Goal: Transaction & Acquisition: Purchase product/service

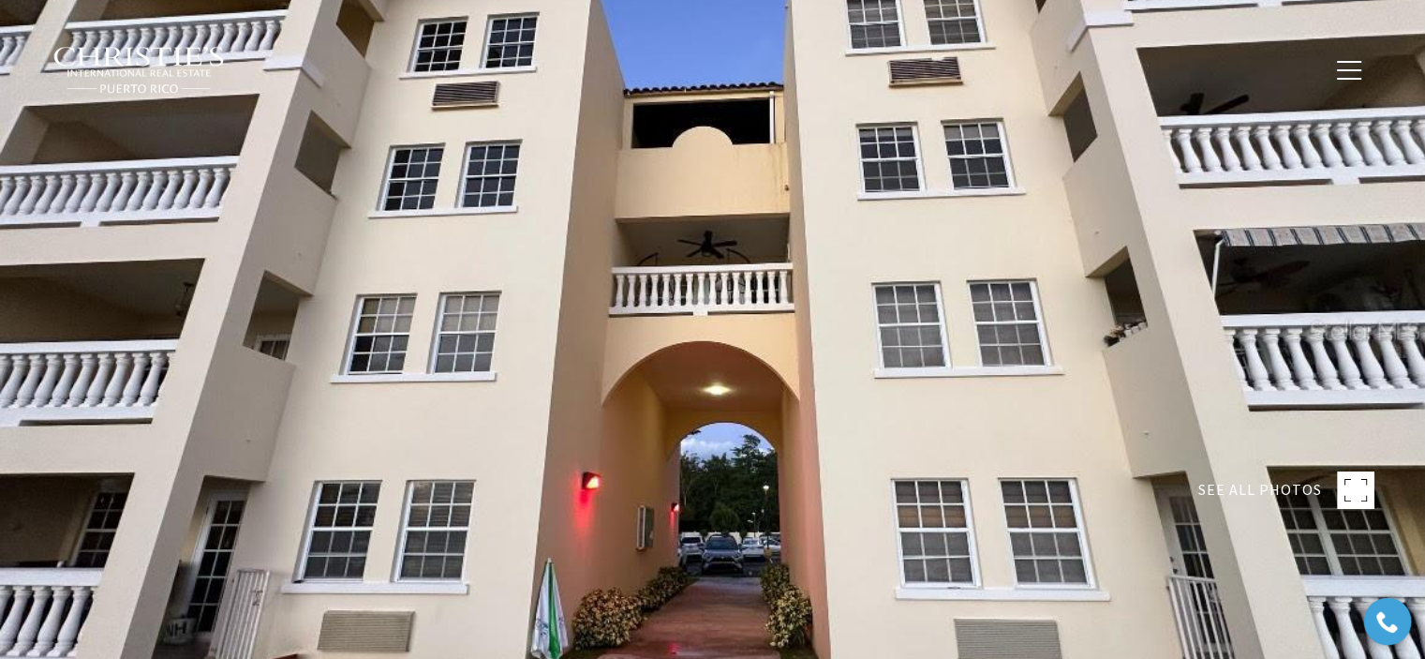
click at [161, 65] on img at bounding box center [139, 70] width 174 height 49
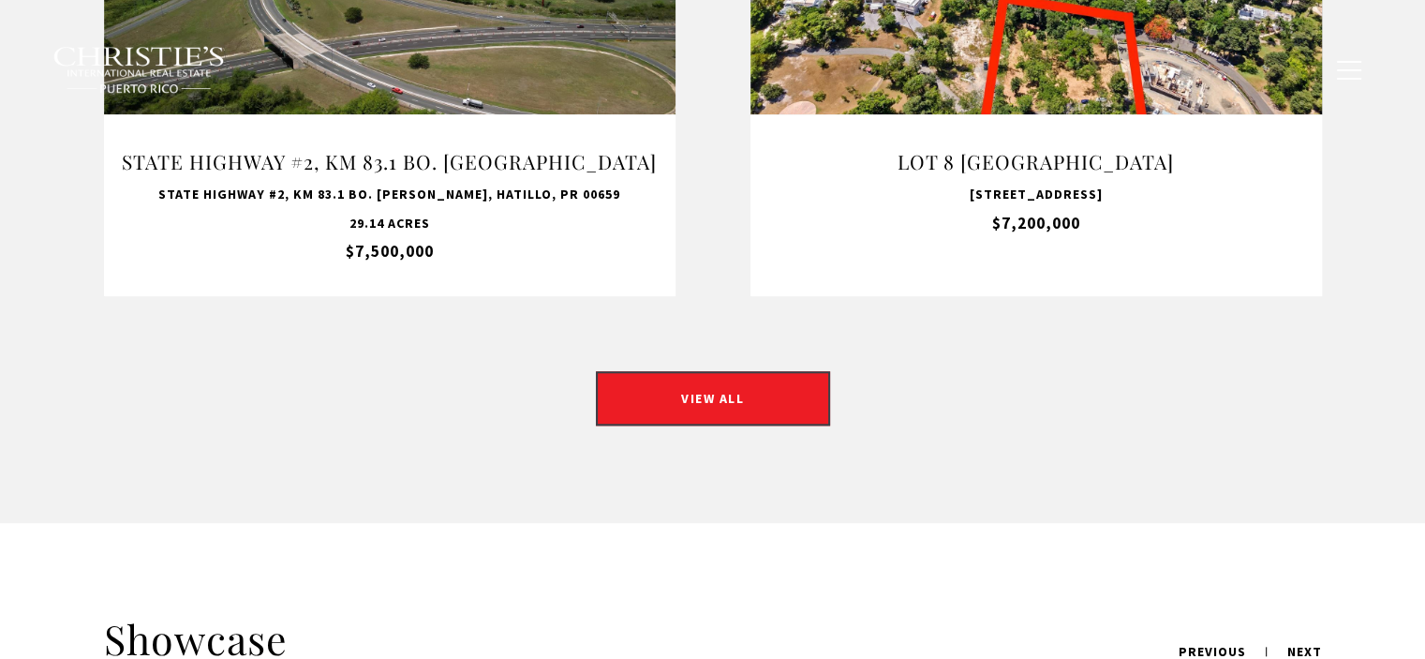
scroll to position [1874, 0]
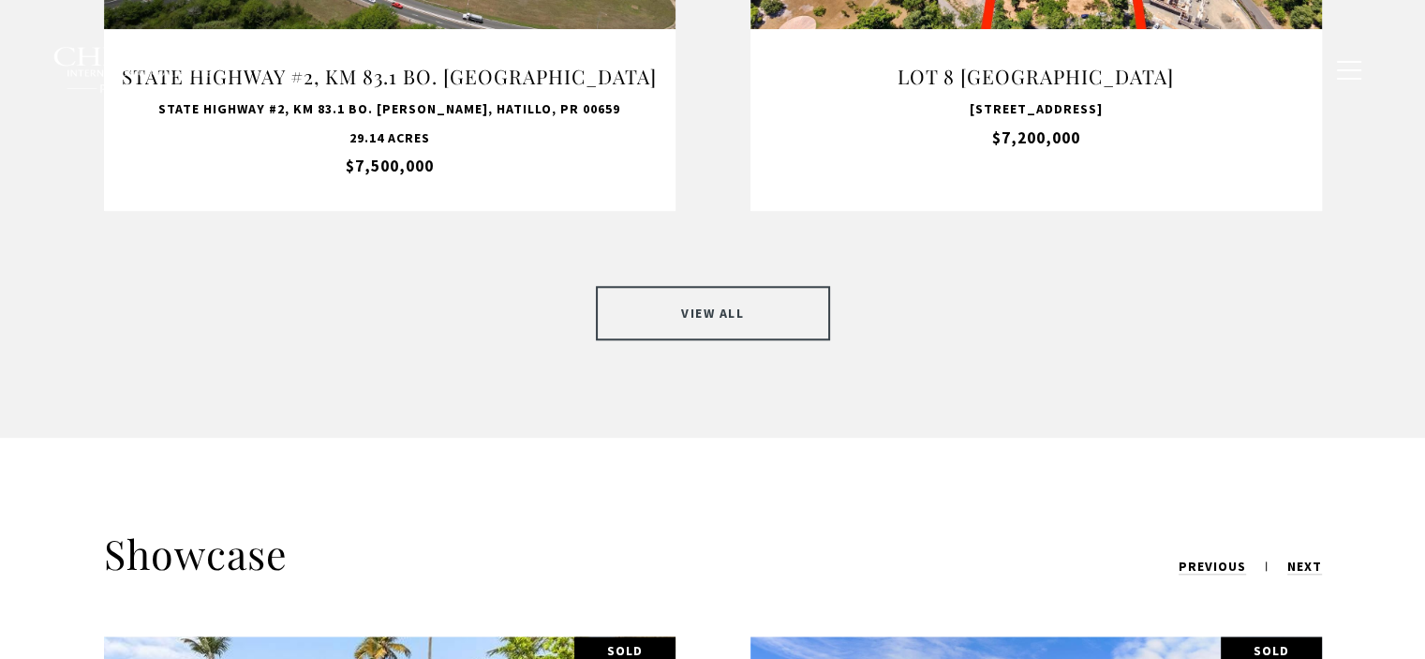
click at [649, 289] on link "VIEW ALL" at bounding box center [713, 313] width 234 height 54
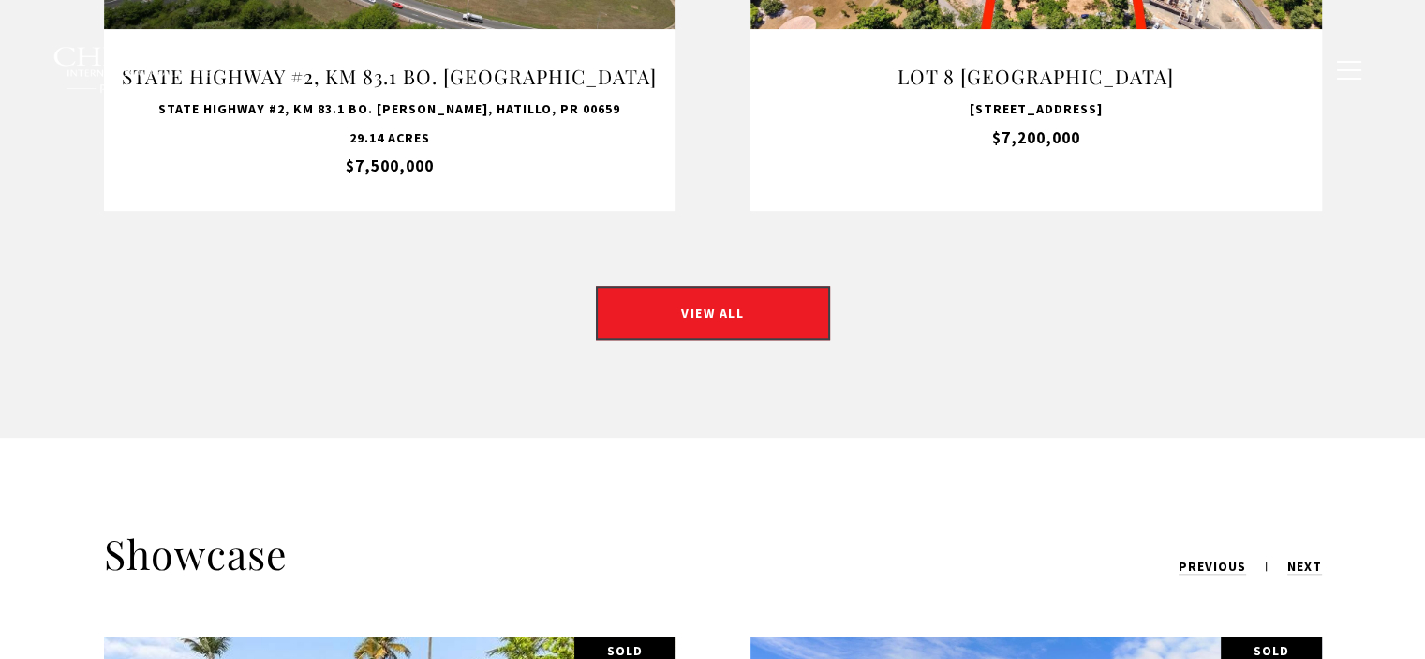
scroll to position [0, 0]
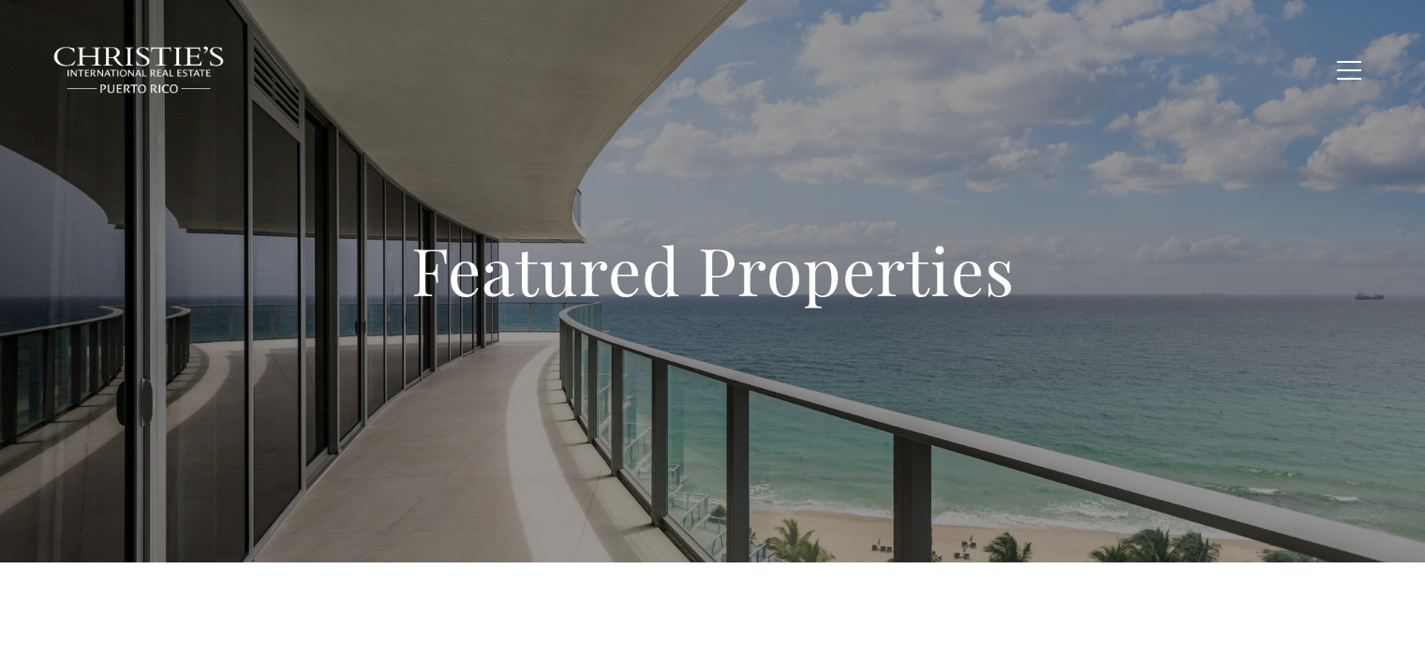
type input "**********"
type input "*********"
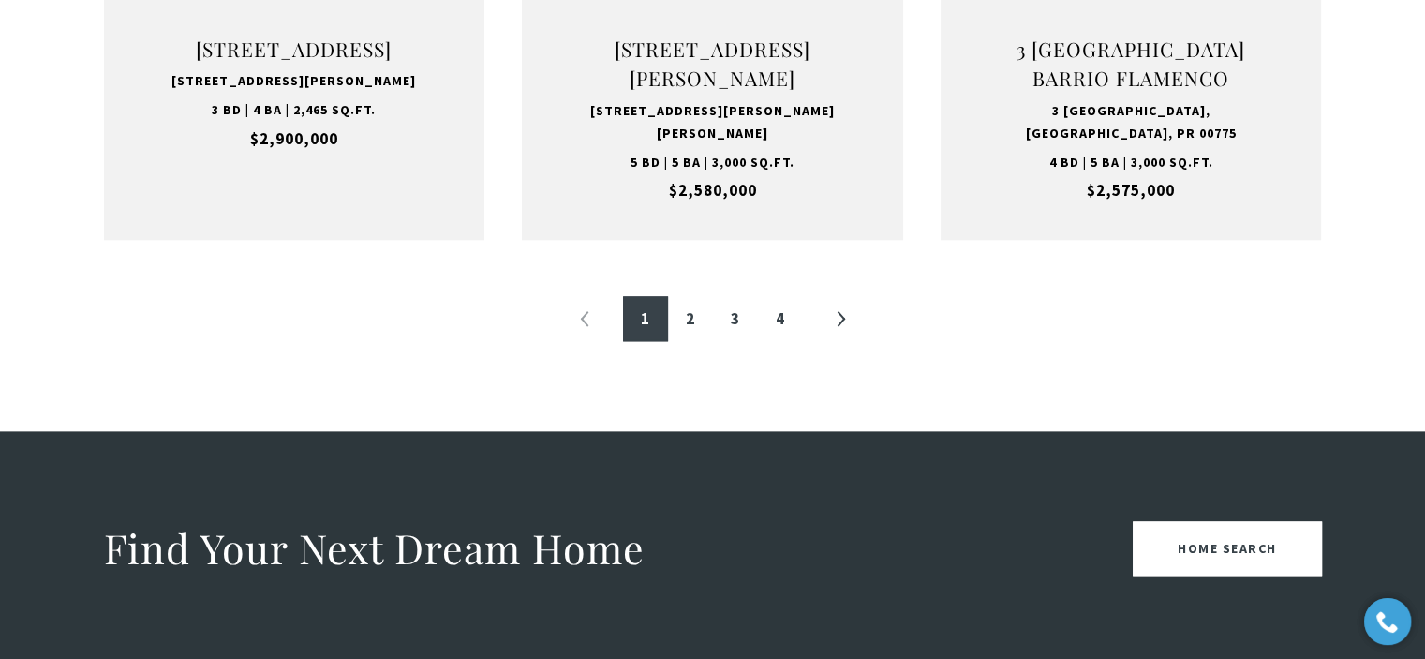
scroll to position [2249, 0]
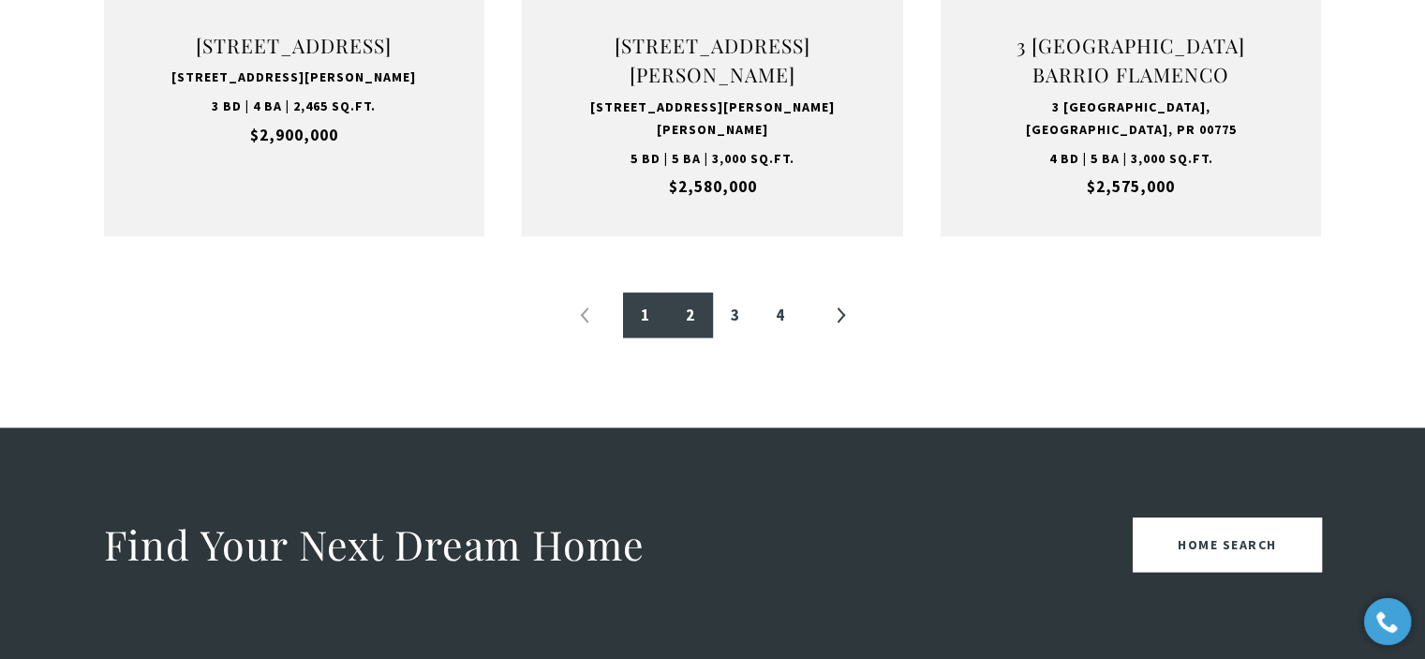
click at [691, 303] on link "2" at bounding box center [690, 314] width 45 height 45
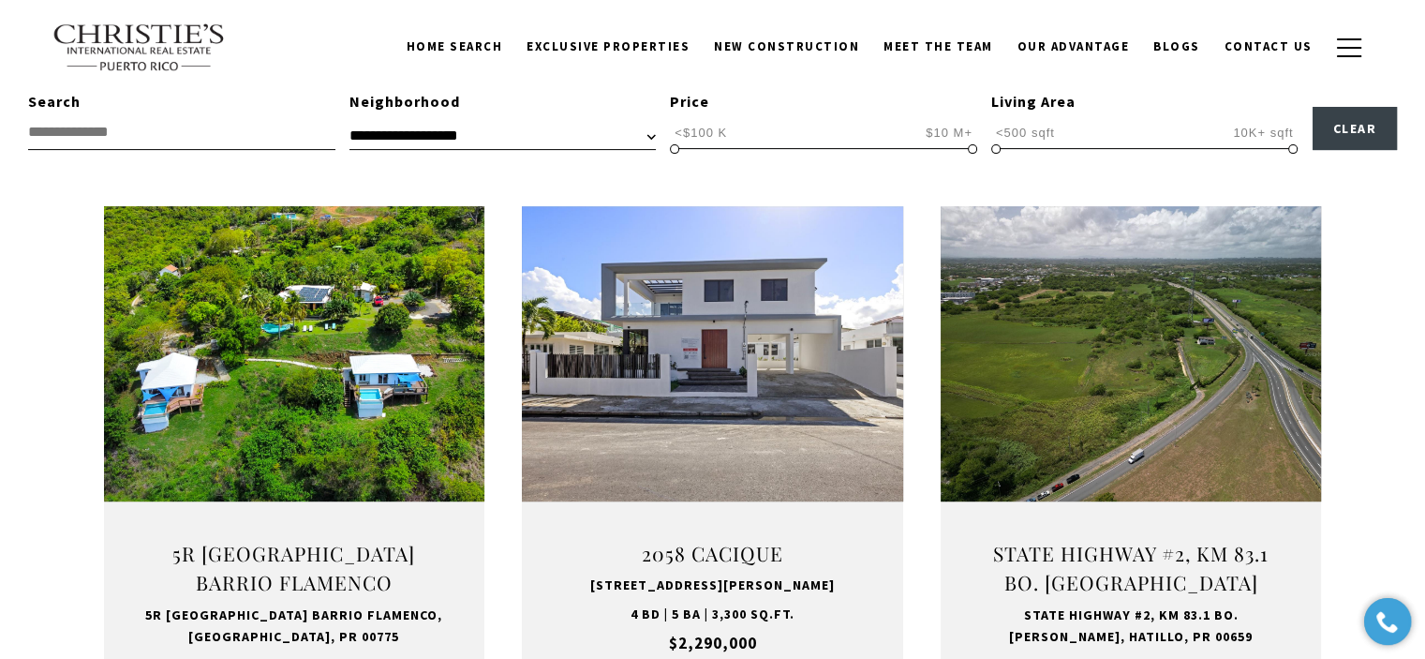
scroll to position [656, 0]
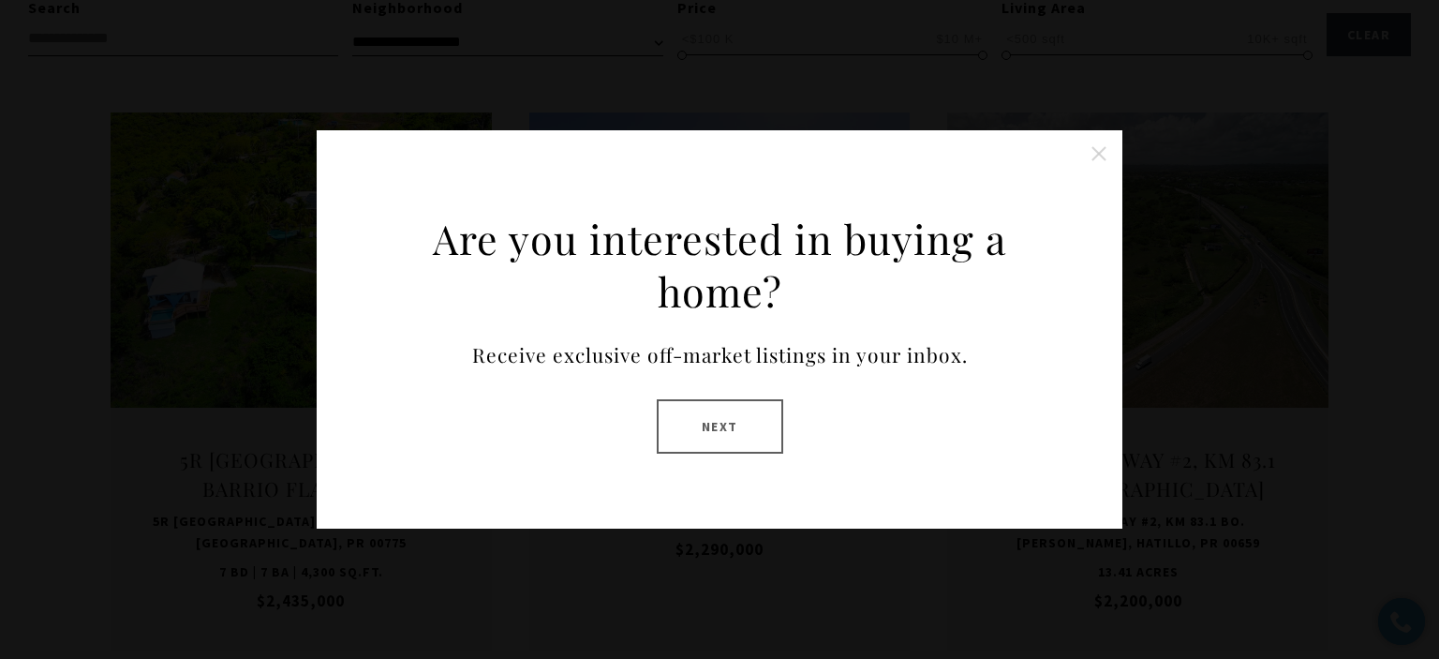
click at [1091, 155] on button at bounding box center [1098, 153] width 37 height 37
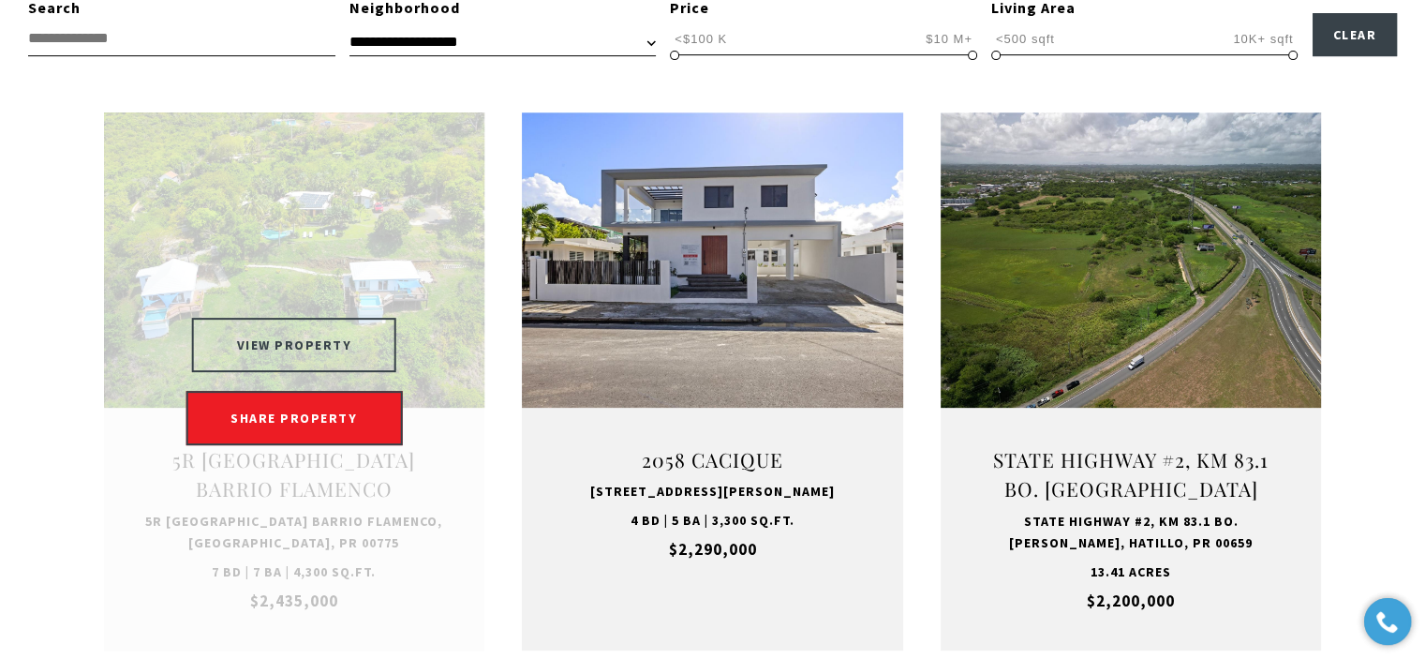
click at [330, 346] on button "VIEW PROPERTY" at bounding box center [294, 345] width 205 height 54
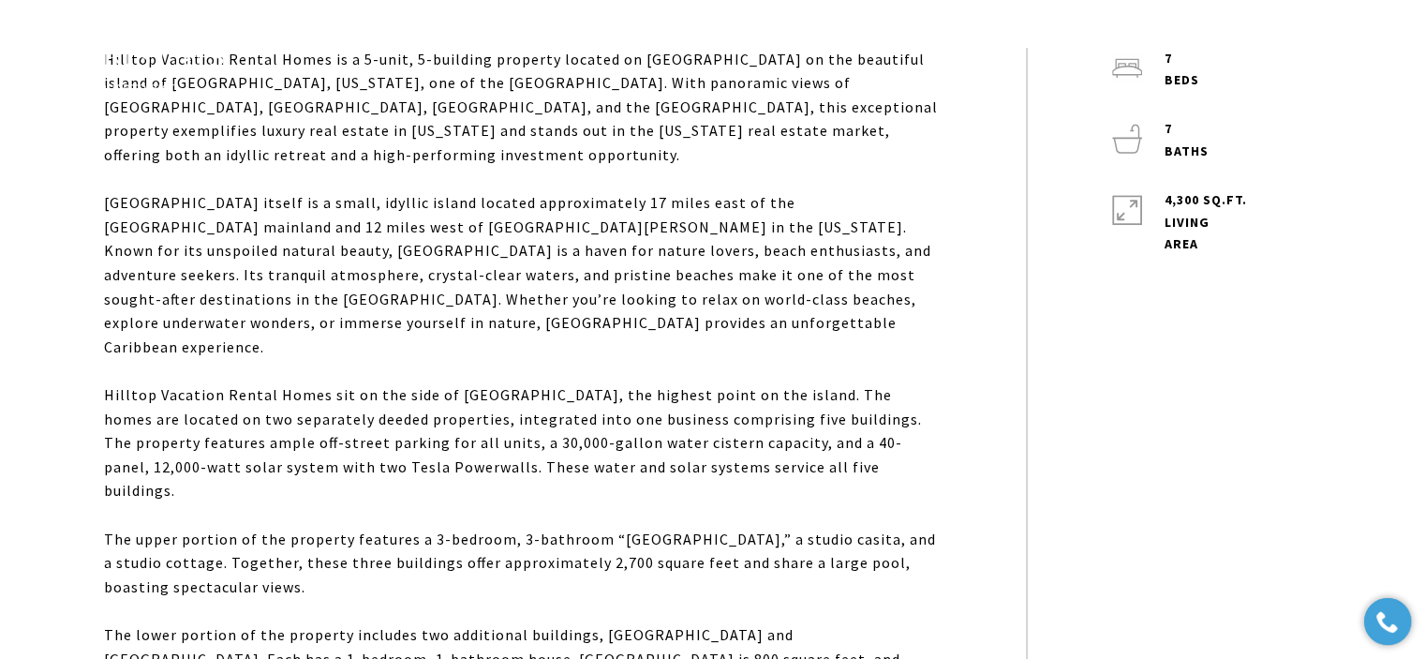
scroll to position [656, 0]
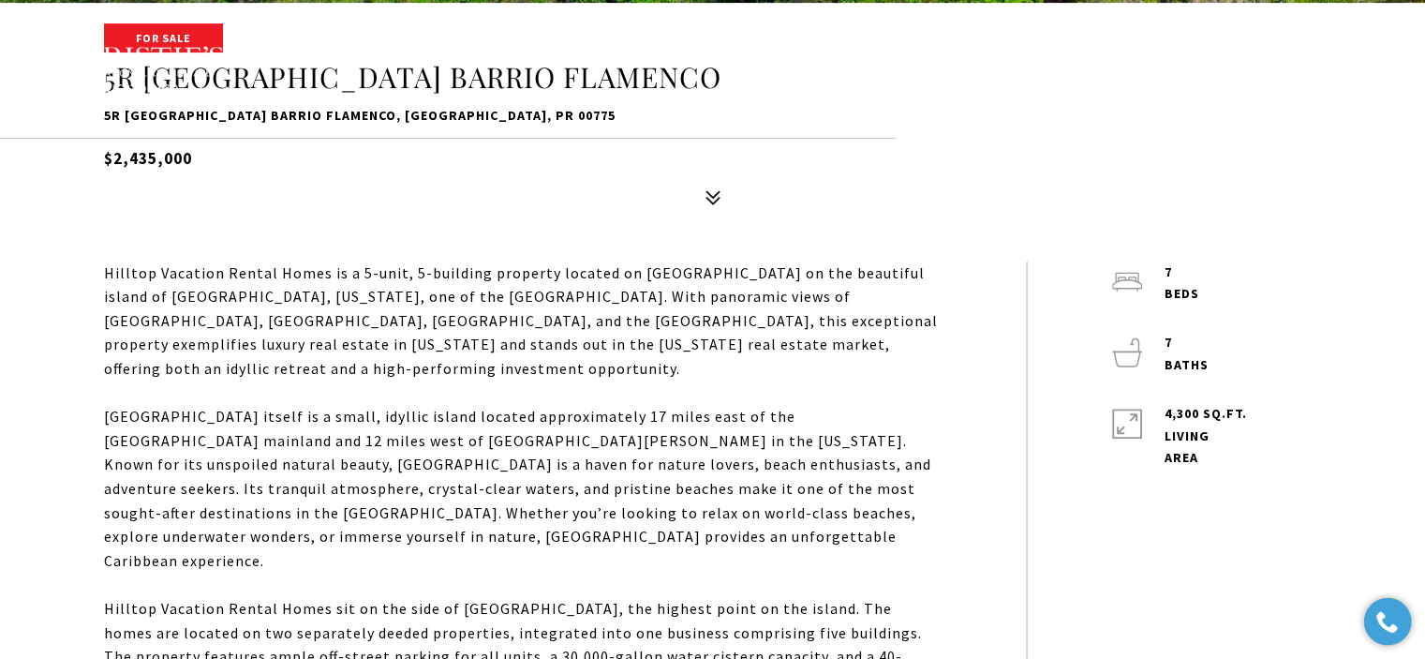
drag, startPoint x: 188, startPoint y: 157, endPoint x: 98, endPoint y: 156, distance: 89.9
click at [98, 156] on div "For Sale 5R MOUNT RESACA BARRIO FLAMENCO 5R MOUNT RESACA BARRIO FLAMENCO, CULEB…" at bounding box center [713, 119] width 1312 height 189
copy h5 "$2,435,000"
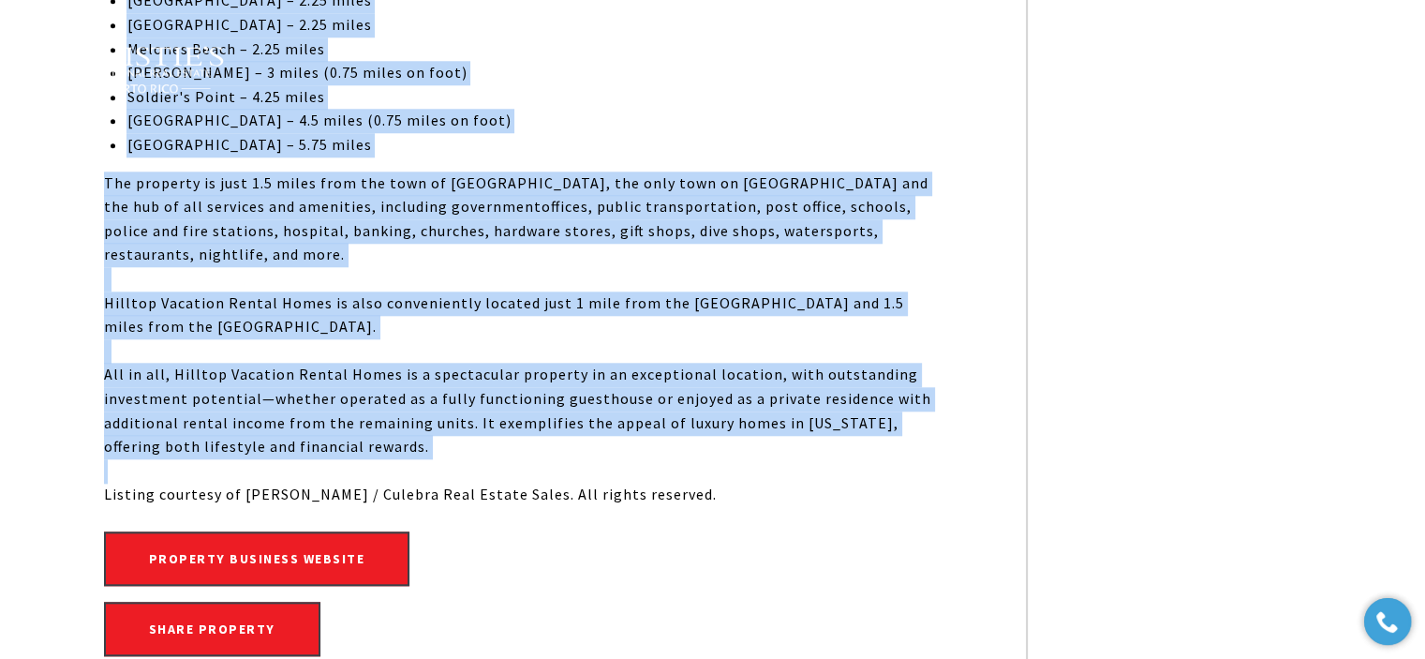
scroll to position [1780, 0]
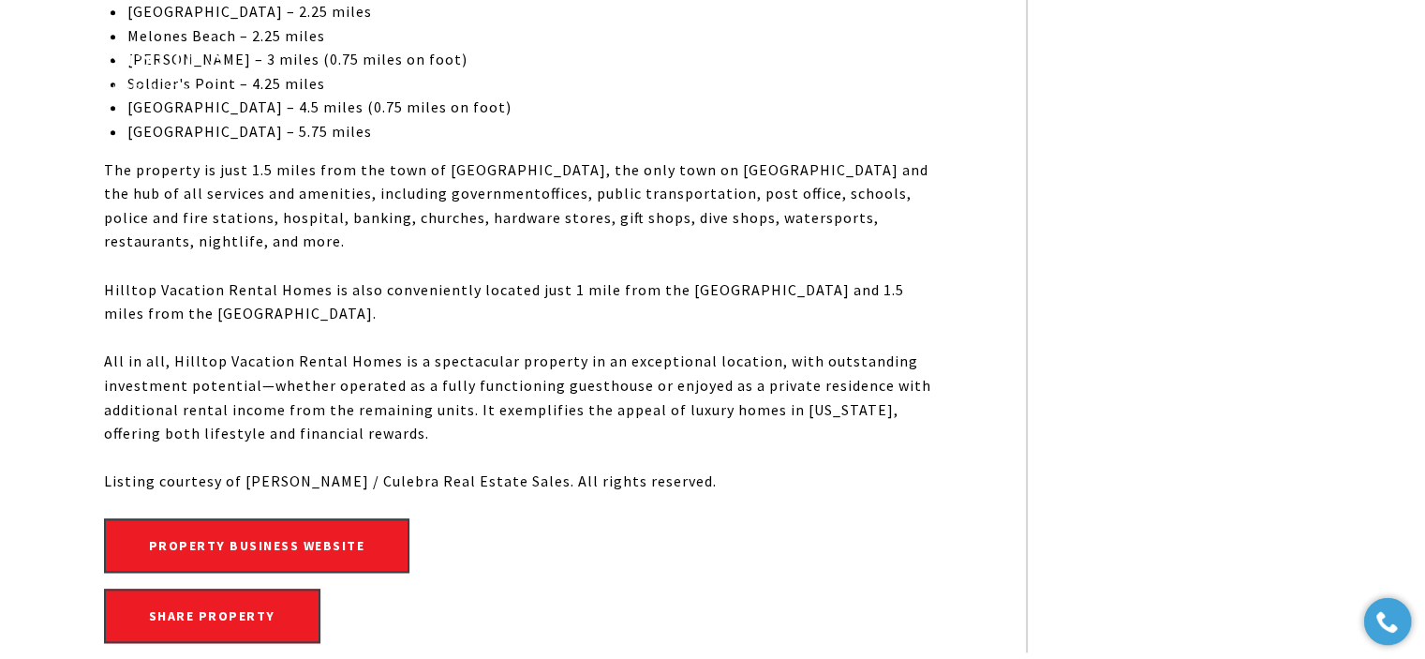
click at [221, 469] on div "Listing courtesy of Mike McCarty / Culebra Real Estate Sales. All rights reserv…" at bounding box center [523, 481] width 838 height 24
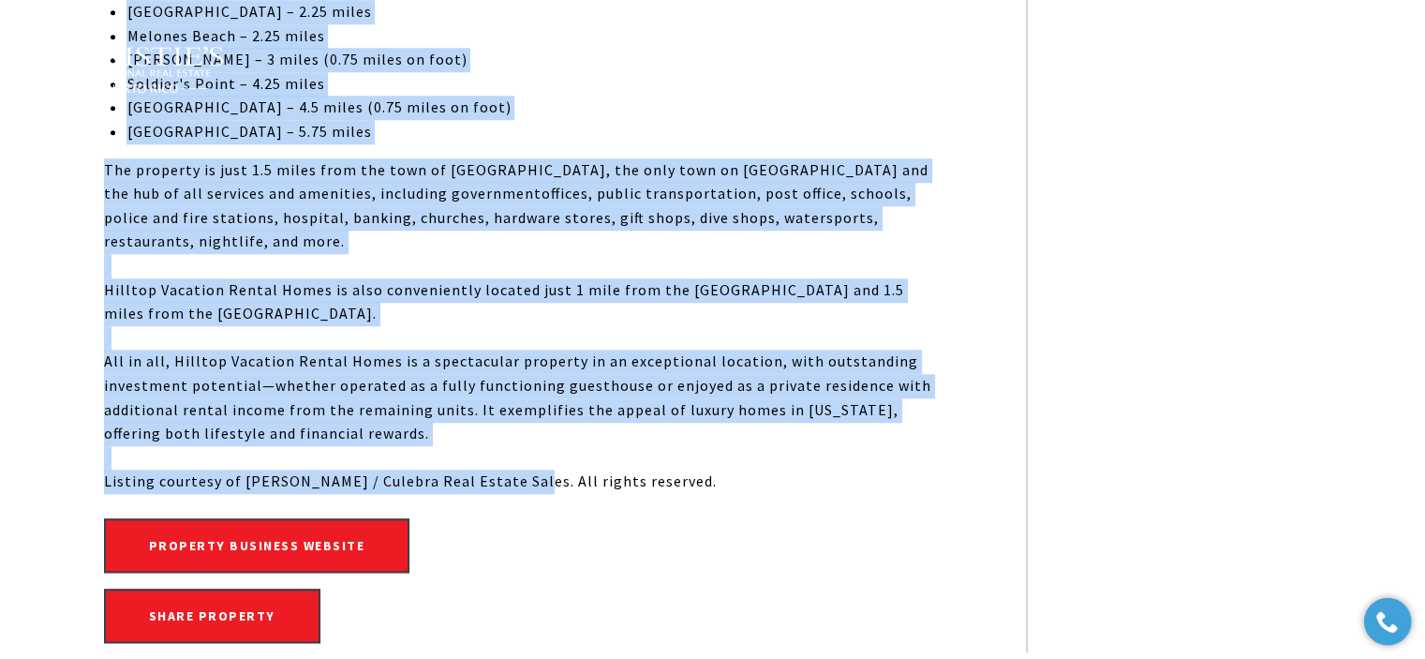
drag, startPoint x: 101, startPoint y: 175, endPoint x: 685, endPoint y: 370, distance: 615.4
copy div "Hilltop Vacation Rental Homes is a 5-unit, 5-building property located on Mount…"
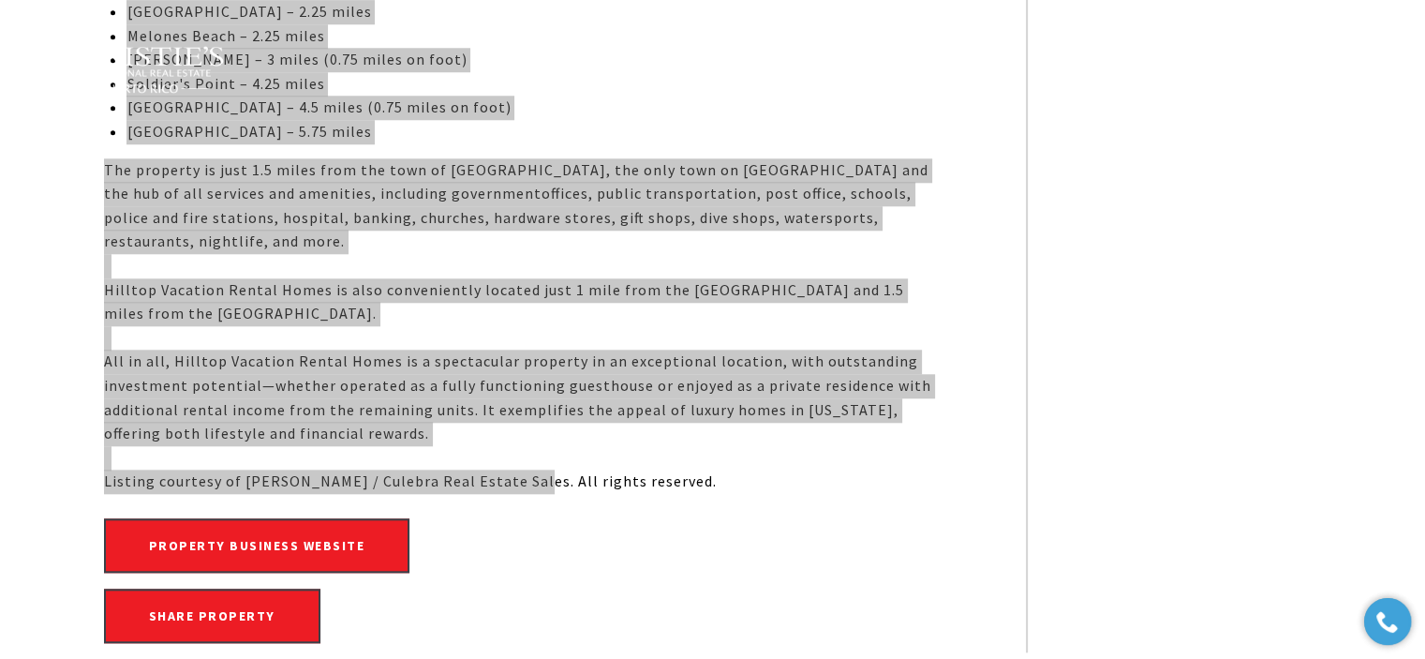
type input "**********"
type input "********"
type input "***"
type input "**********"
type input "**"
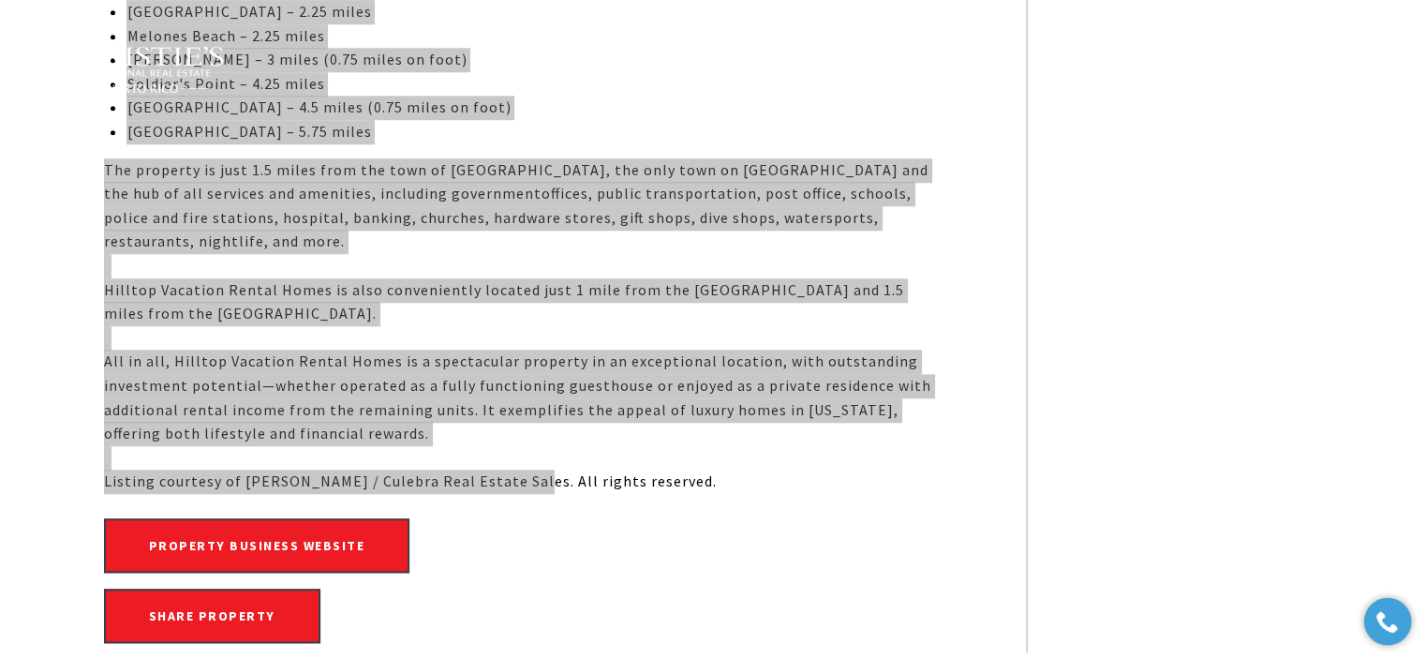
type input "********"
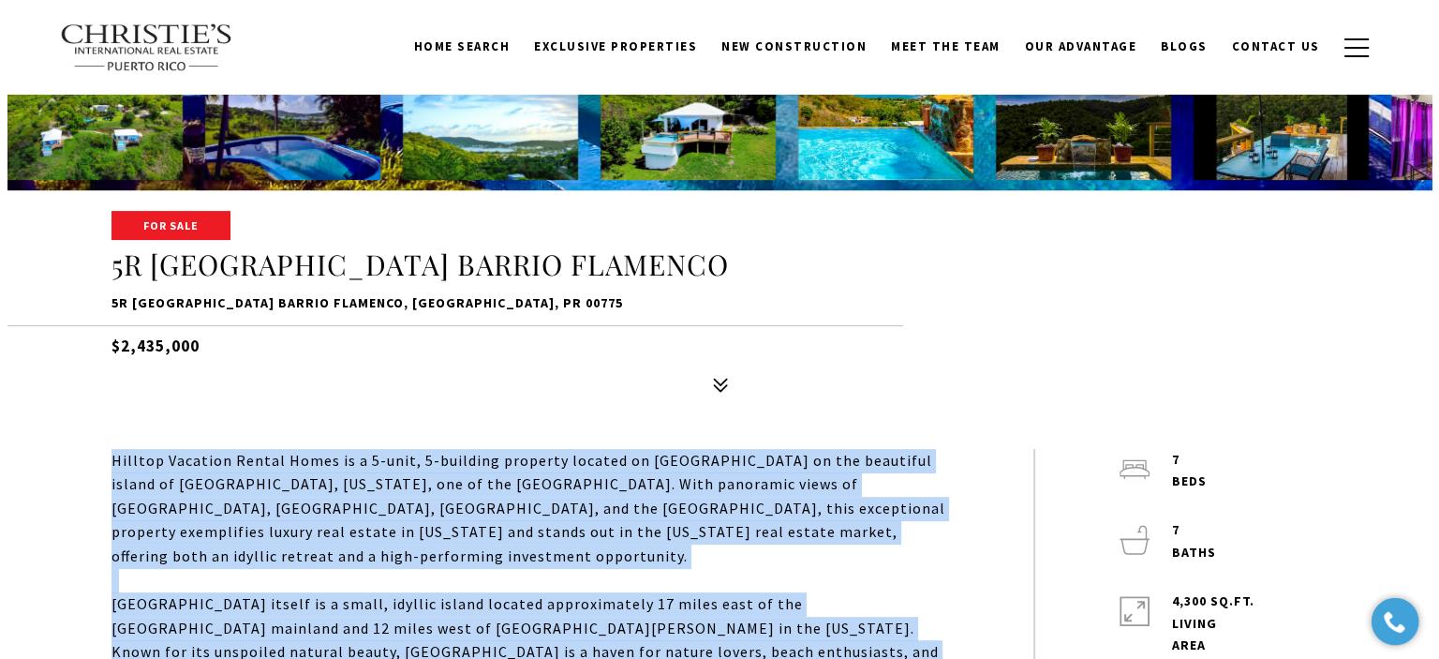
scroll to position [0, 0]
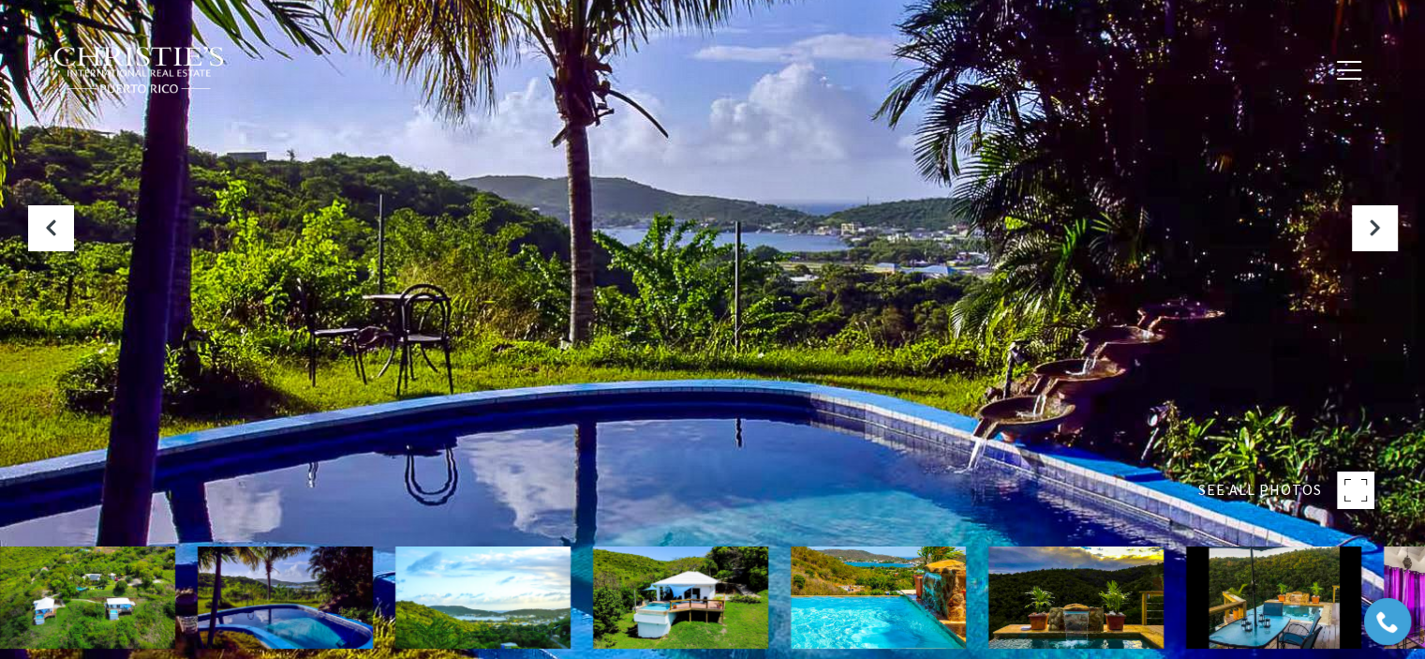
click at [379, 291] on div at bounding box center [712, 329] width 1425 height 659
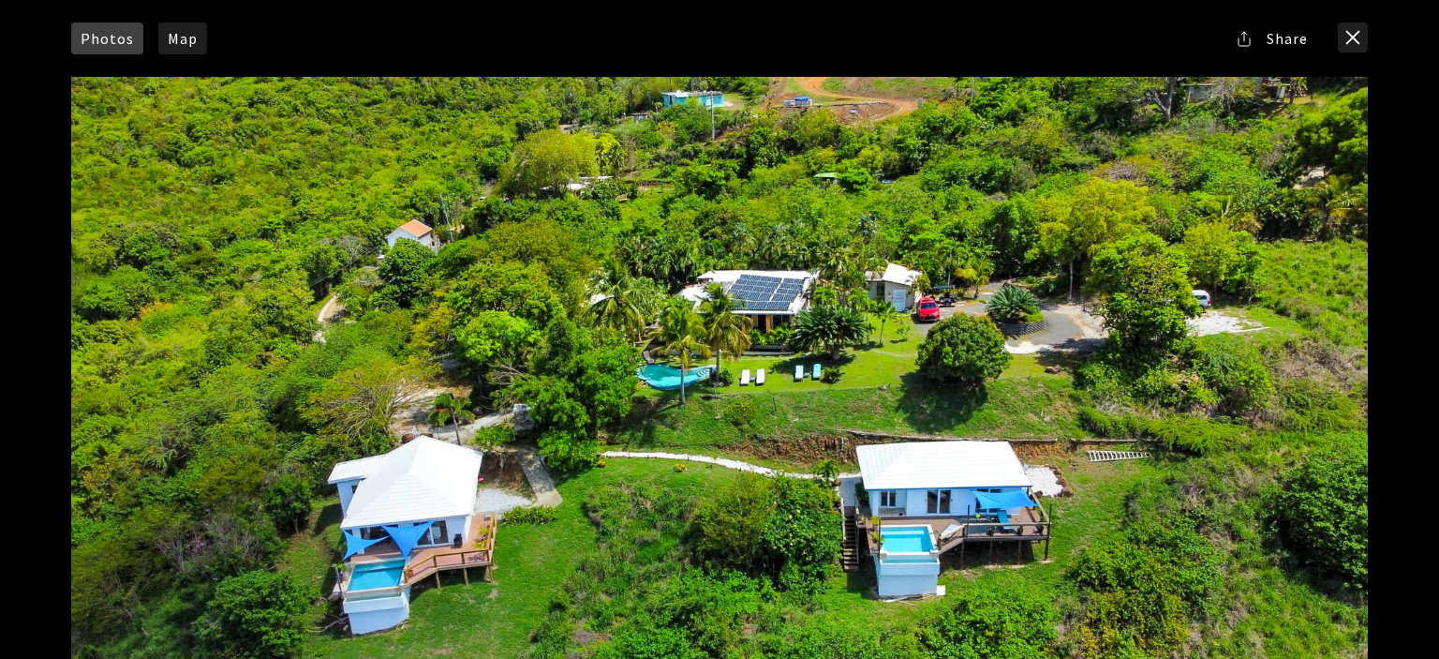
click at [729, 332] on div at bounding box center [719, 440] width 1297 height 726
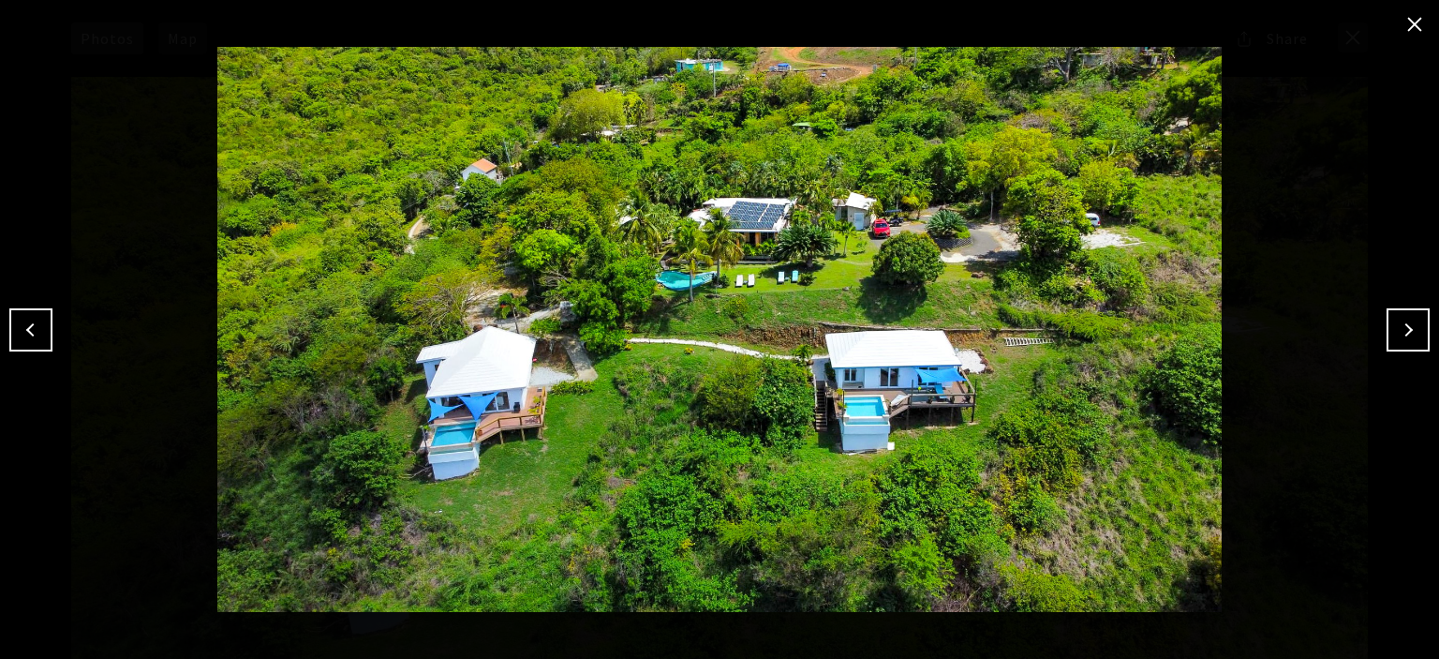
click at [1414, 334] on button "Next" at bounding box center [1408, 329] width 43 height 43
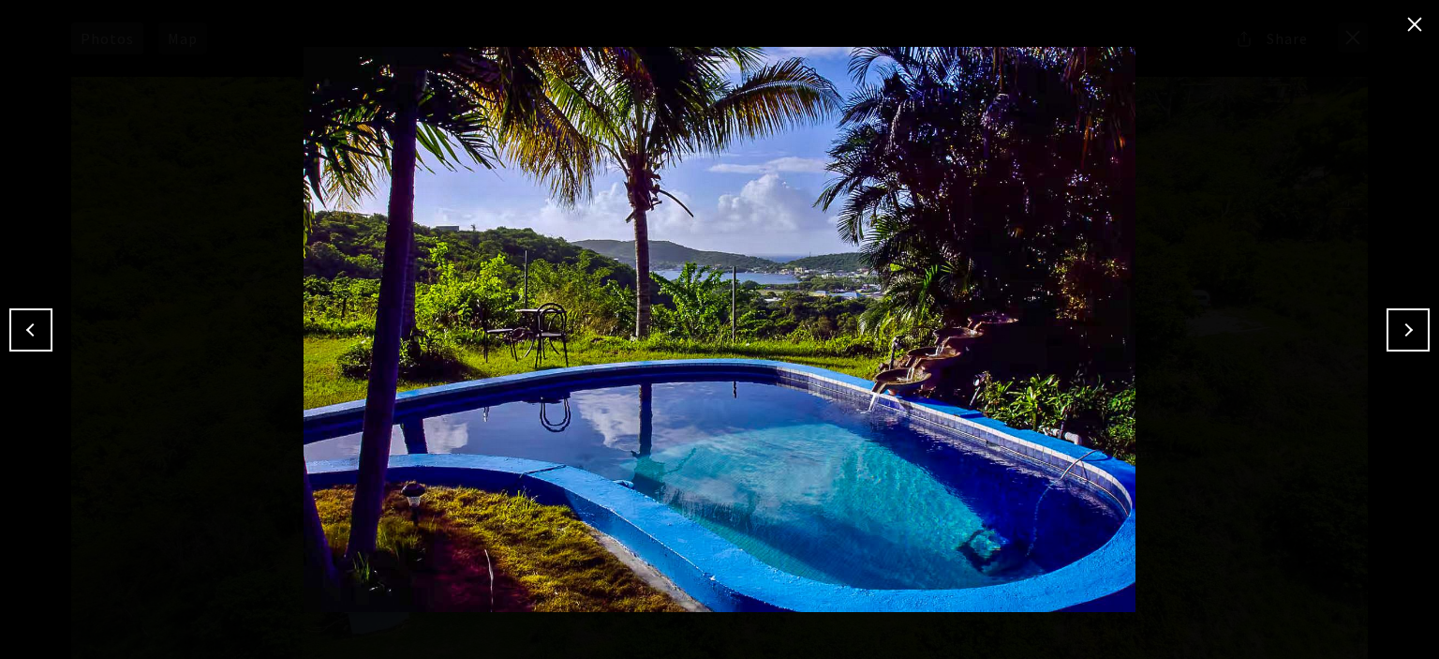
click at [1414, 334] on button "Next" at bounding box center [1408, 329] width 43 height 43
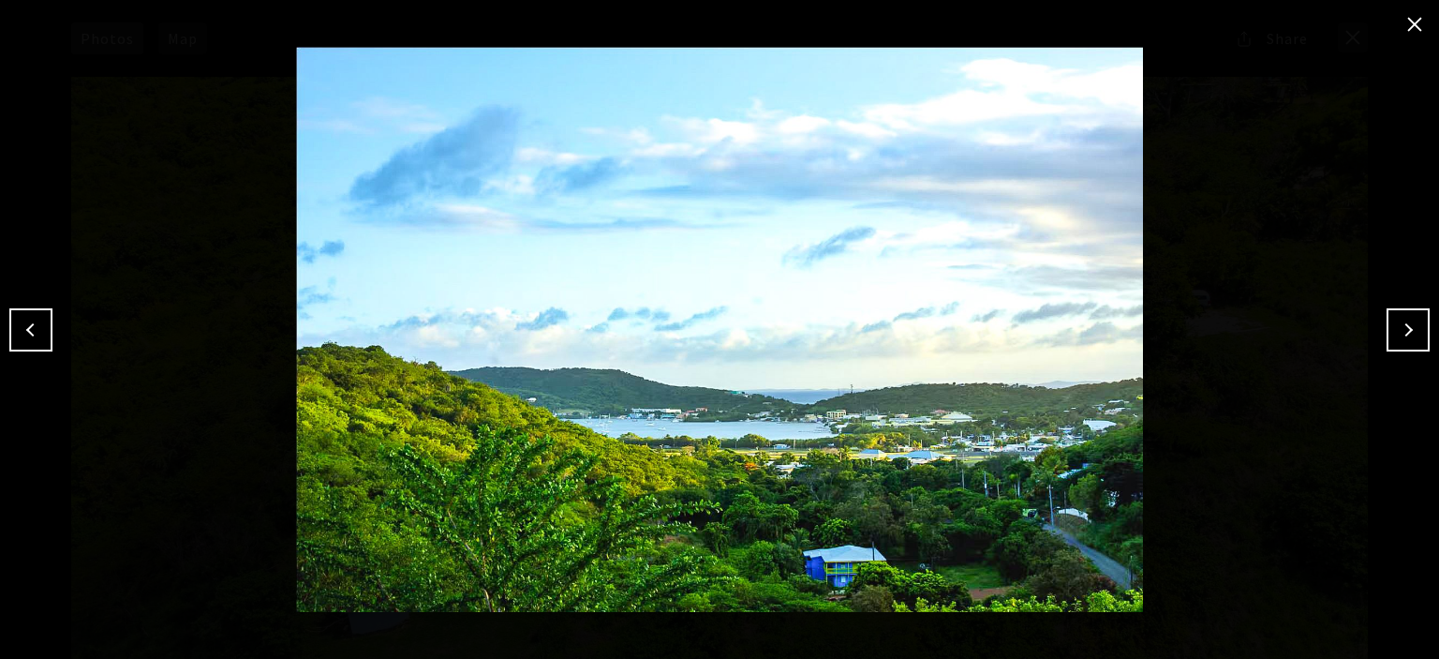
click at [1406, 329] on button "Next" at bounding box center [1408, 329] width 43 height 43
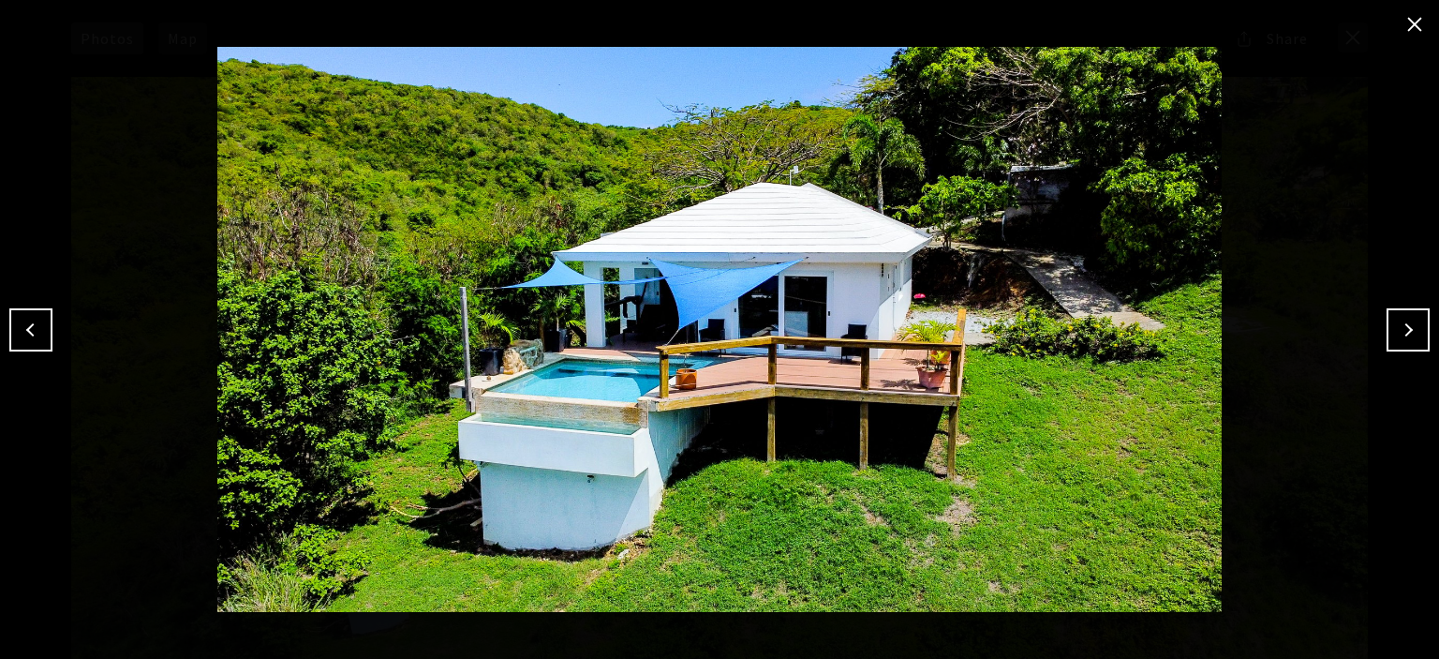
click at [1402, 338] on button "Next" at bounding box center [1408, 329] width 43 height 43
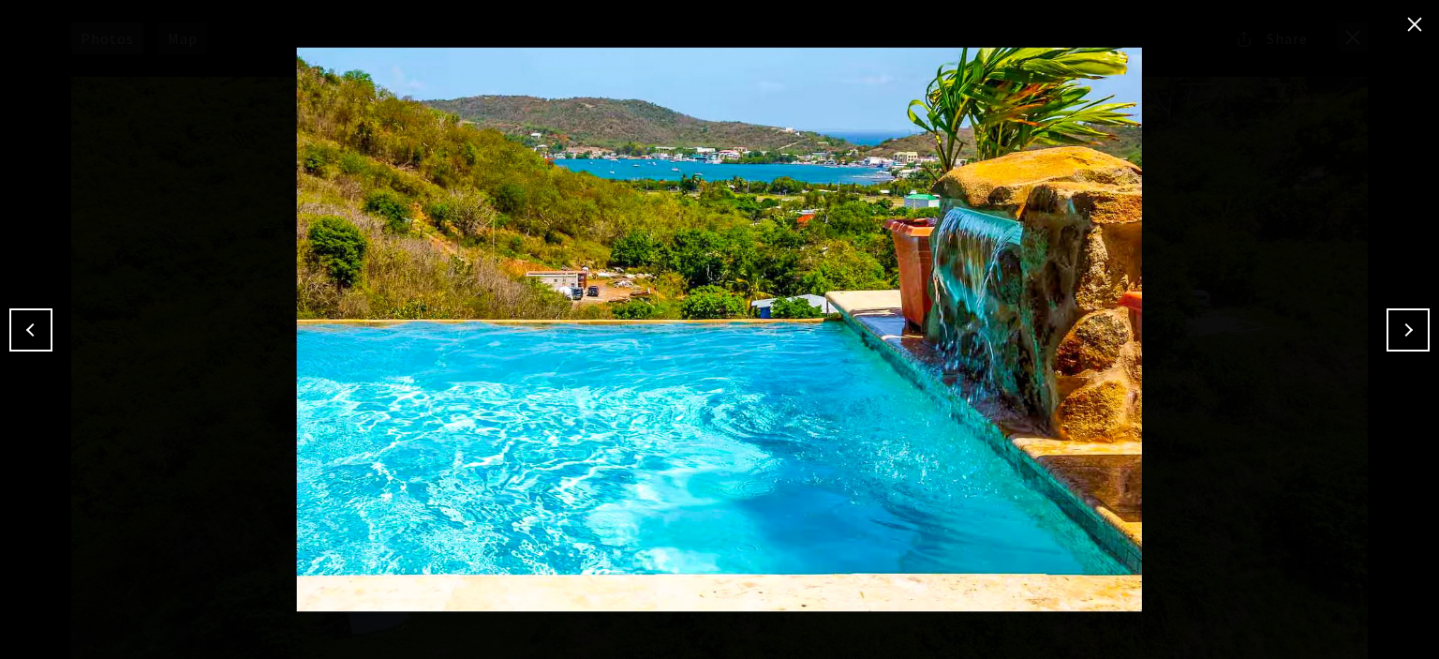
click at [1407, 332] on button "Next" at bounding box center [1408, 329] width 43 height 43
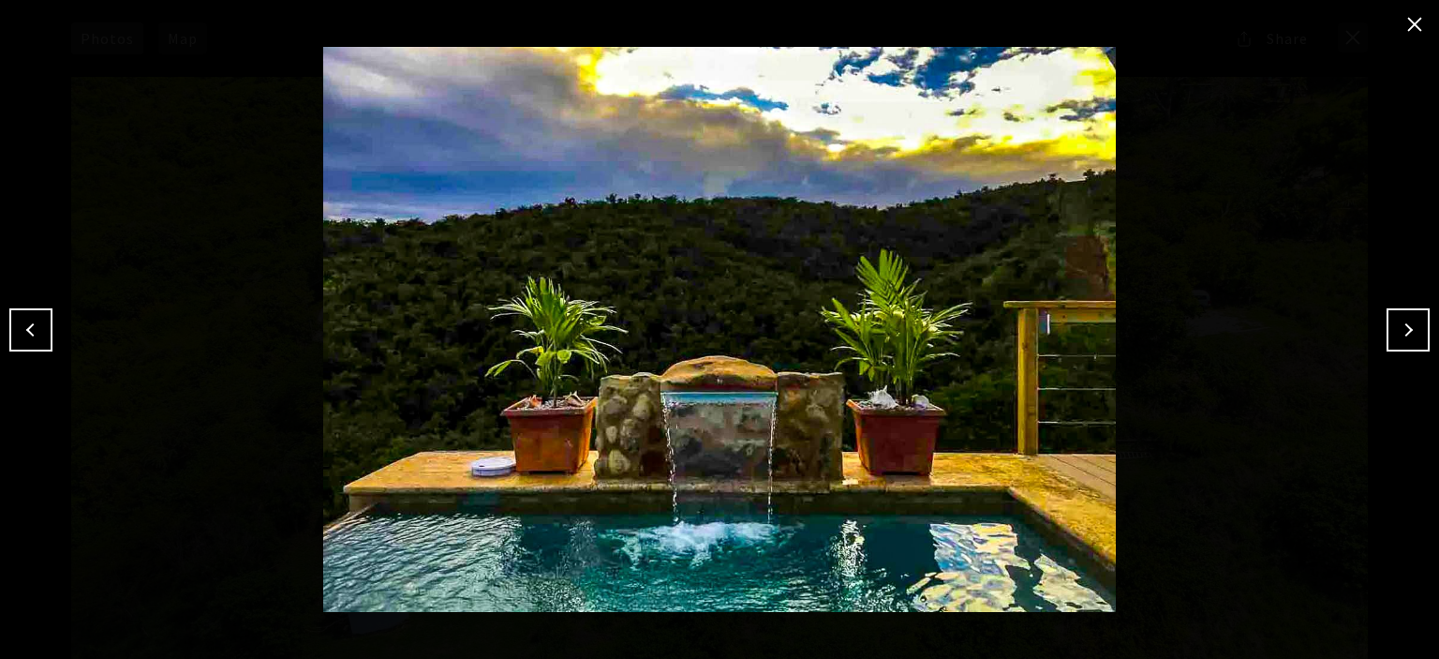
click at [1407, 332] on button "Next" at bounding box center [1408, 329] width 43 height 43
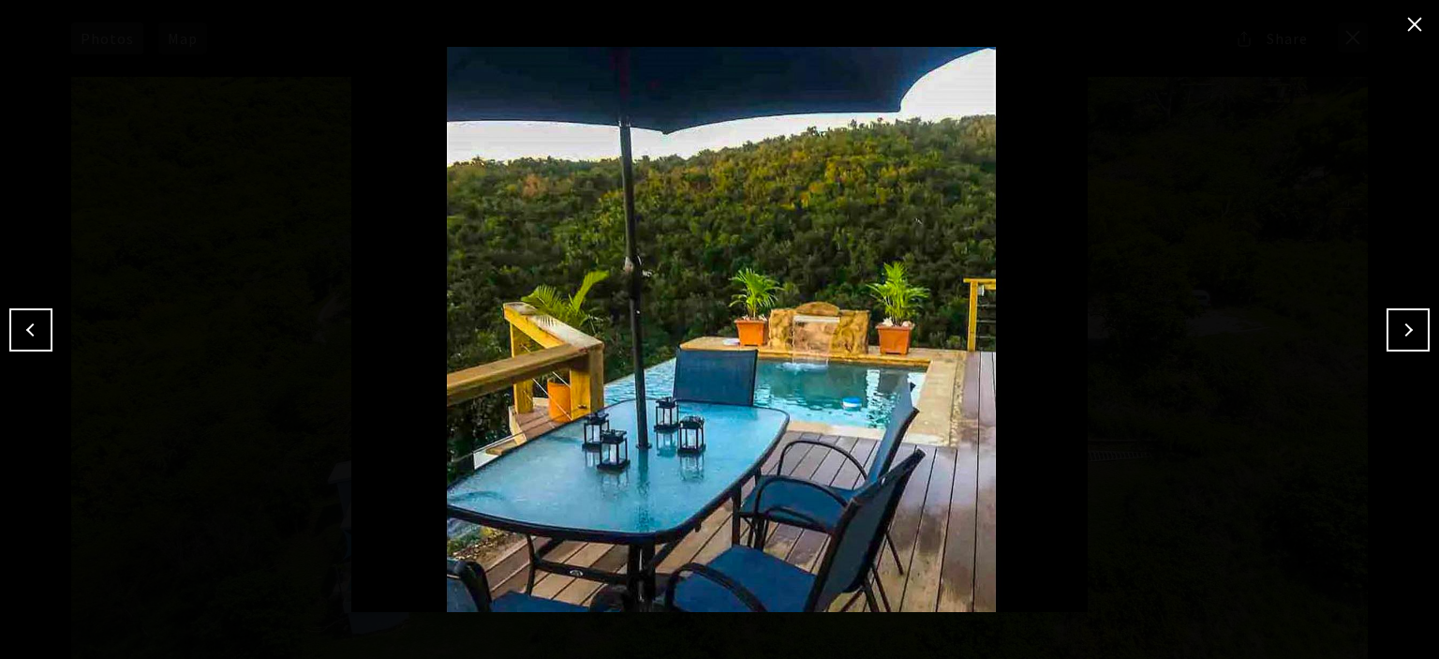
click at [1417, 328] on button "Next" at bounding box center [1408, 329] width 43 height 43
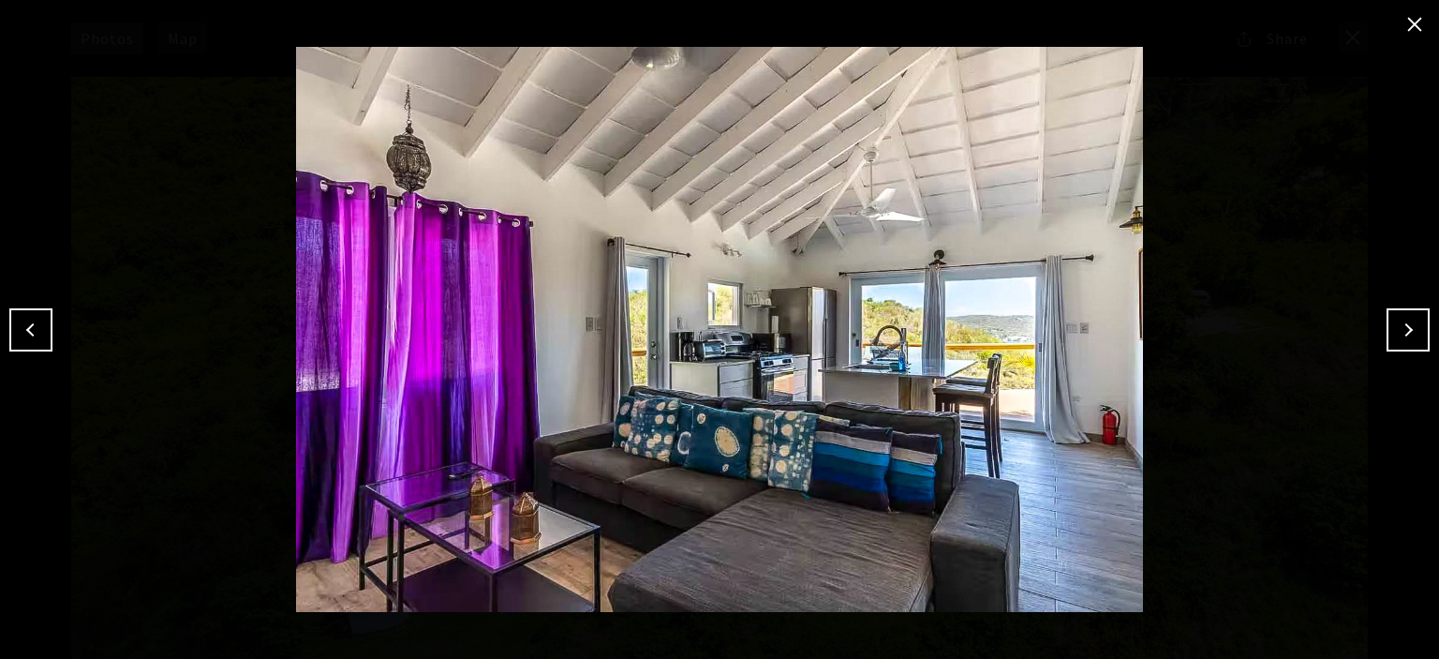
click at [1417, 328] on button "Next" at bounding box center [1408, 329] width 43 height 43
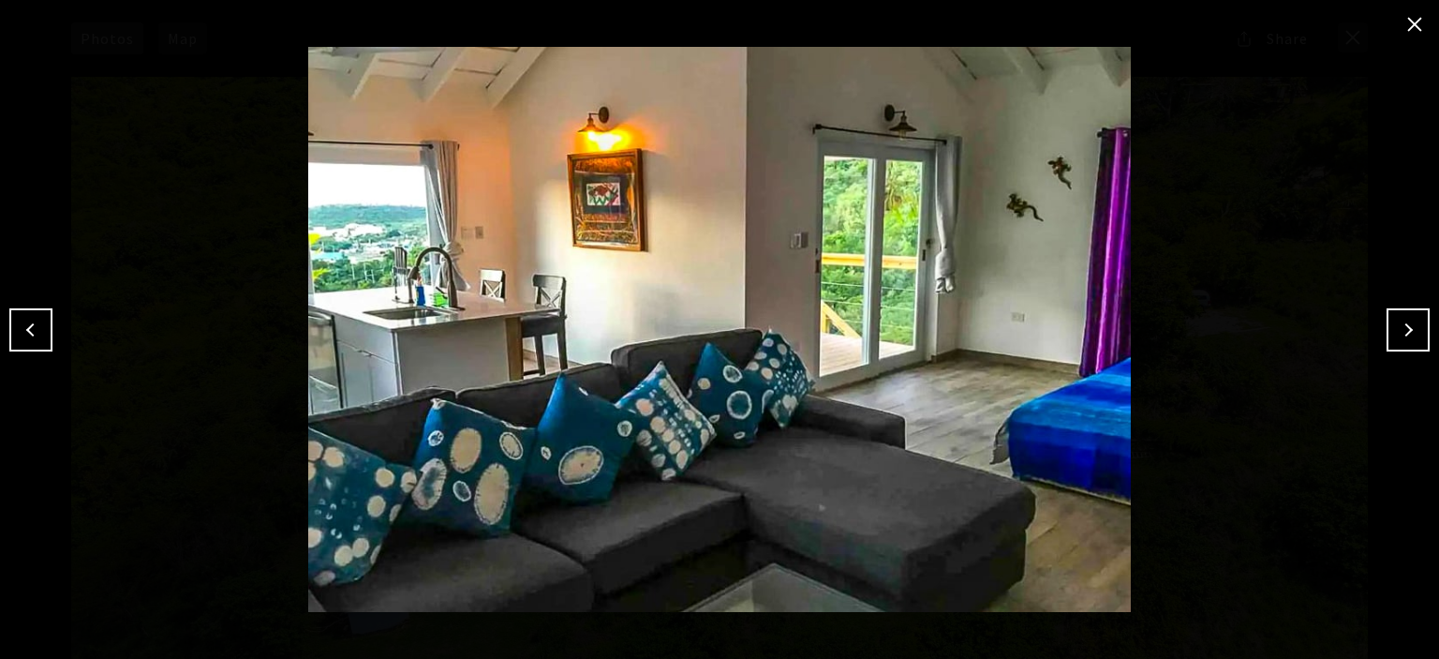
click at [1417, 328] on button "Next" at bounding box center [1408, 329] width 43 height 43
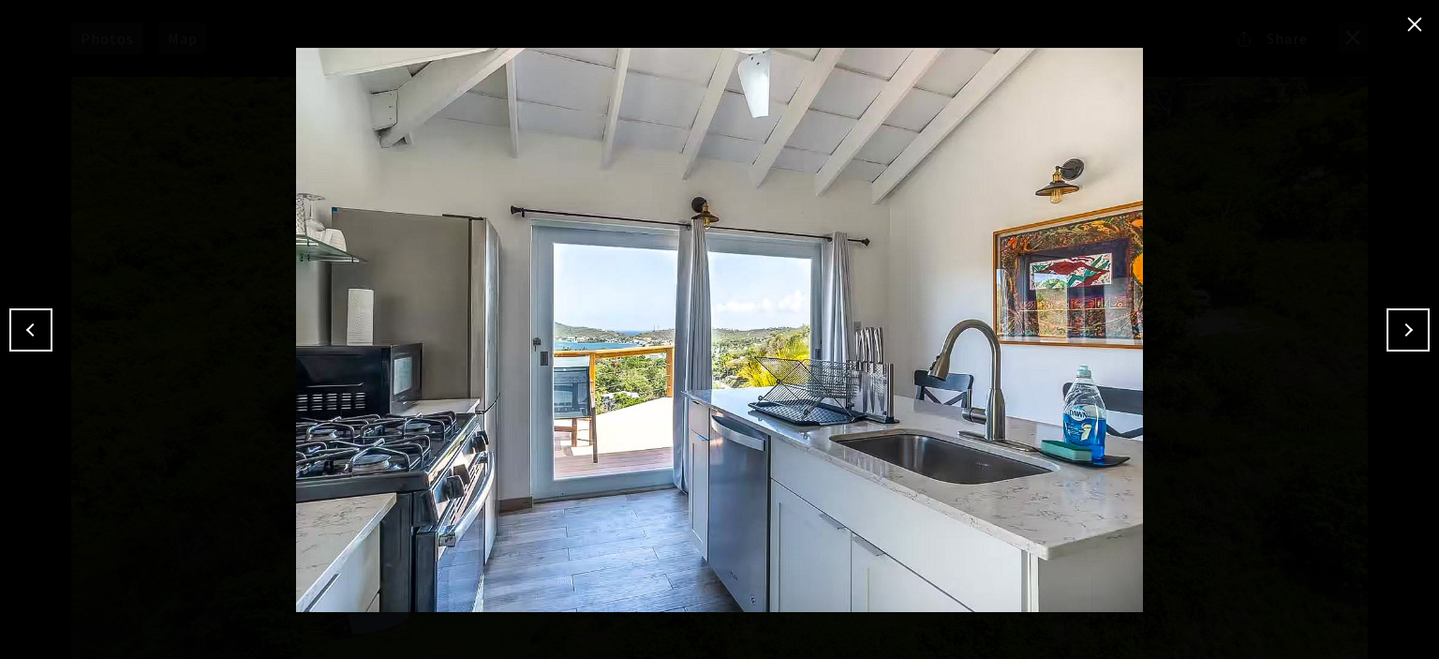
click at [1412, 340] on button "Next" at bounding box center [1408, 329] width 43 height 43
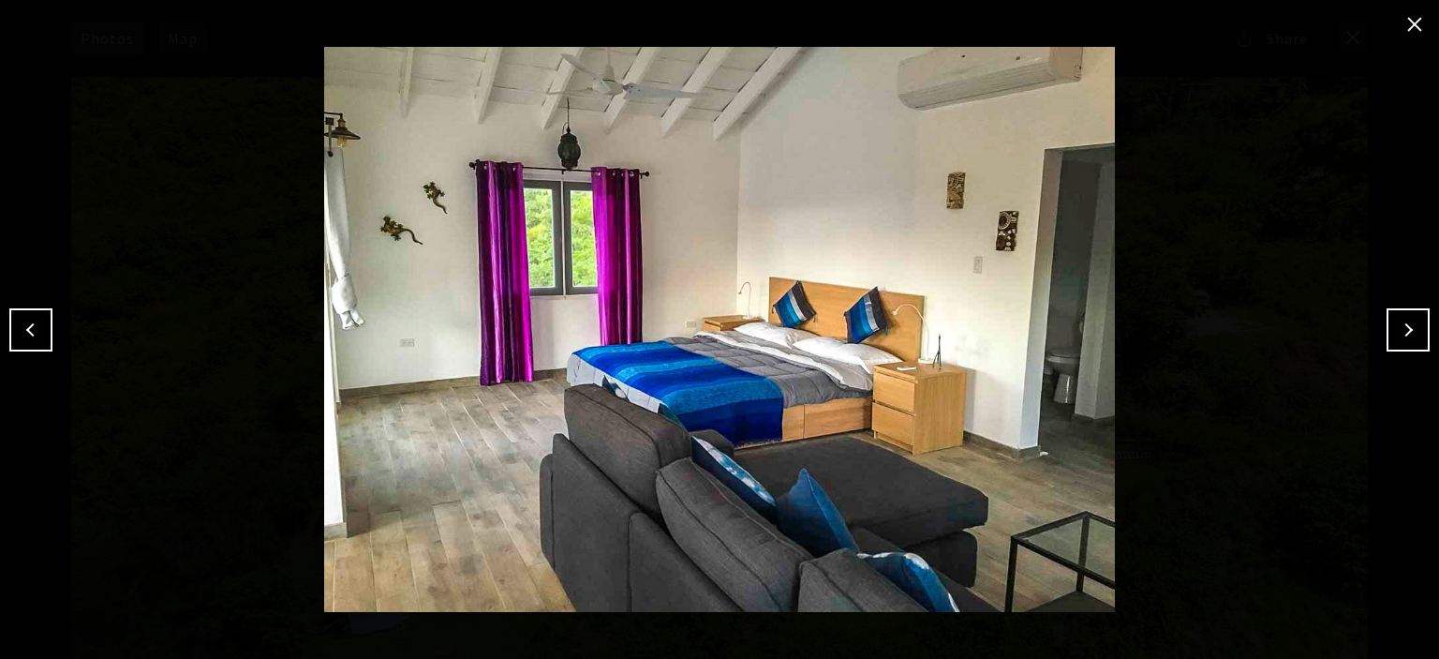
click at [1396, 332] on button "Next" at bounding box center [1408, 329] width 43 height 43
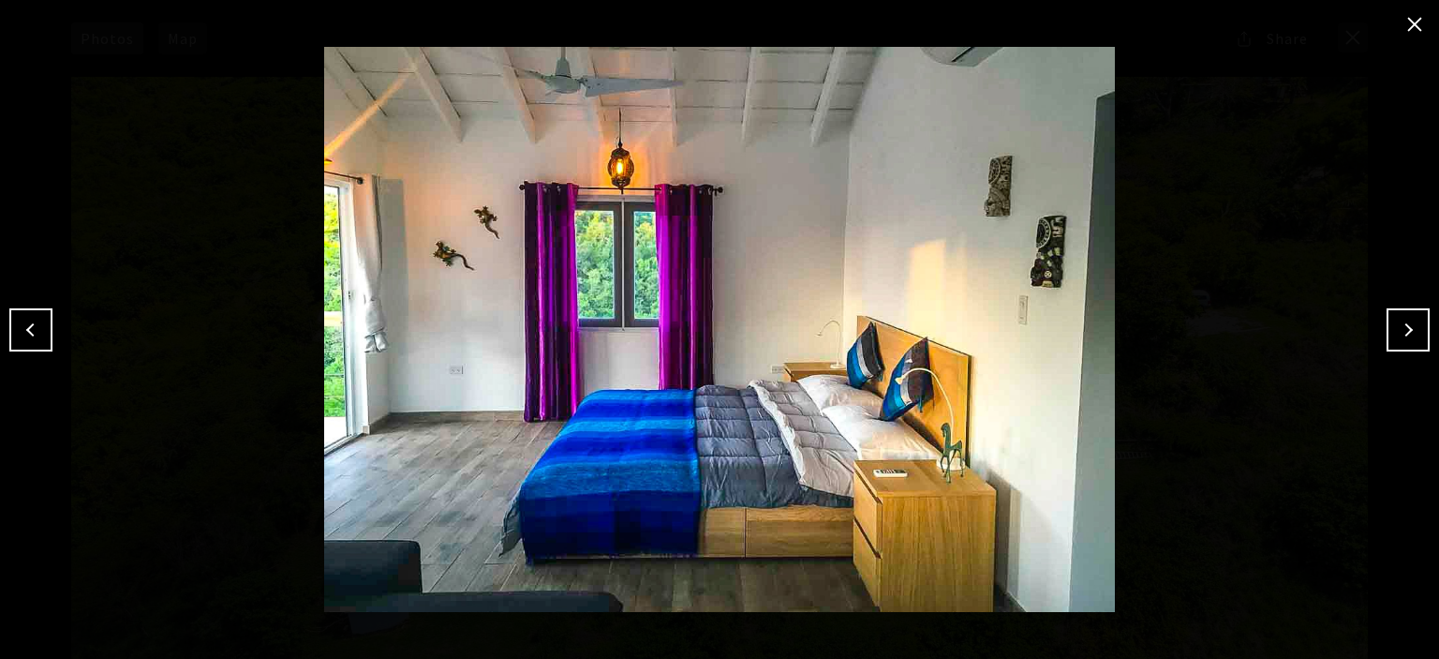
click at [1396, 332] on button "Next" at bounding box center [1408, 329] width 43 height 43
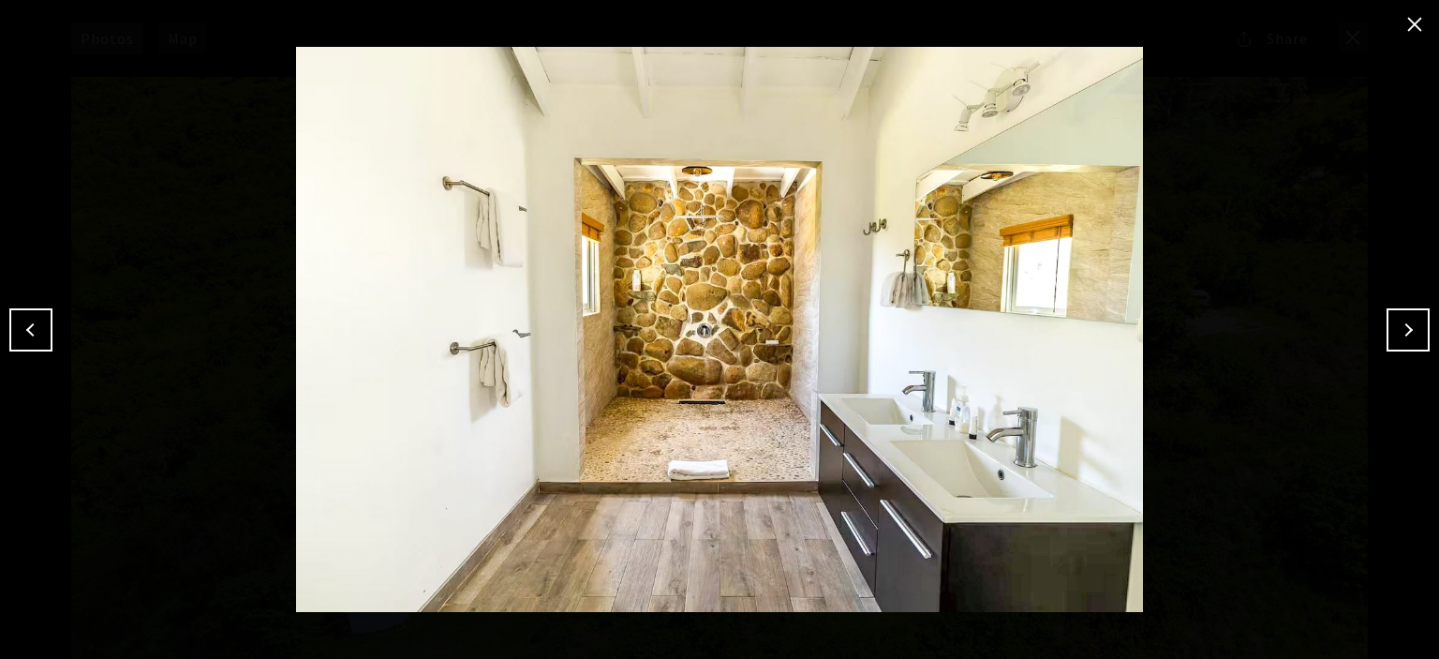
click at [1409, 340] on button "Next" at bounding box center [1408, 329] width 43 height 43
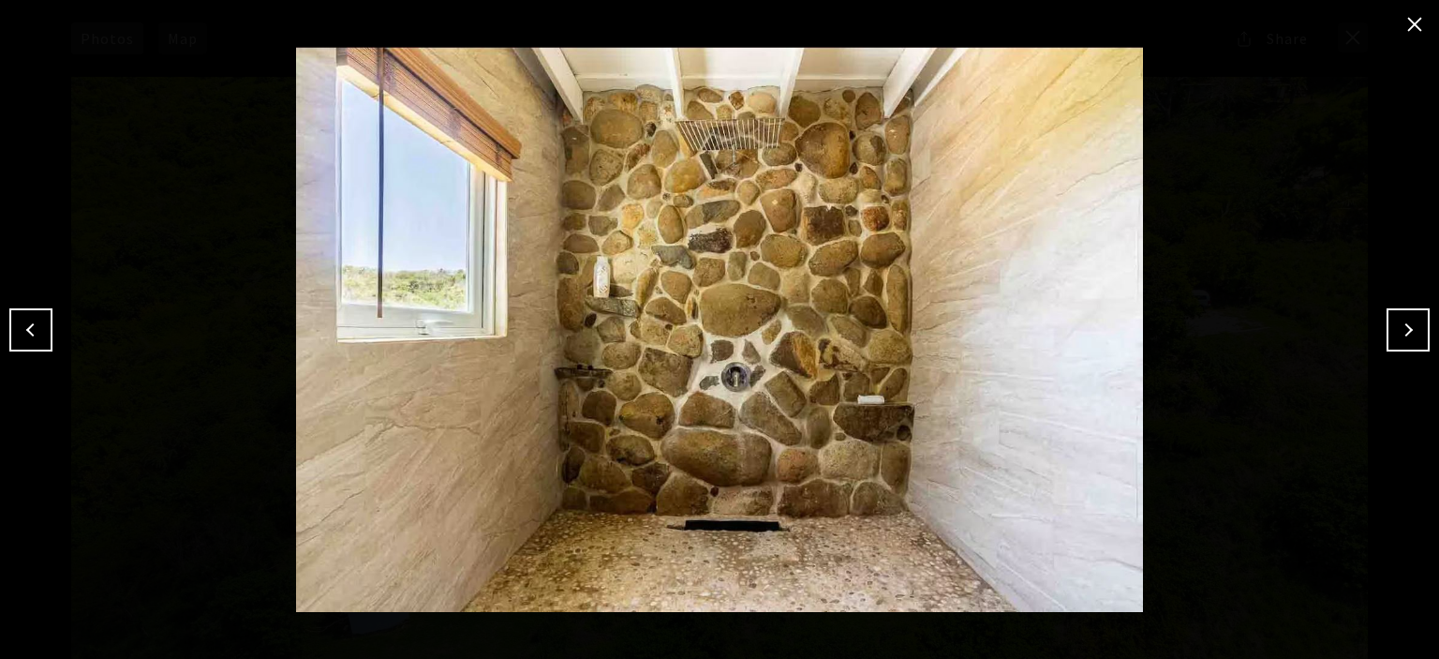
click at [1409, 339] on button "Next" at bounding box center [1408, 329] width 43 height 43
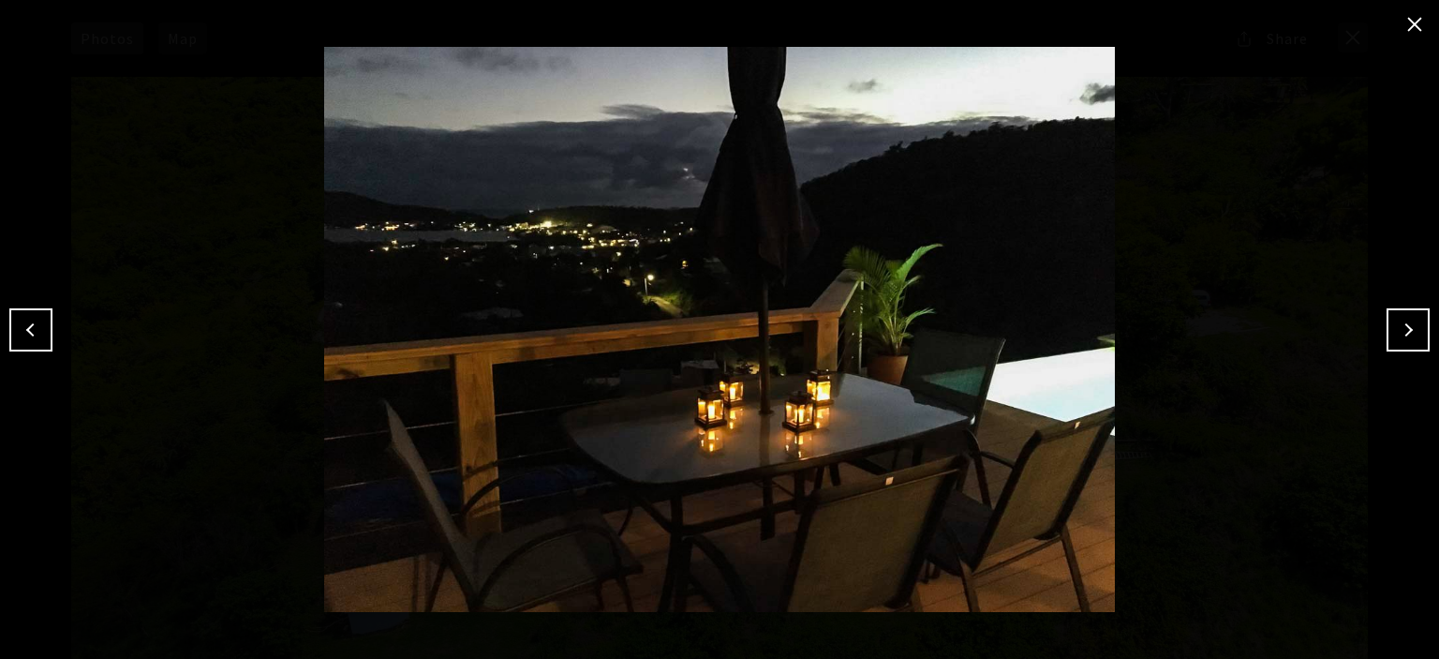
click at [1409, 339] on button "Next" at bounding box center [1408, 329] width 43 height 43
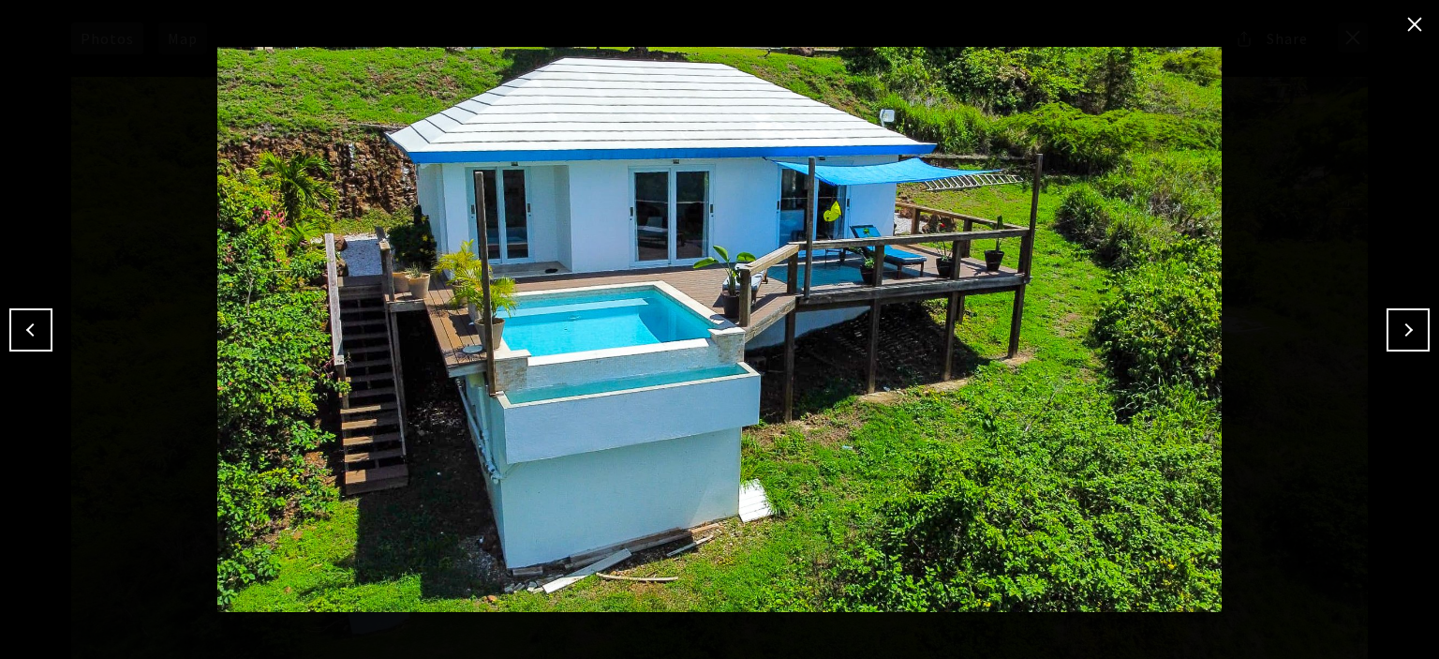
click at [1415, 335] on button "Next" at bounding box center [1408, 329] width 43 height 43
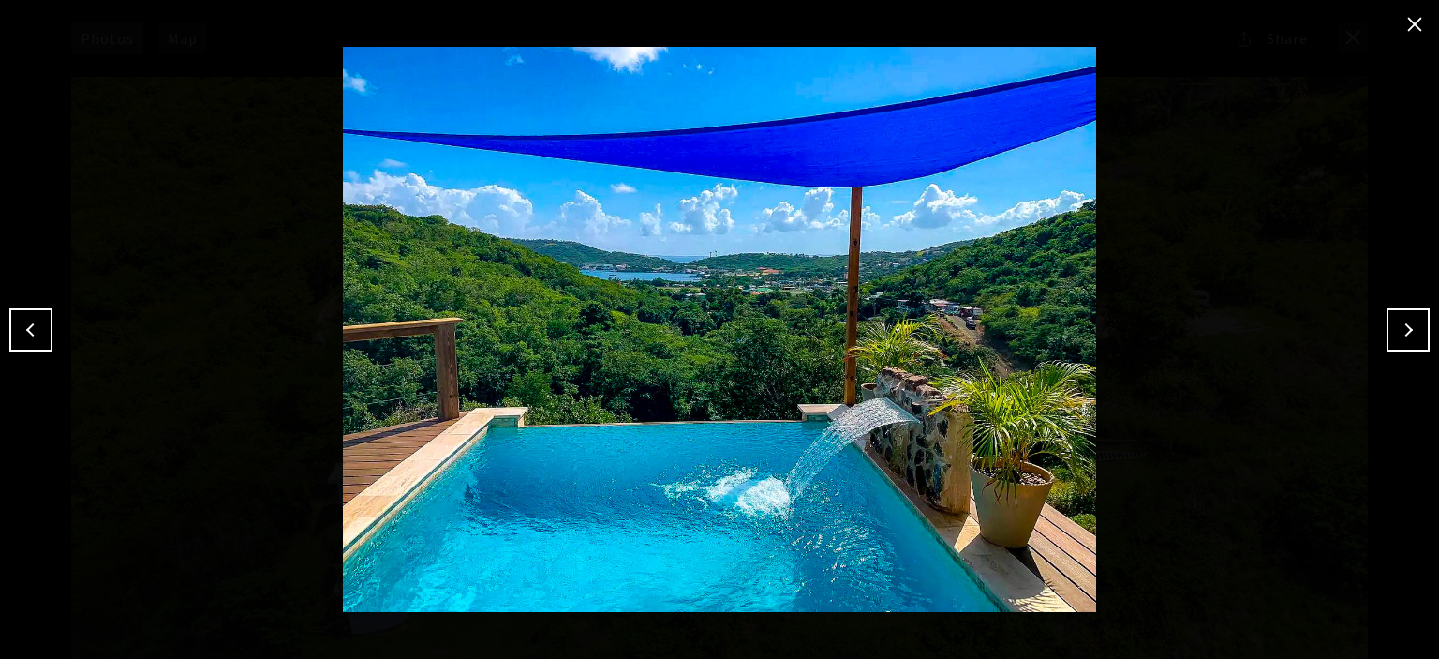
click at [1415, 335] on button "Next" at bounding box center [1408, 329] width 43 height 43
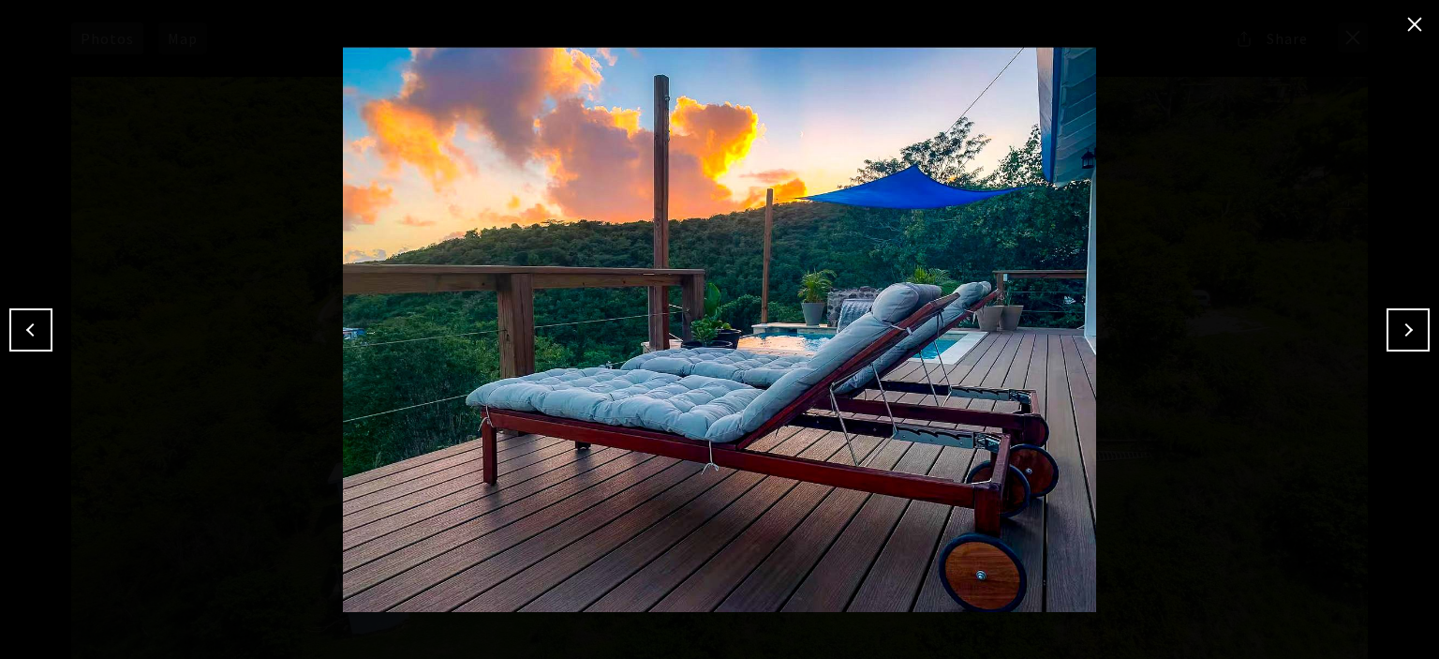
click at [1413, 335] on button "Next" at bounding box center [1408, 329] width 43 height 43
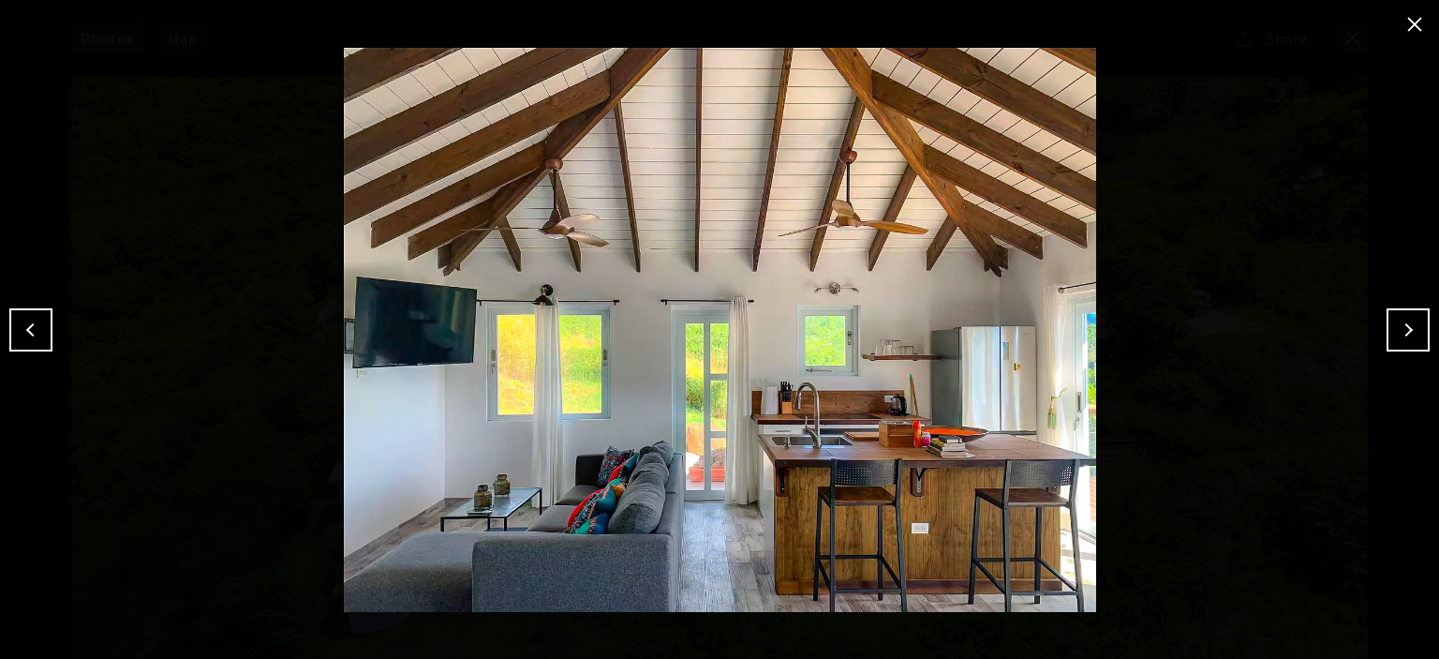
click at [1413, 335] on button "Next" at bounding box center [1408, 329] width 43 height 43
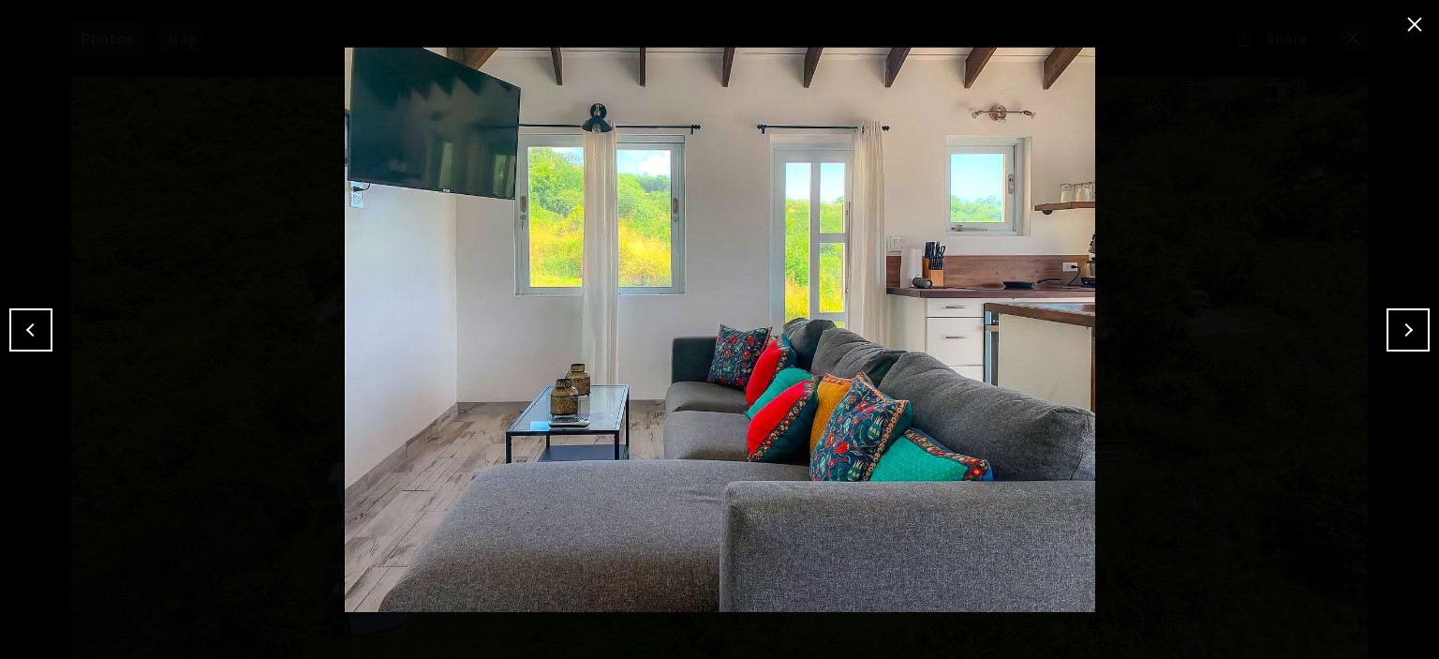
click at [1413, 335] on button "Next" at bounding box center [1408, 329] width 43 height 43
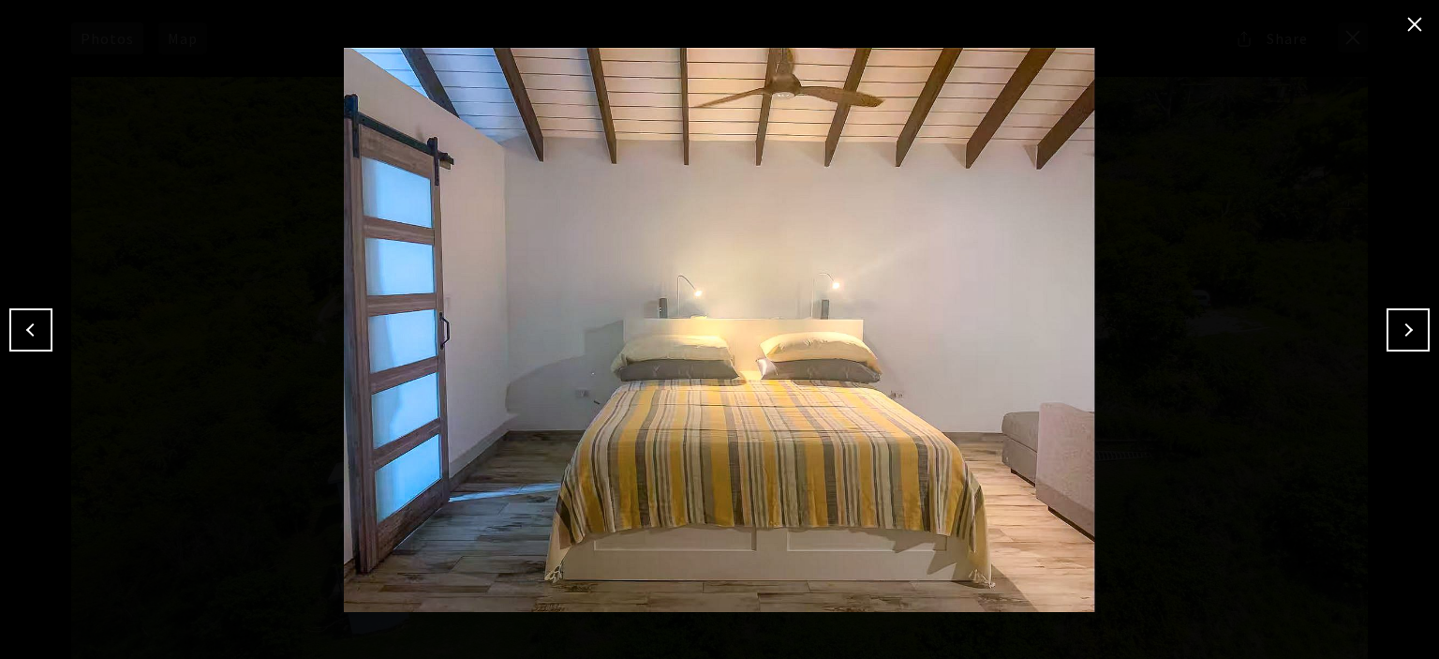
click at [1394, 331] on button "Next" at bounding box center [1408, 329] width 43 height 43
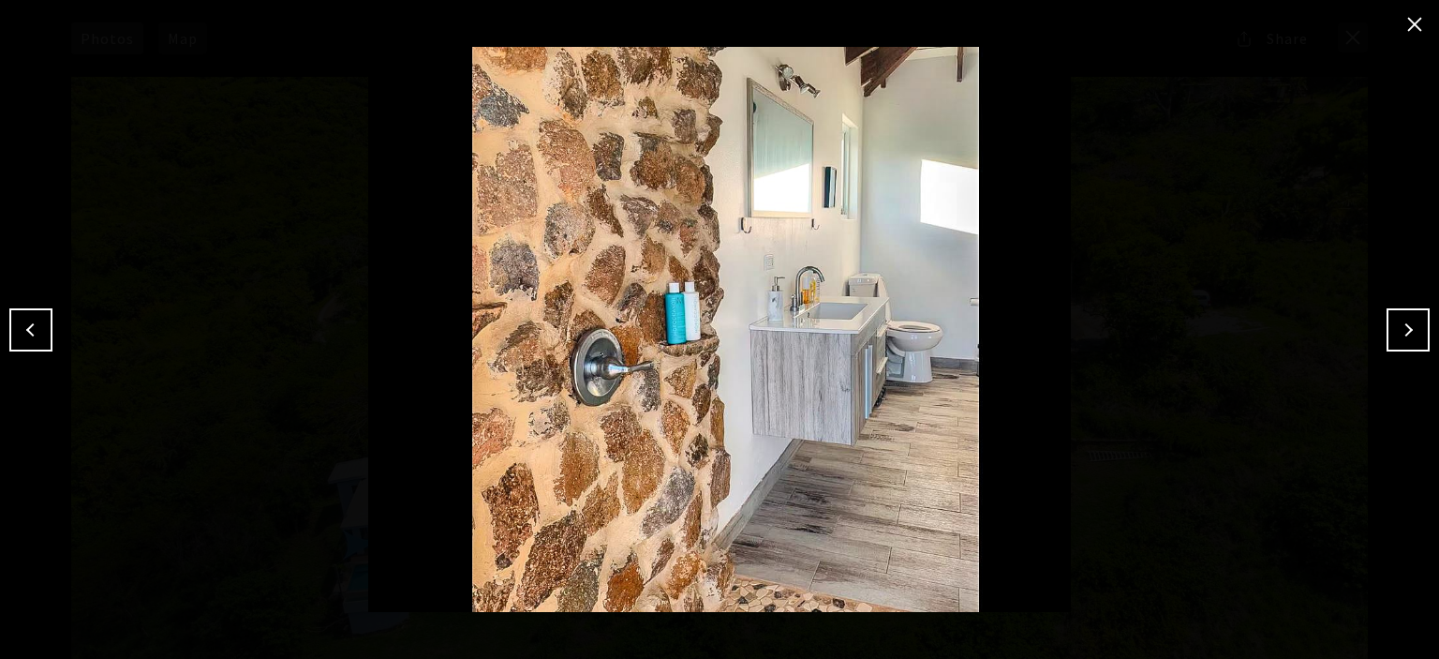
click at [1405, 333] on button "Next" at bounding box center [1408, 329] width 43 height 43
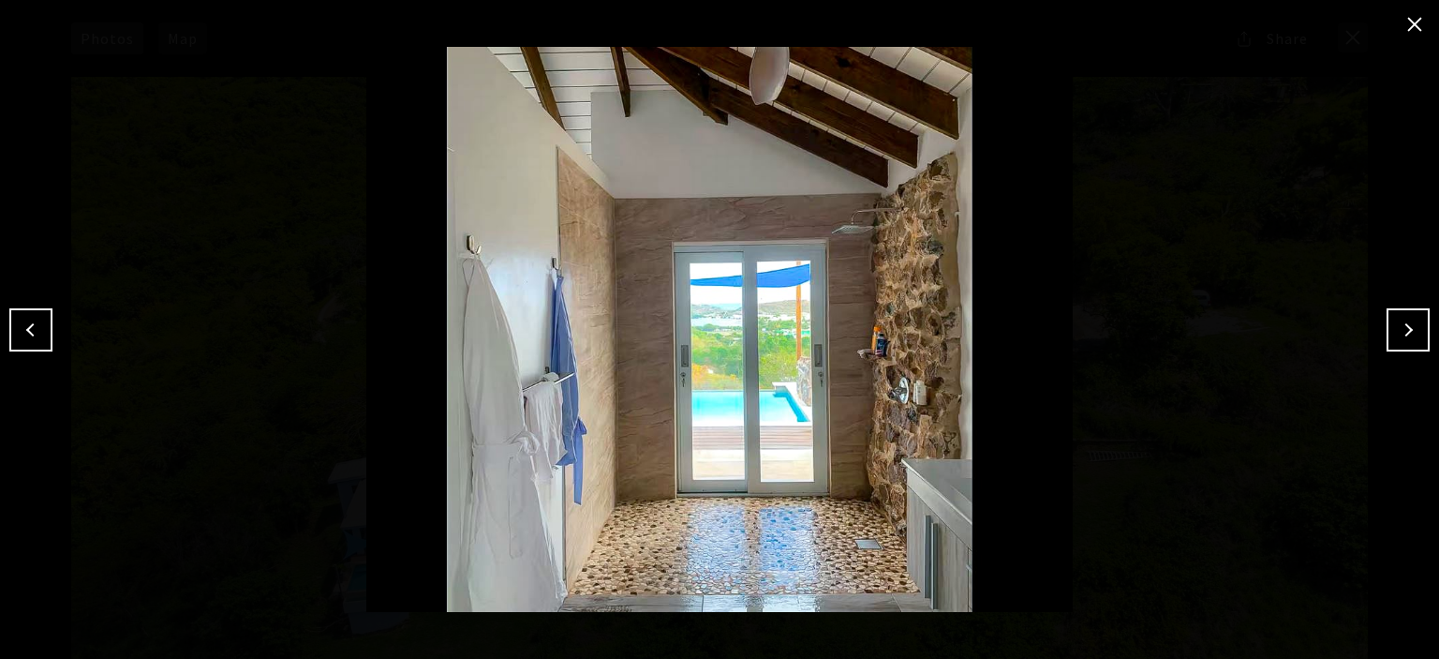
click at [1405, 333] on button "Next" at bounding box center [1408, 329] width 43 height 43
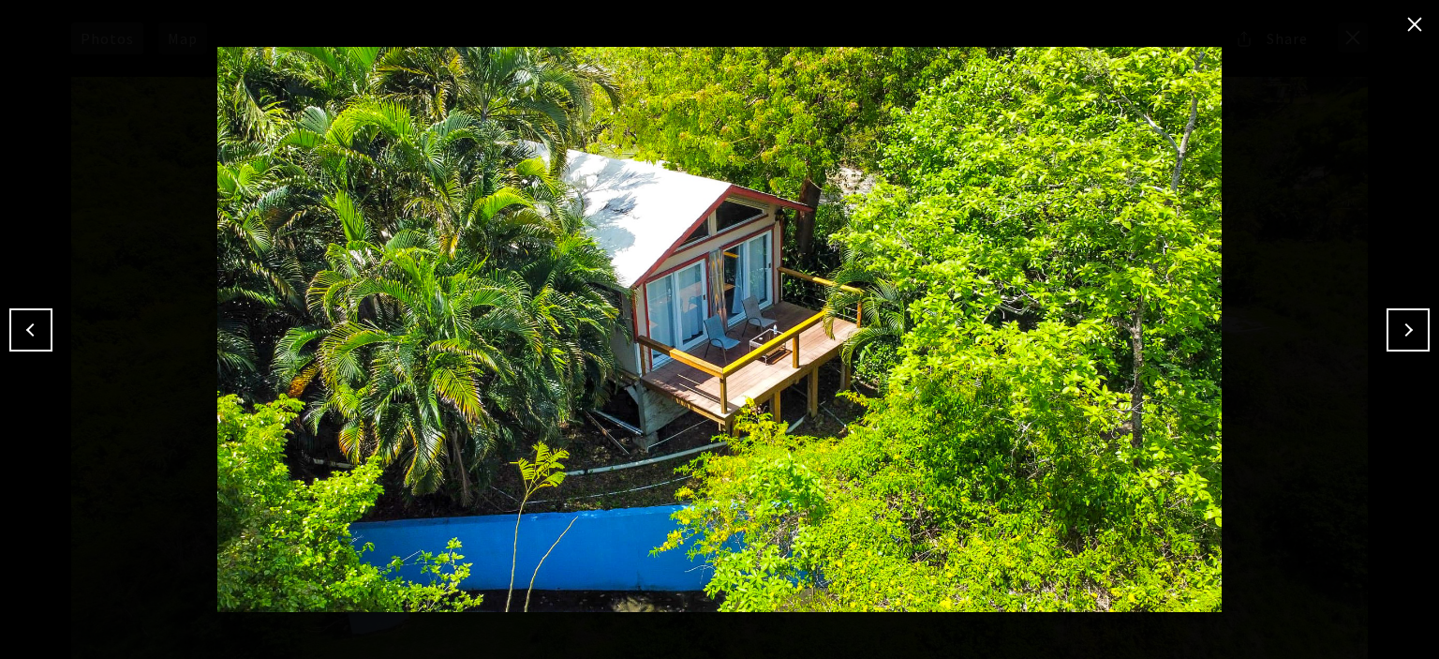
click at [1405, 333] on button "Next" at bounding box center [1408, 329] width 43 height 43
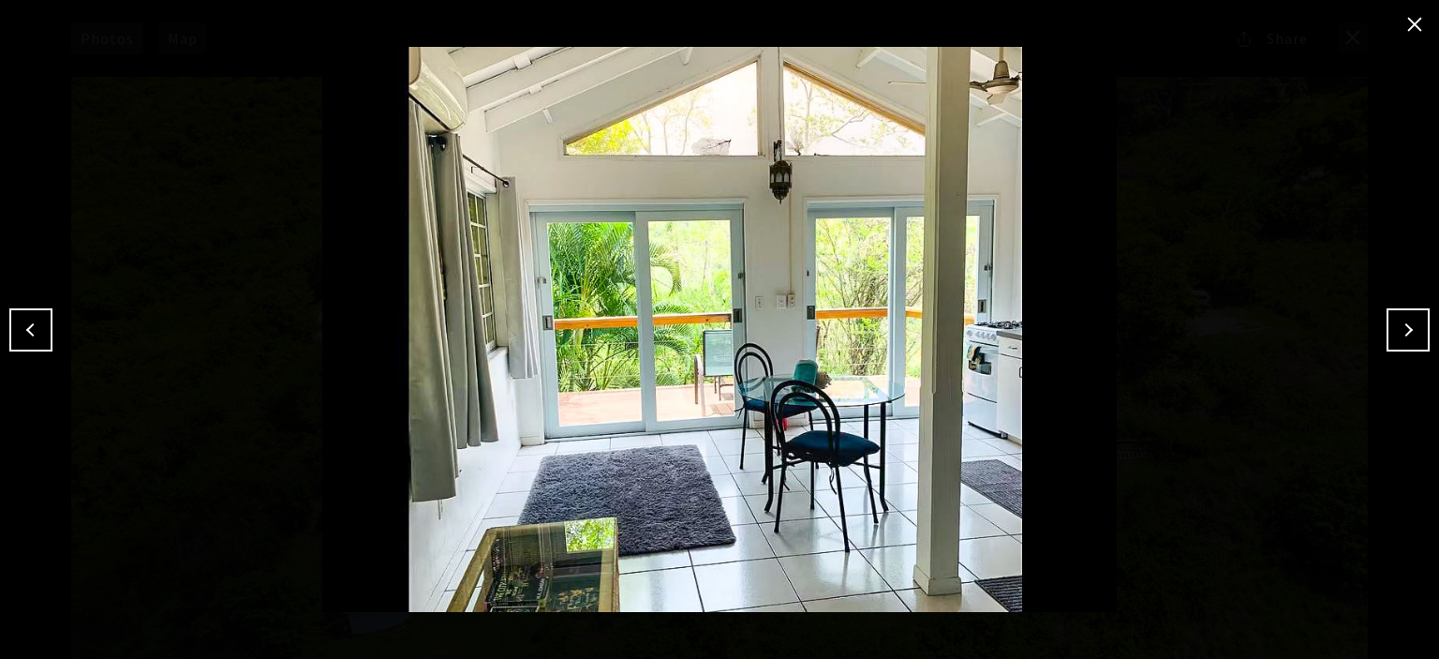
click at [1405, 333] on button "Next" at bounding box center [1408, 329] width 43 height 43
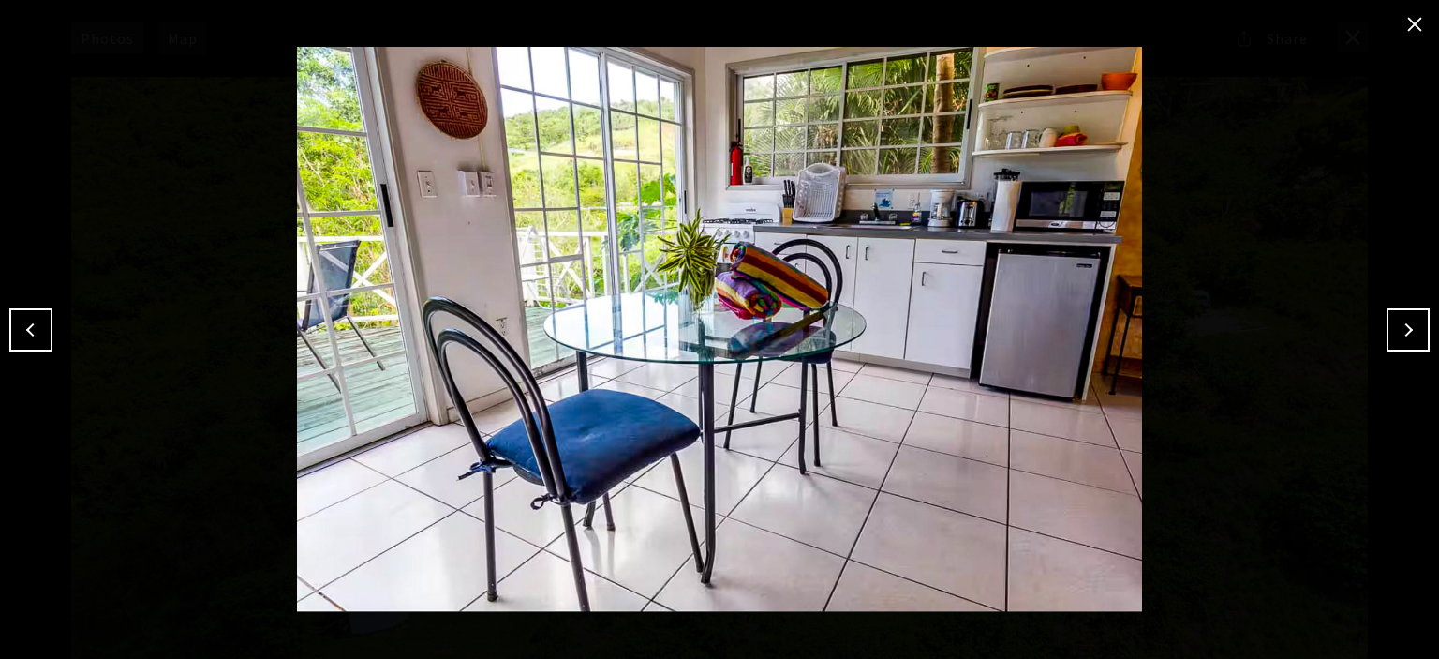
click at [1405, 333] on button "Next" at bounding box center [1408, 329] width 43 height 43
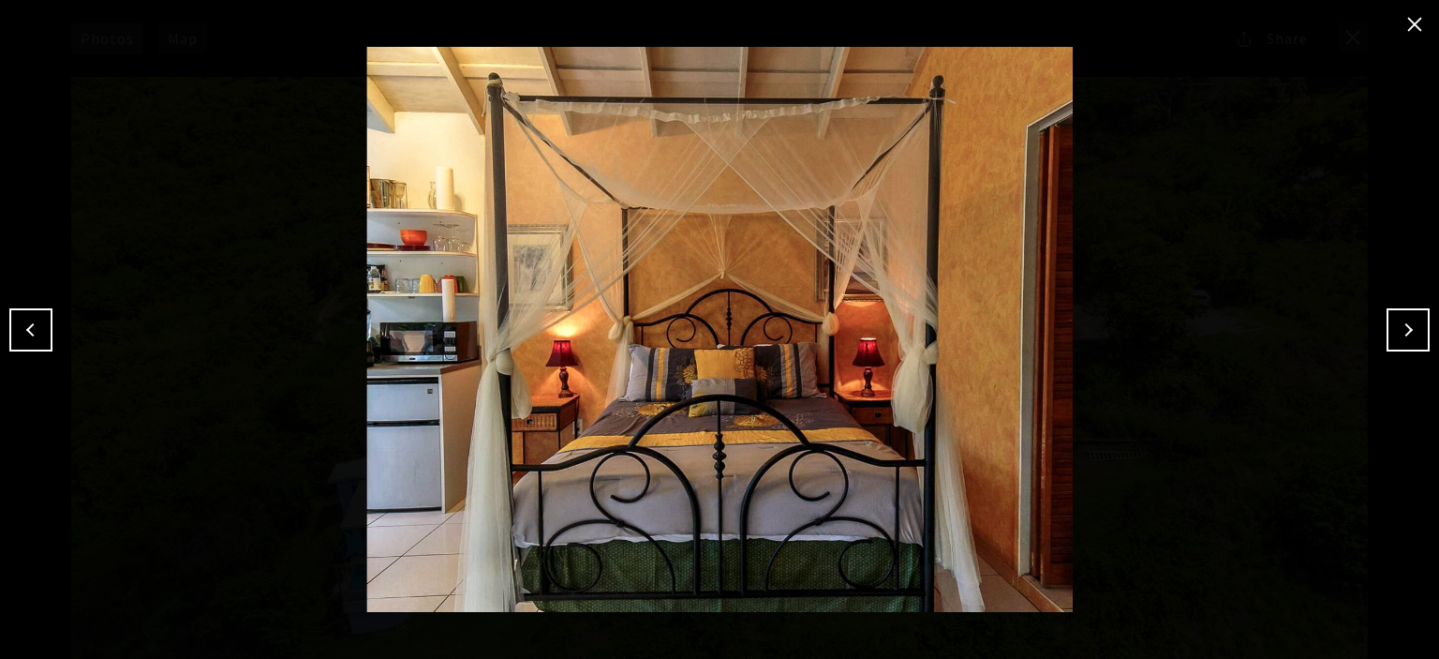
click at [1405, 333] on button "Next" at bounding box center [1408, 329] width 43 height 43
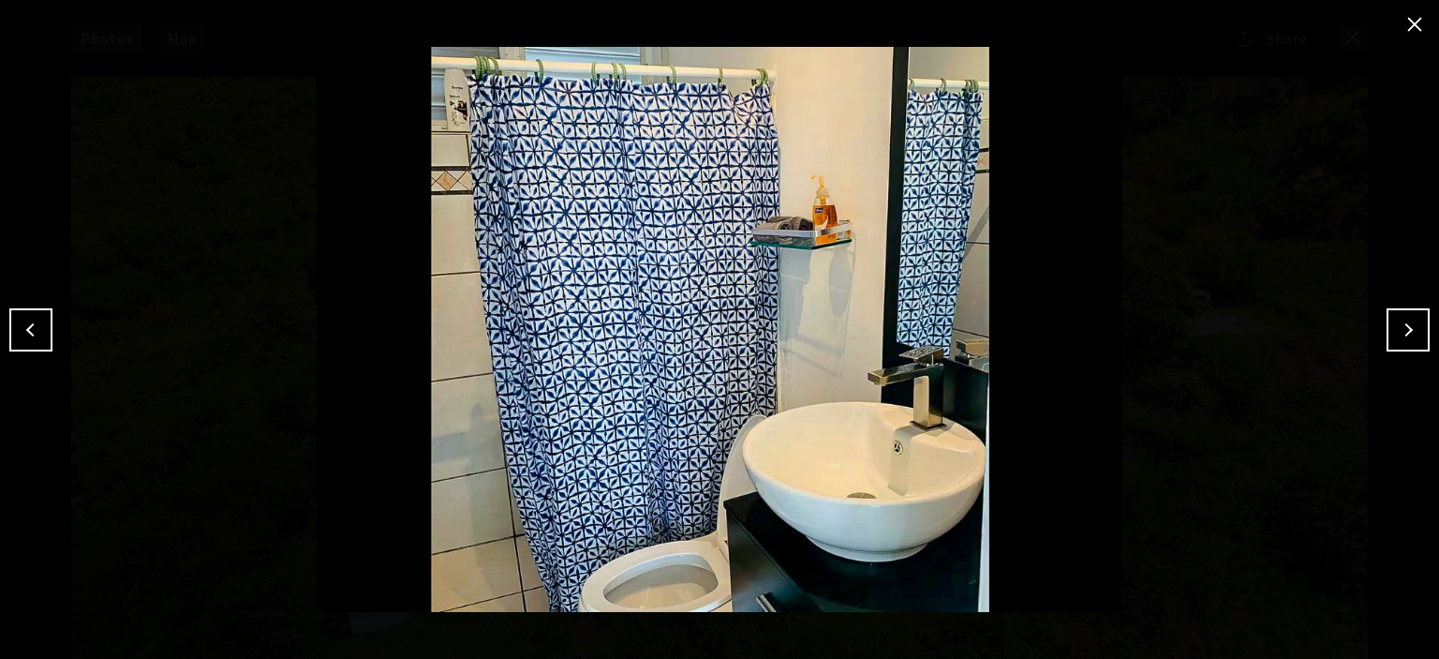
click at [1405, 333] on button "Next" at bounding box center [1408, 329] width 43 height 43
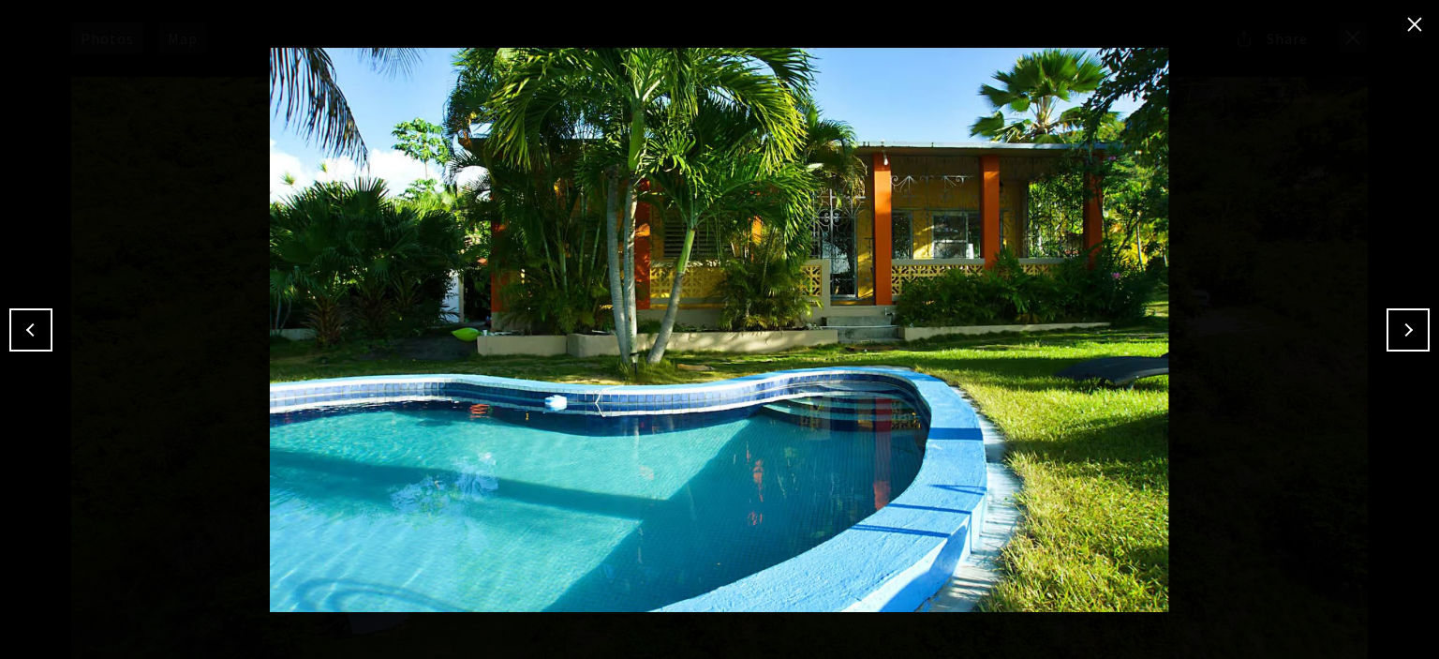
click at [1405, 333] on button "Next" at bounding box center [1408, 329] width 43 height 43
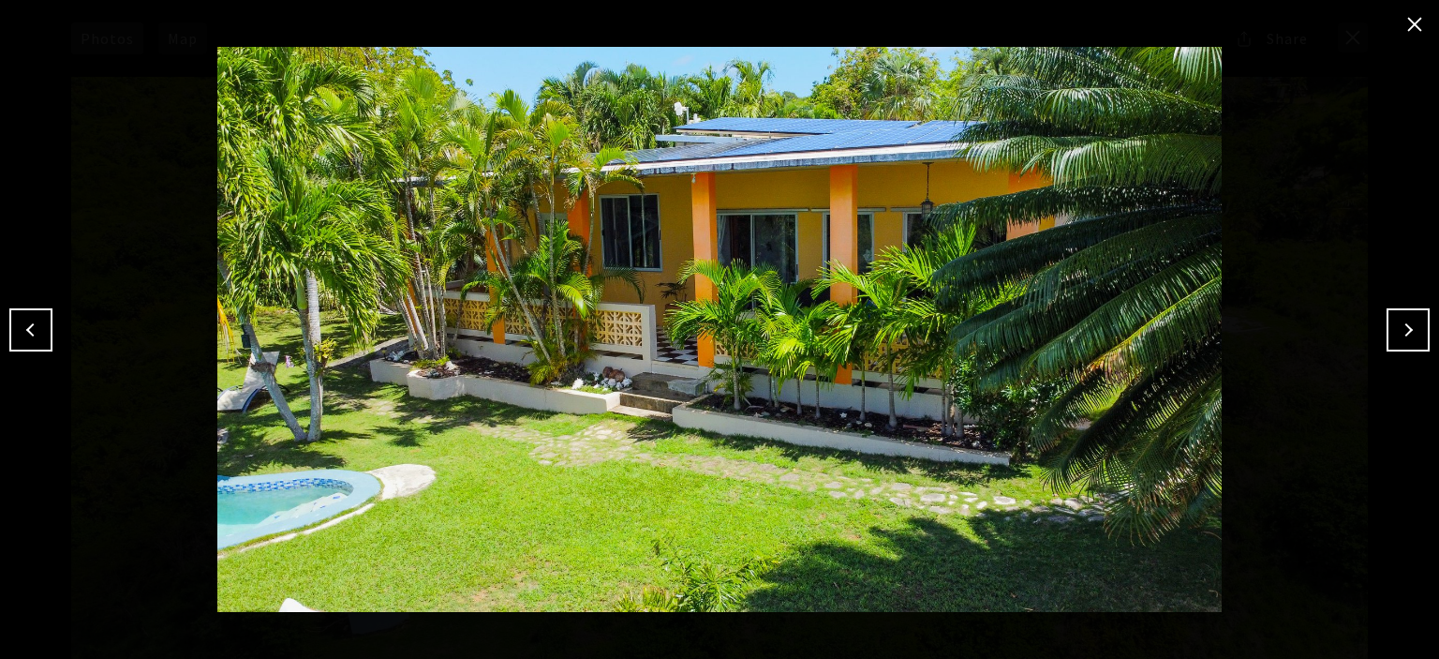
click at [1405, 333] on button "Next" at bounding box center [1408, 329] width 43 height 43
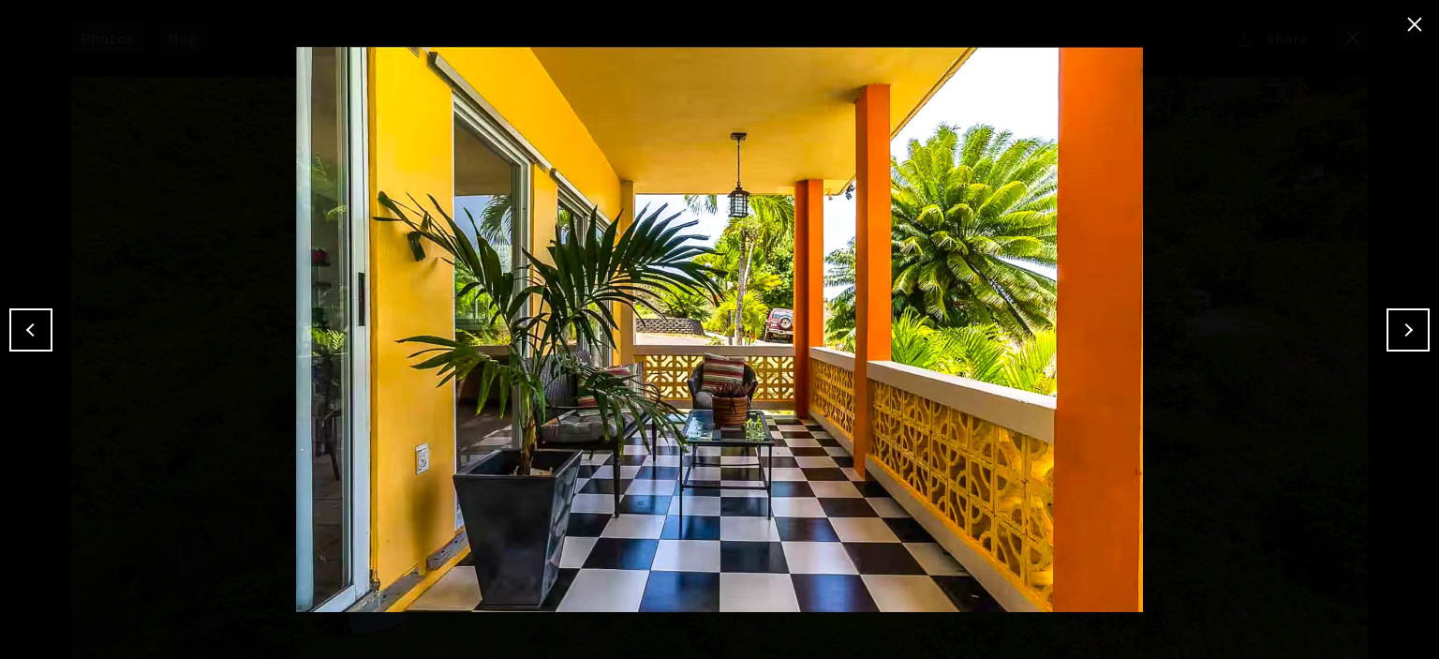
click at [1405, 333] on button "Next" at bounding box center [1408, 329] width 43 height 43
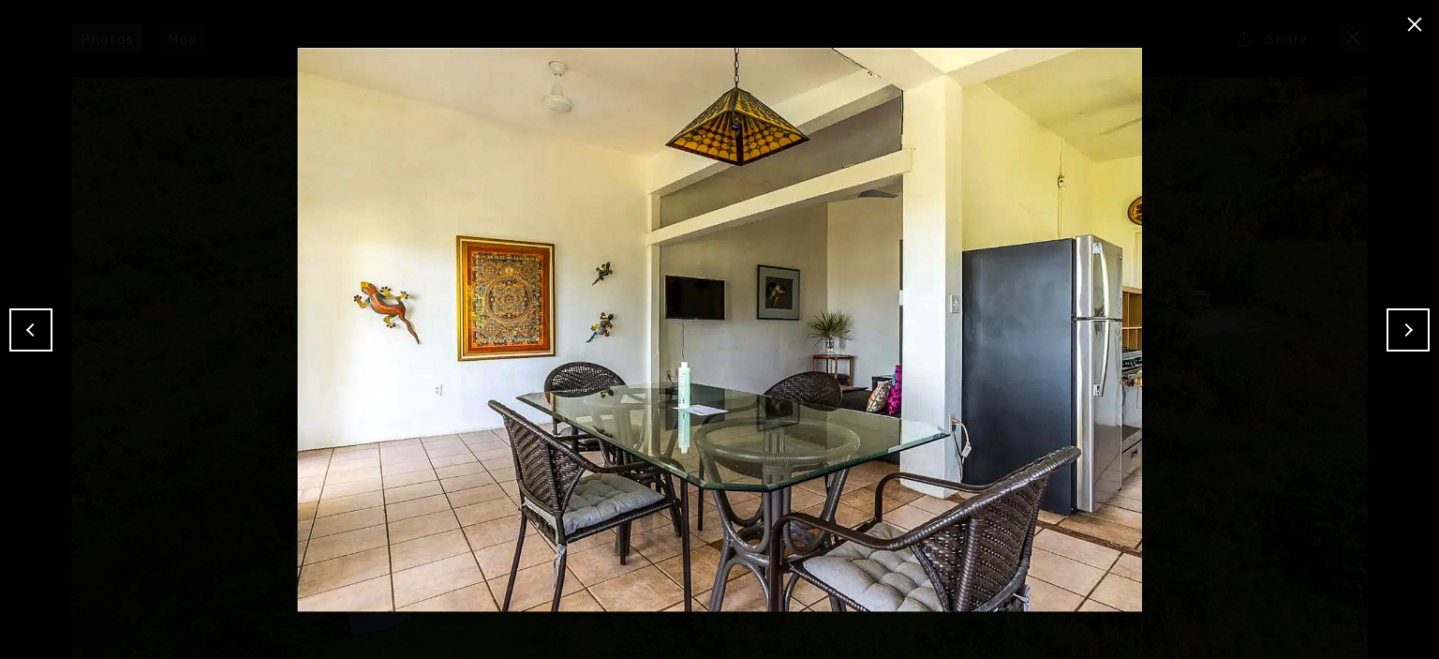
click at [1405, 333] on button "Next" at bounding box center [1408, 329] width 43 height 43
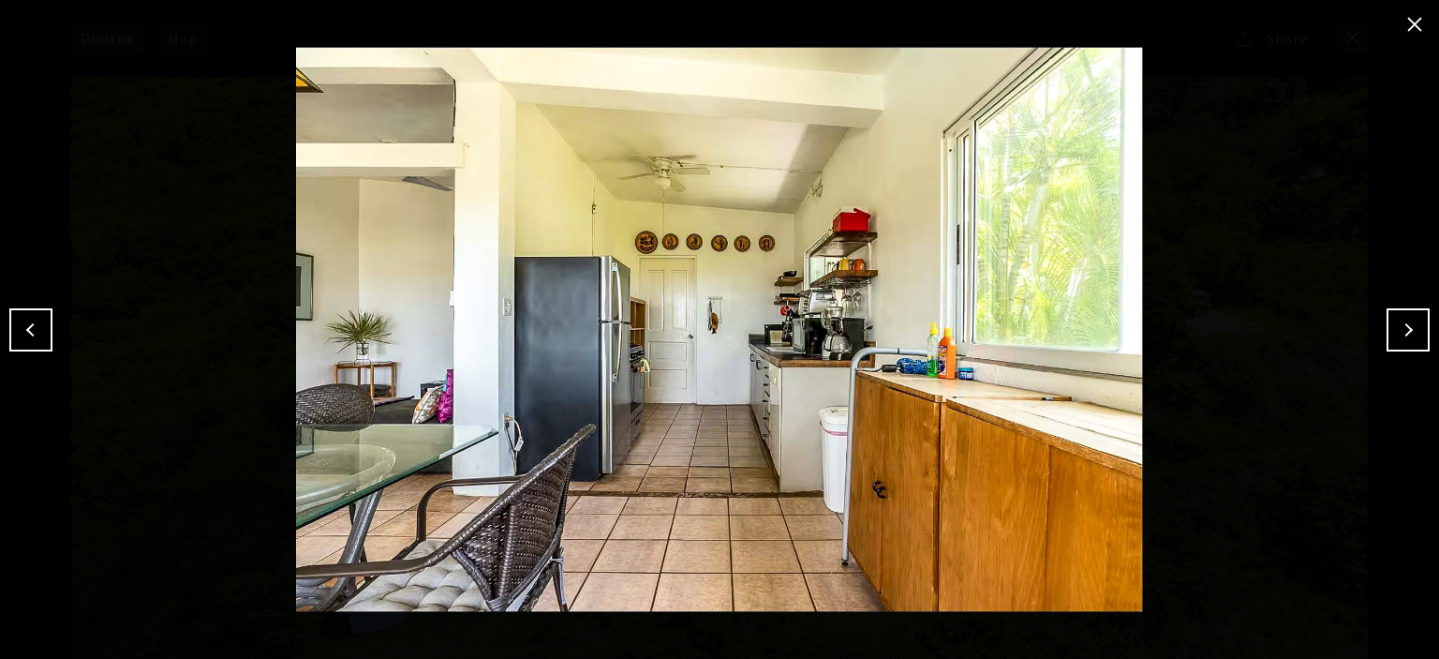
click at [1405, 333] on button "Next" at bounding box center [1408, 329] width 43 height 43
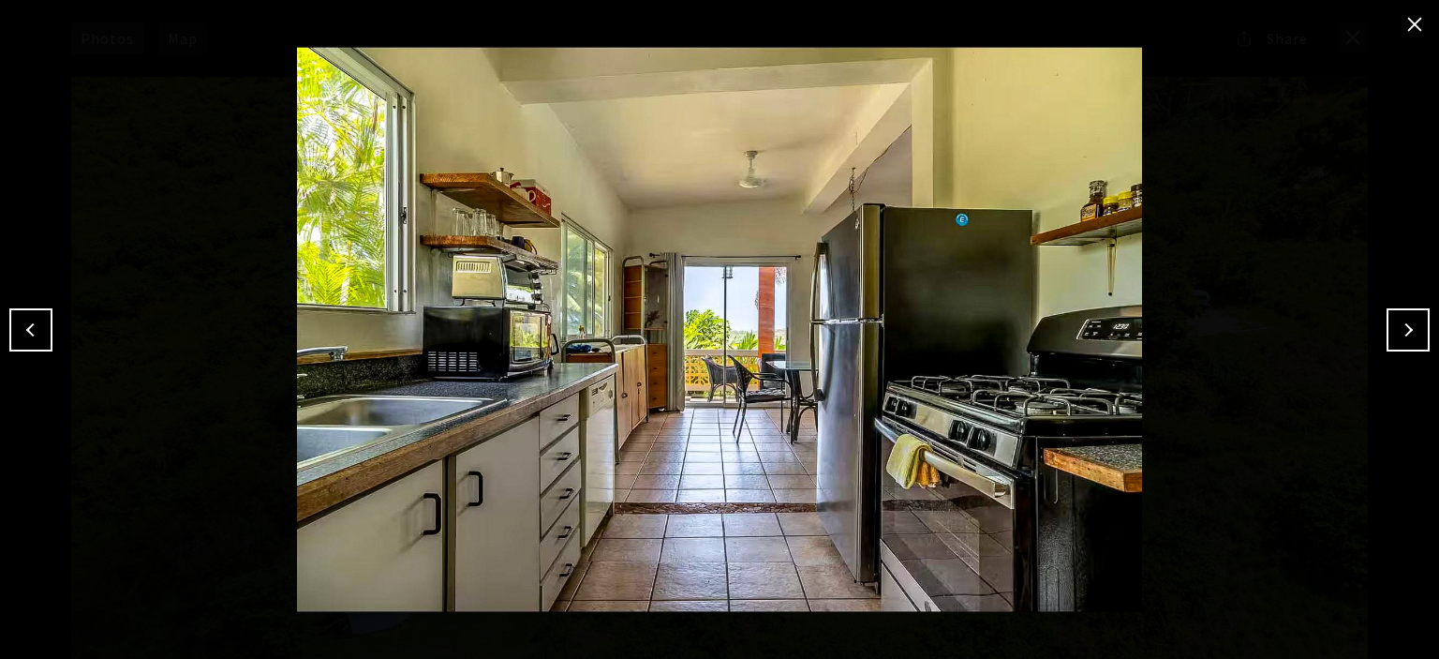
click at [1405, 333] on button "Next" at bounding box center [1408, 329] width 43 height 43
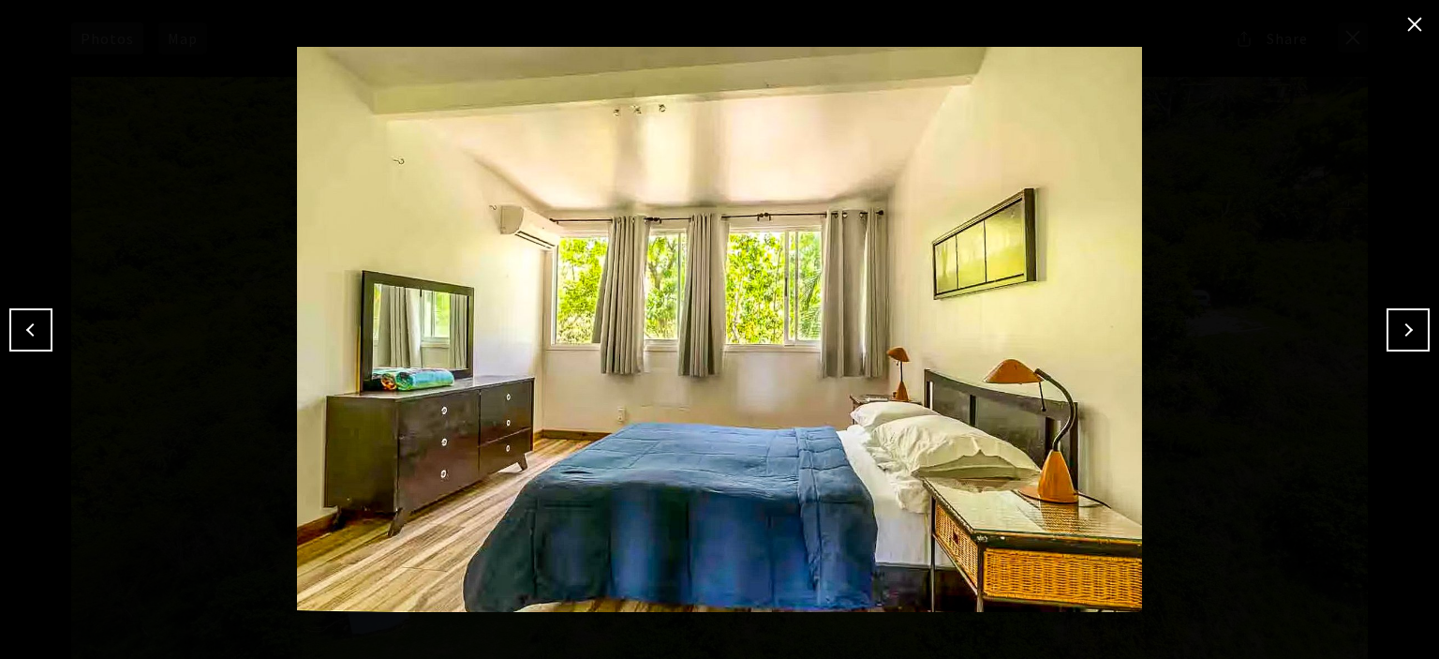
click at [1405, 333] on button "Next" at bounding box center [1408, 329] width 43 height 43
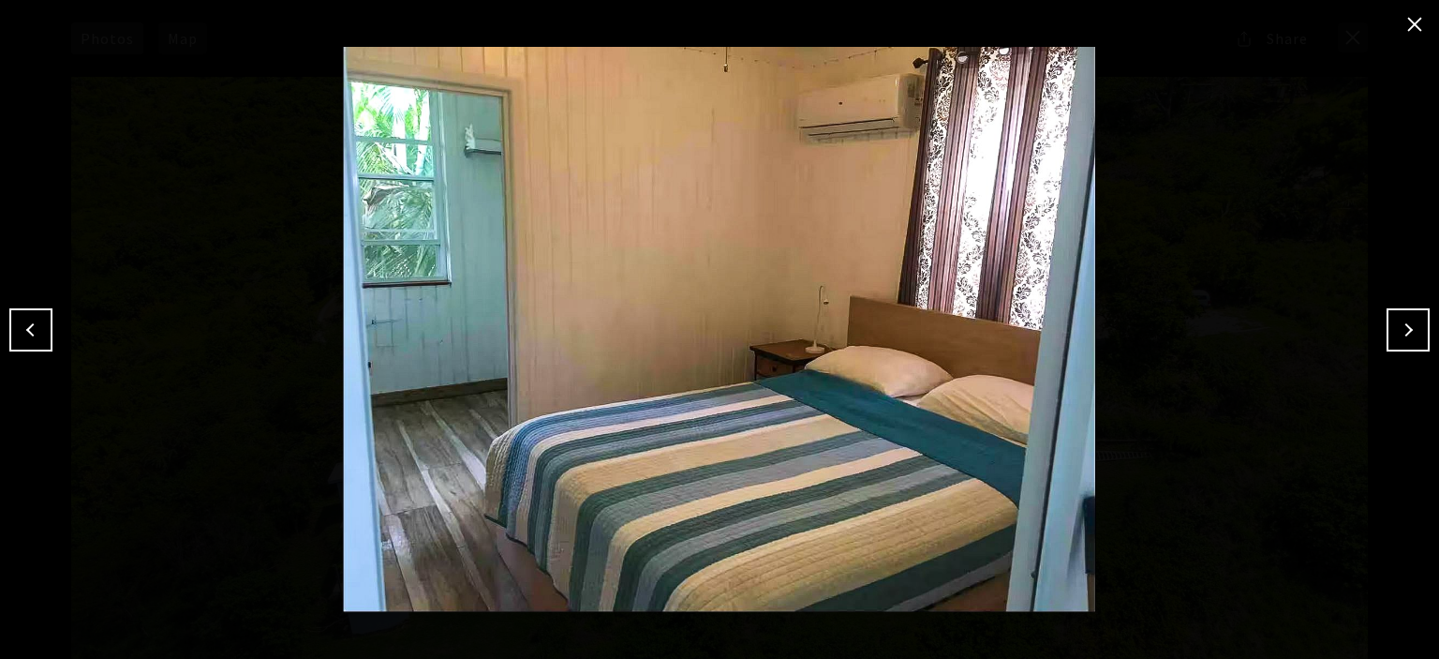
click at [1405, 333] on button "Next" at bounding box center [1408, 329] width 43 height 43
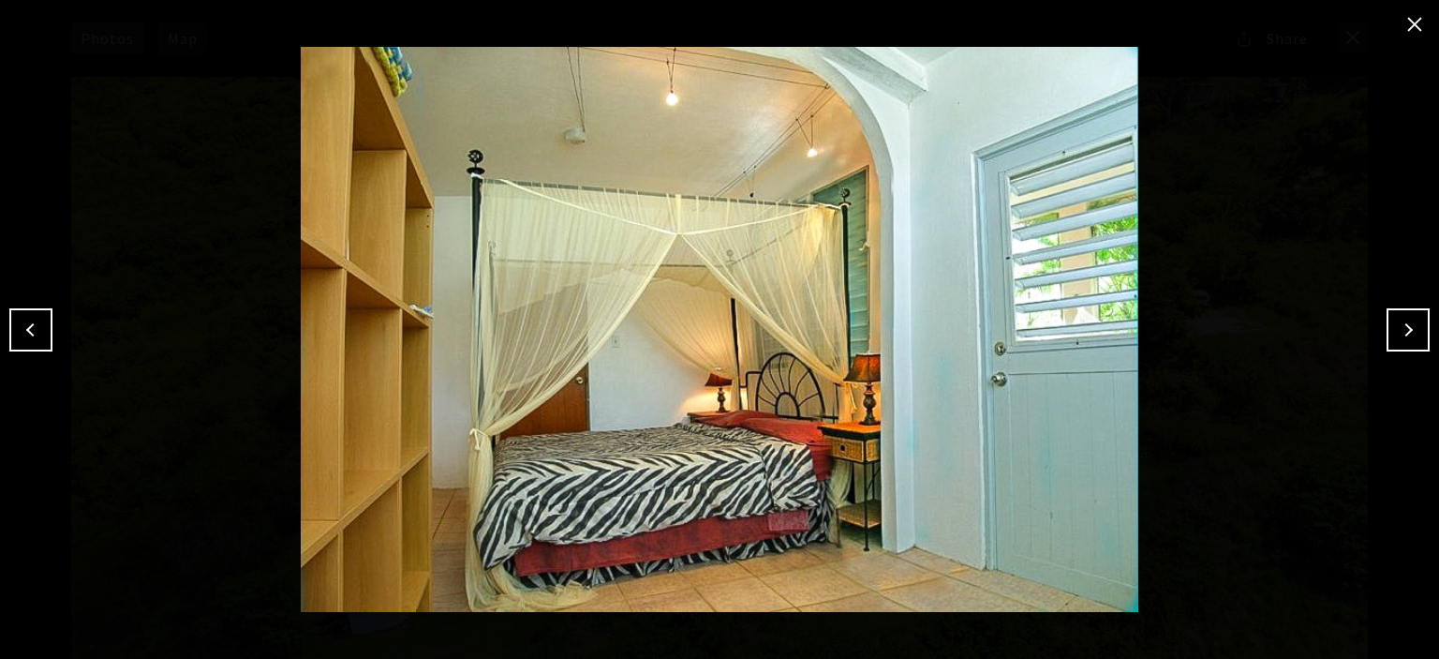
click at [1405, 333] on button "Next" at bounding box center [1408, 329] width 43 height 43
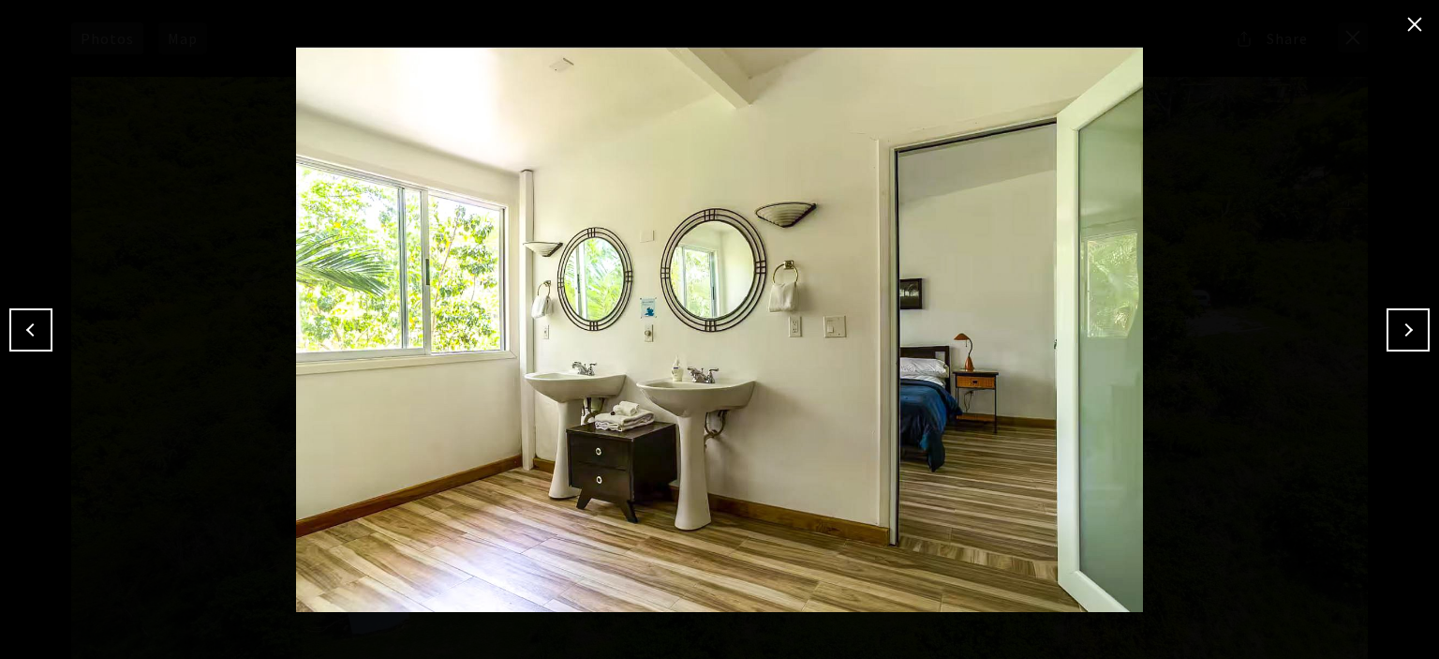
click at [1405, 333] on button "Next" at bounding box center [1408, 329] width 43 height 43
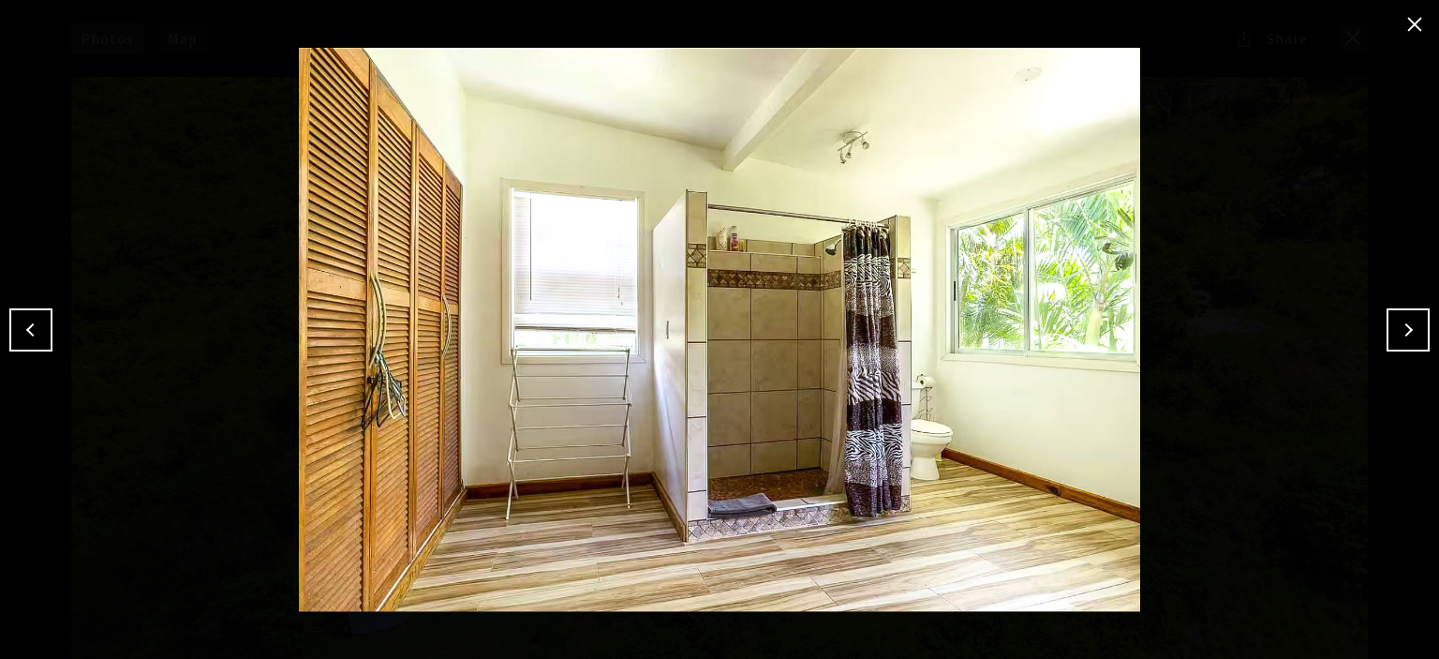
click at [1405, 333] on button "Next" at bounding box center [1408, 329] width 43 height 43
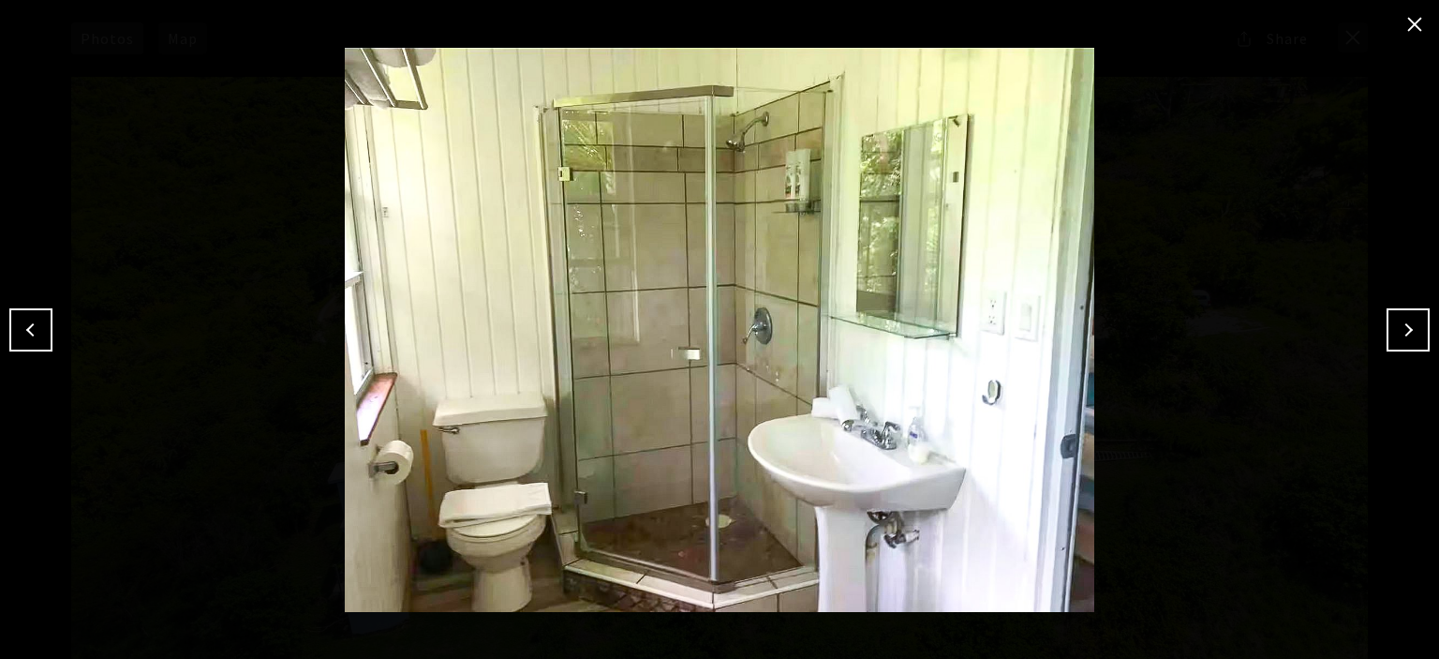
click at [1405, 333] on button "Next" at bounding box center [1408, 329] width 43 height 43
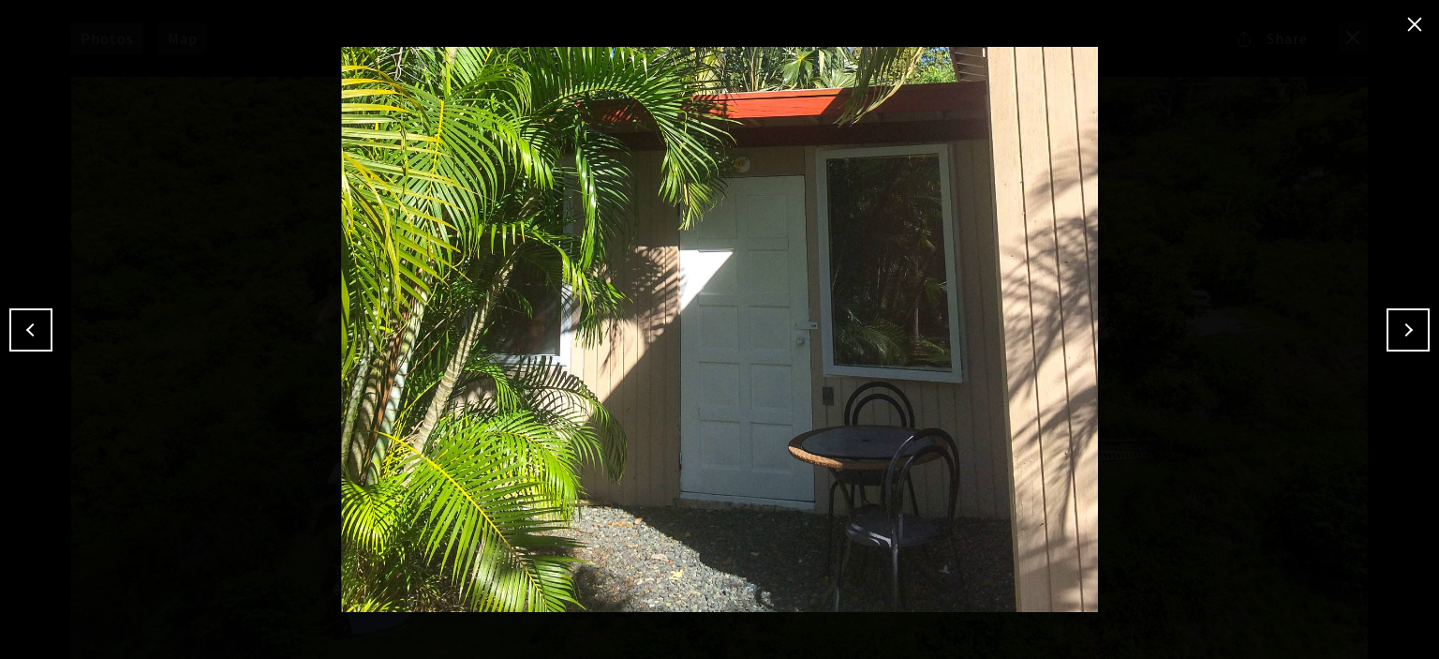
click at [1405, 333] on button "Next" at bounding box center [1408, 329] width 43 height 43
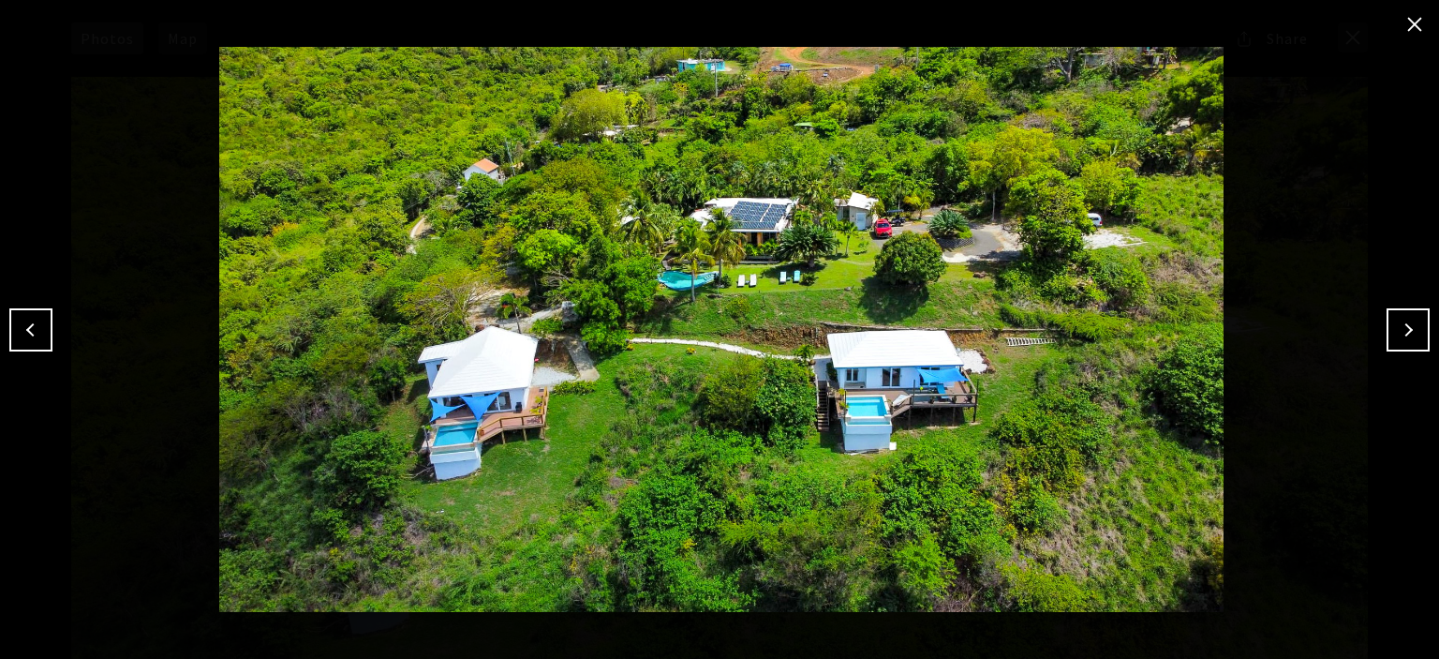
drag, startPoint x: 1405, startPoint y: 334, endPoint x: 1247, endPoint y: 434, distance: 187.4
click at [1247, 434] on img at bounding box center [721, 329] width 1345 height 565
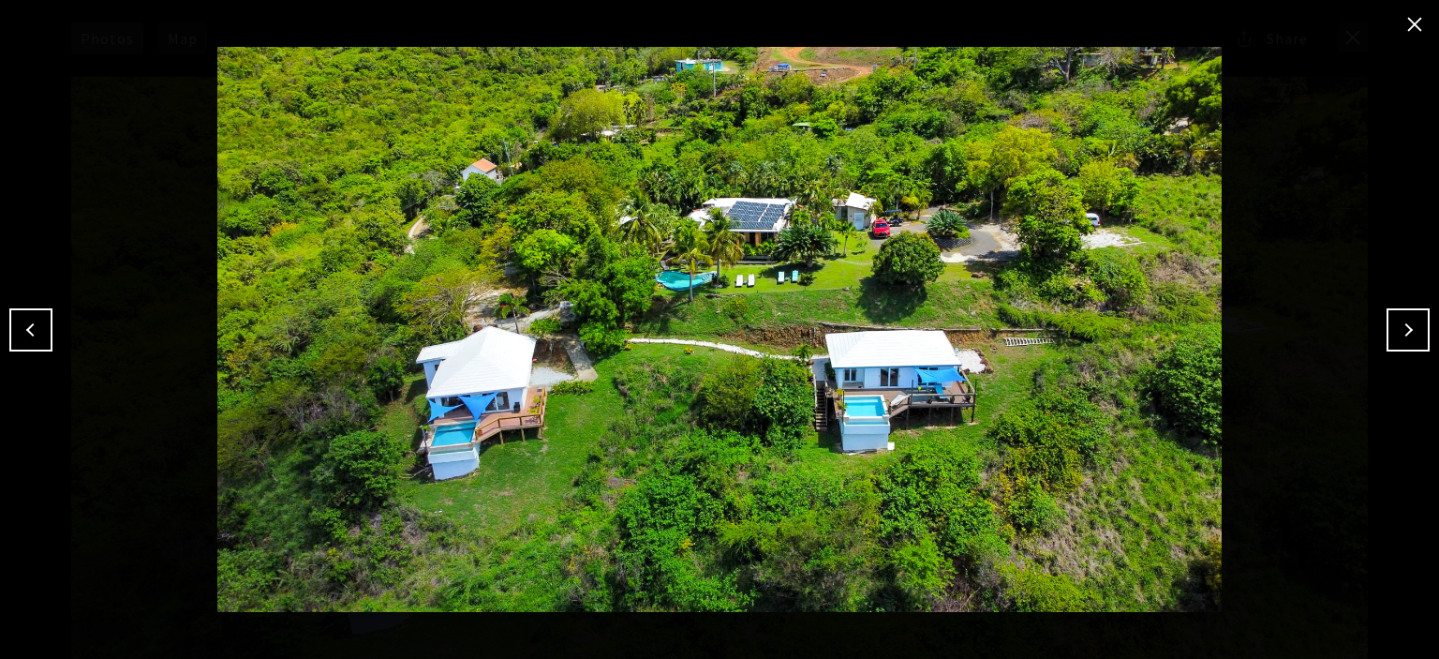
click at [1416, 21] on button "close modal" at bounding box center [1415, 24] width 30 height 30
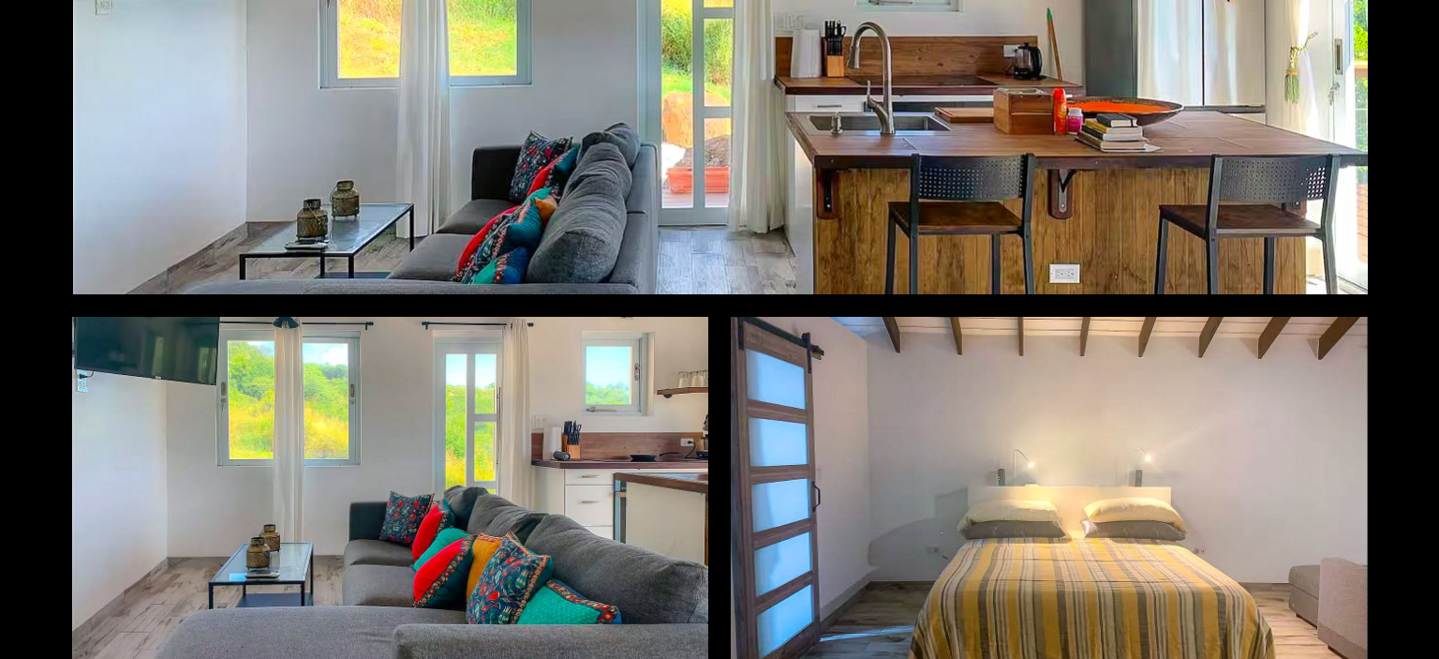
scroll to position [7027, 0]
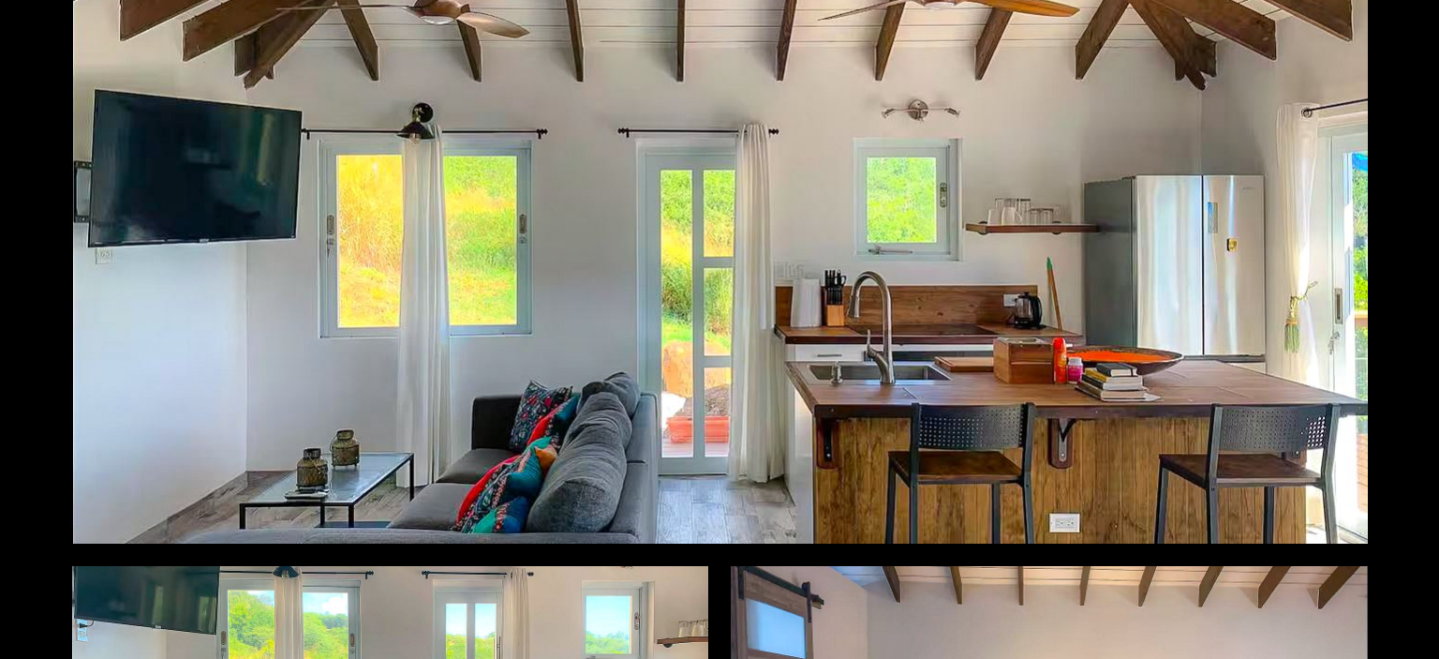
click at [721, 262] on div at bounding box center [719, 180] width 1297 height 726
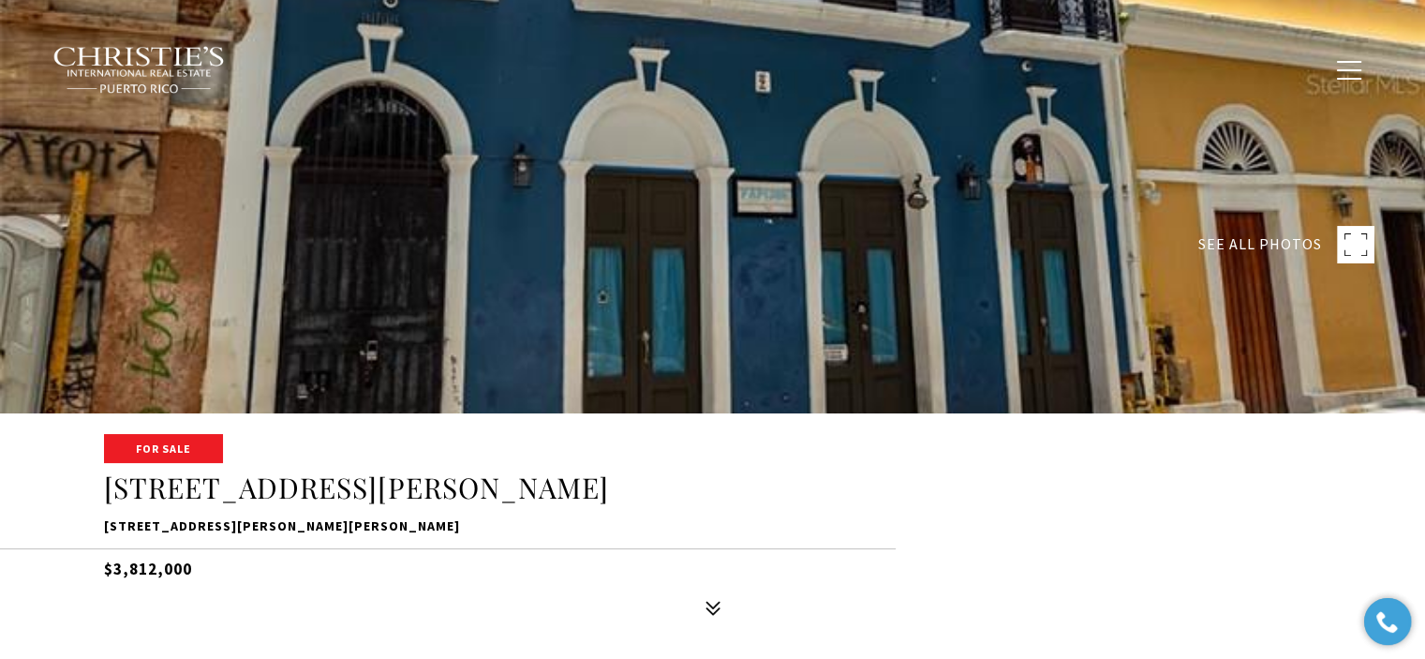
scroll to position [468, 0]
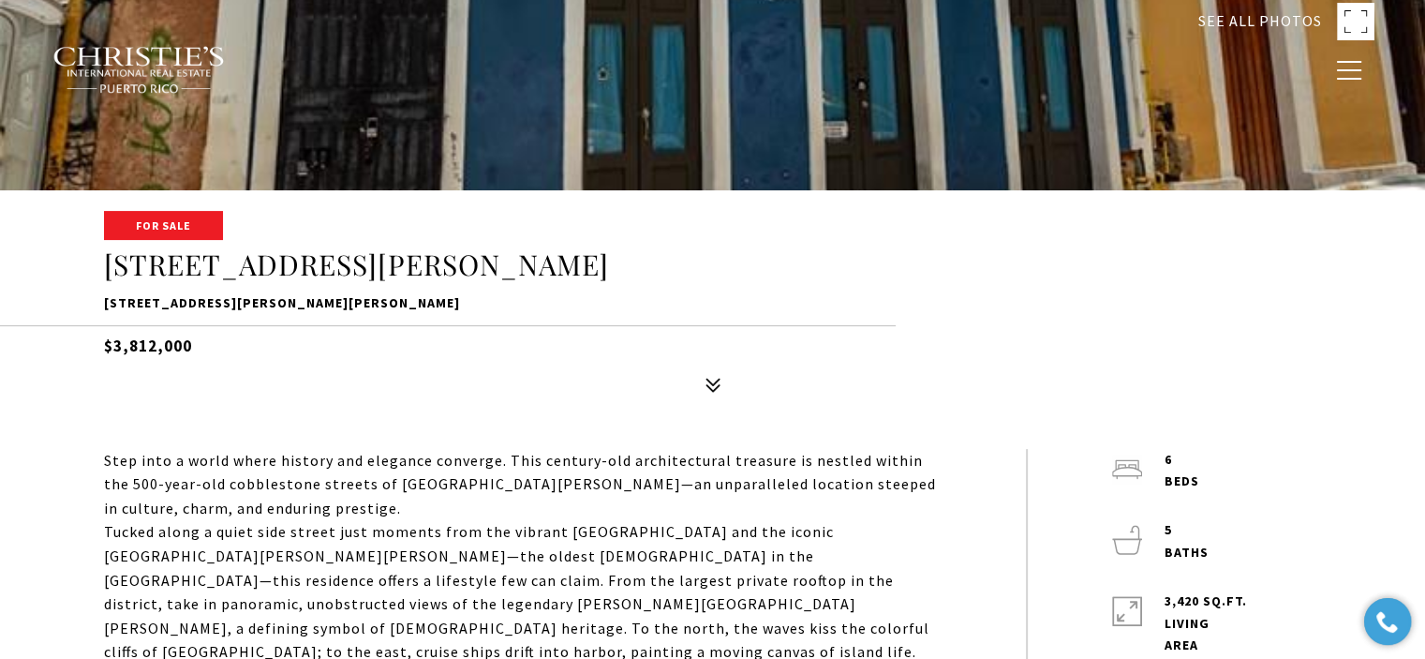
click at [988, 62] on li "Meet the Team Hotel and Development Services Specialists" at bounding box center [938, 70] width 134 height 36
type input "**********"
type input "********"
type input "***"
type input "**********"
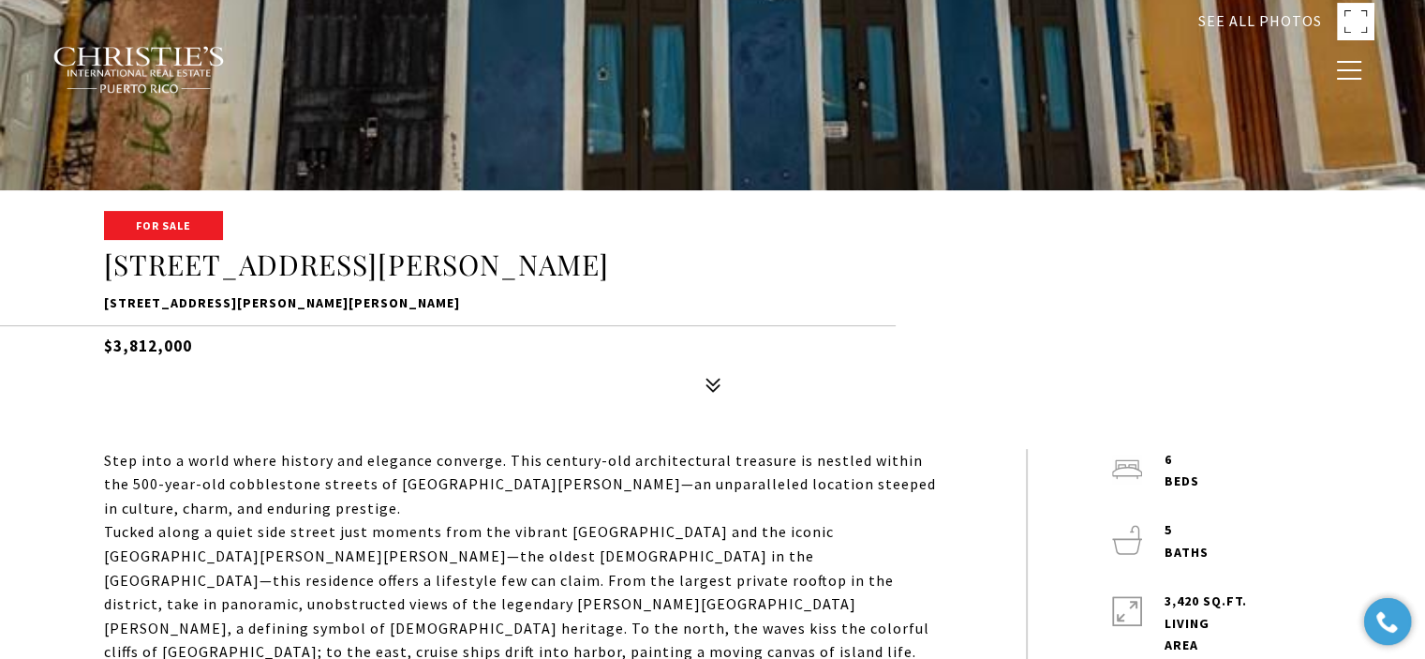
type input "**"
type input "********"
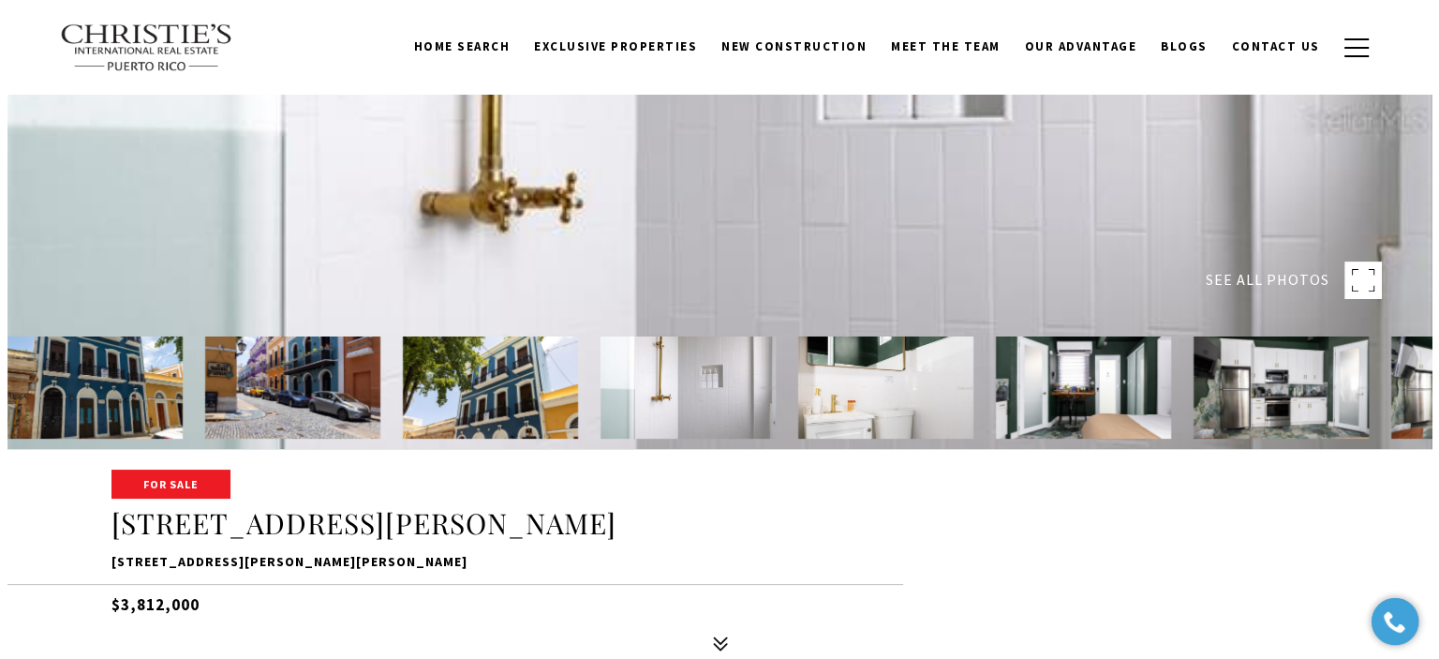
scroll to position [0, 0]
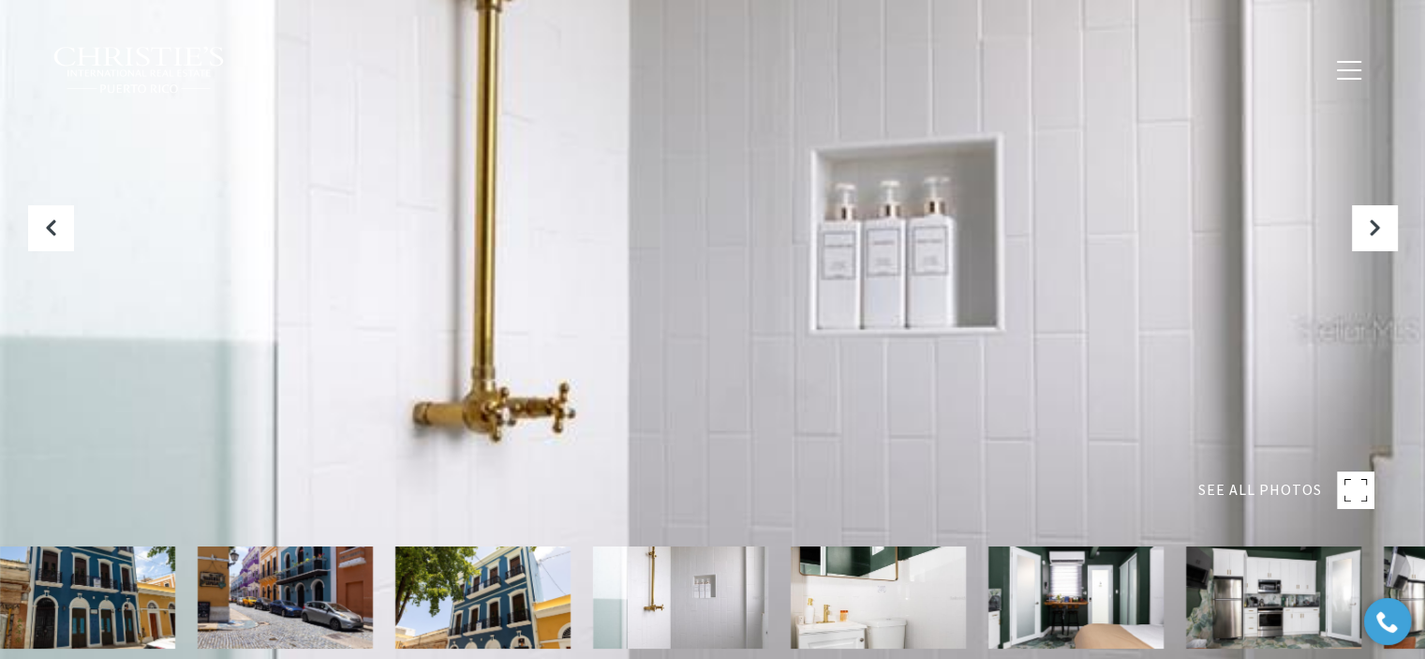
click at [854, 265] on div at bounding box center [712, 329] width 1425 height 659
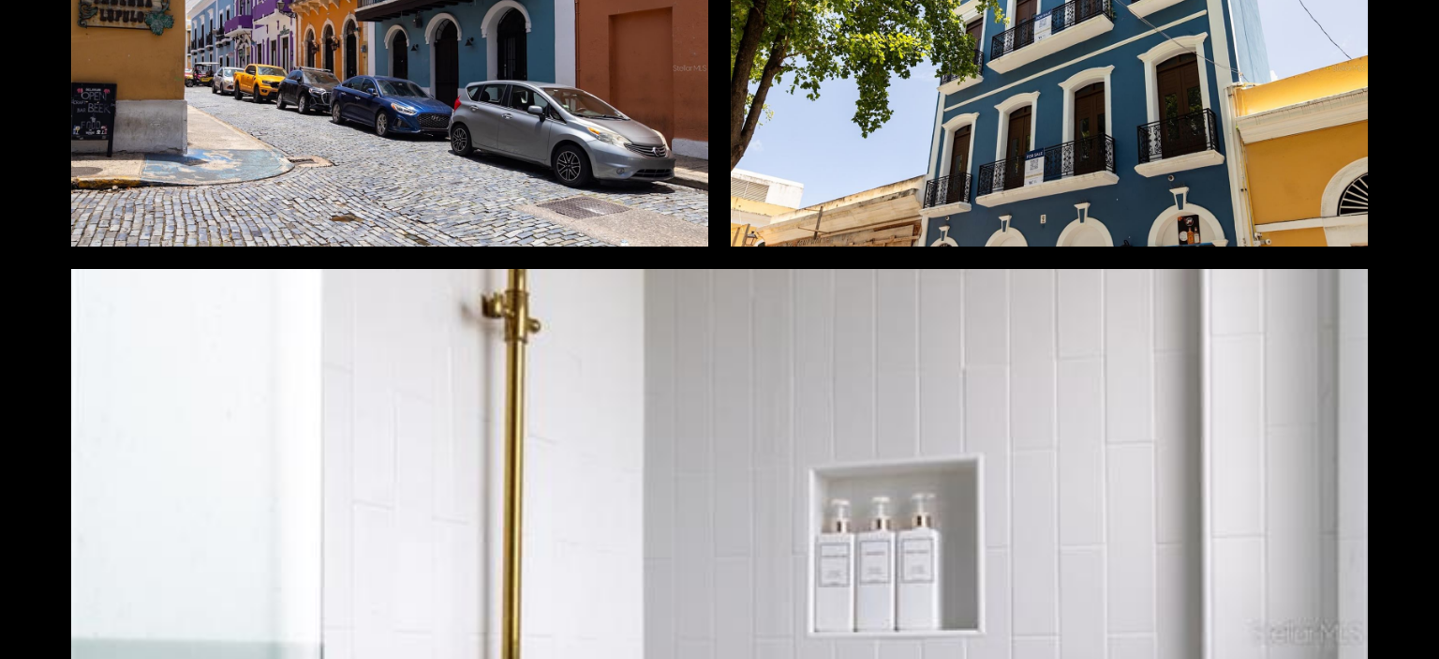
scroll to position [750, 0]
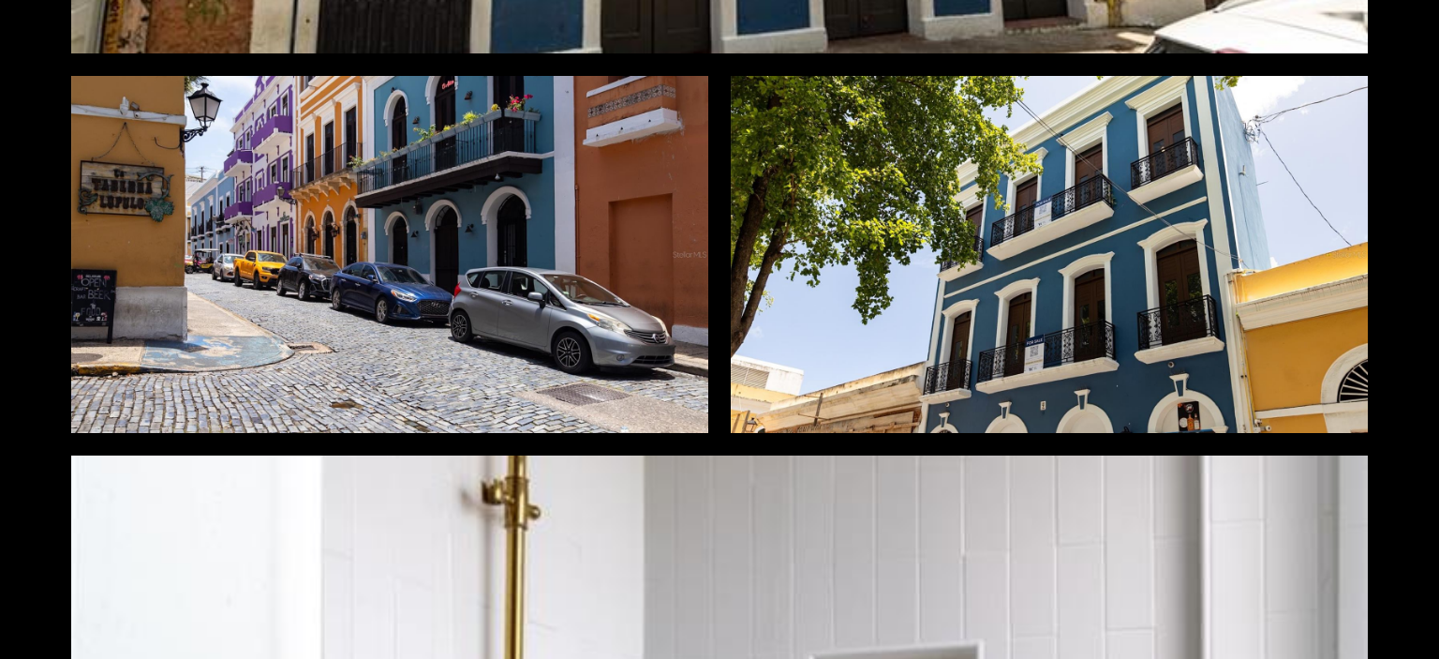
click at [903, 242] on div at bounding box center [1049, 254] width 637 height 357
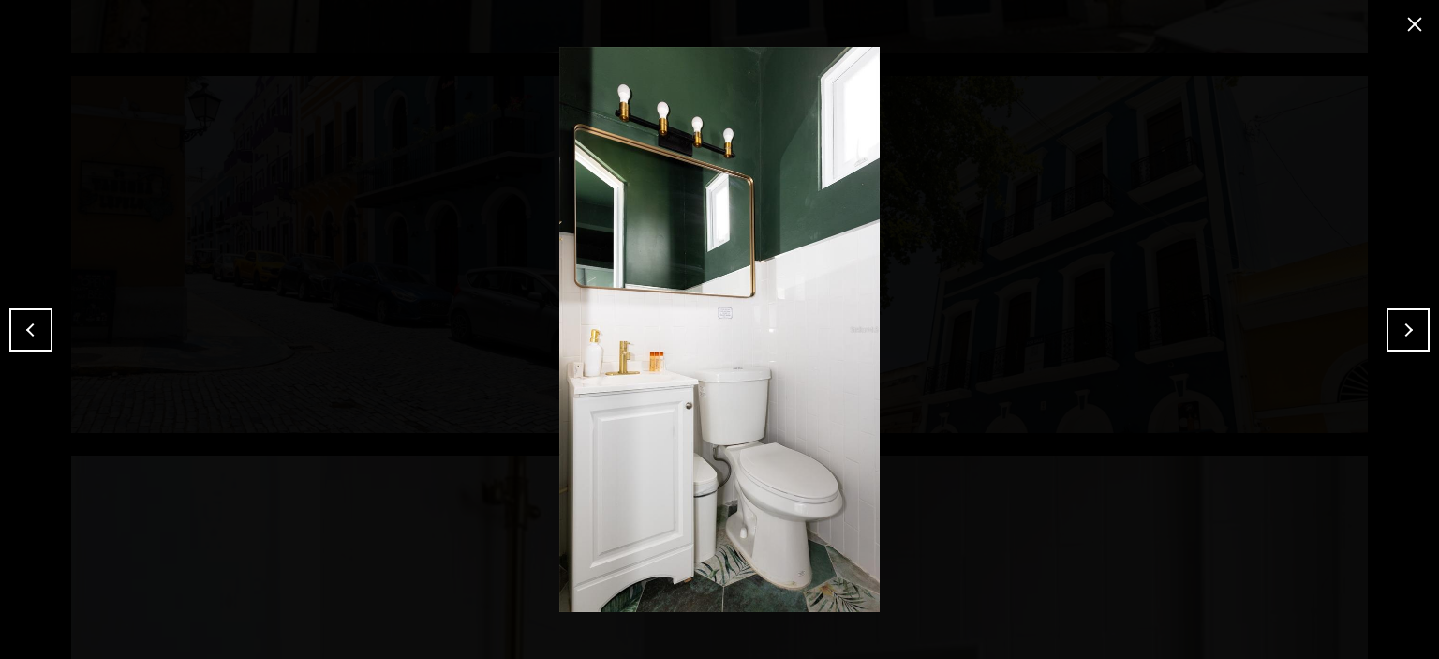
click at [1416, 319] on button "Next" at bounding box center [1408, 329] width 43 height 43
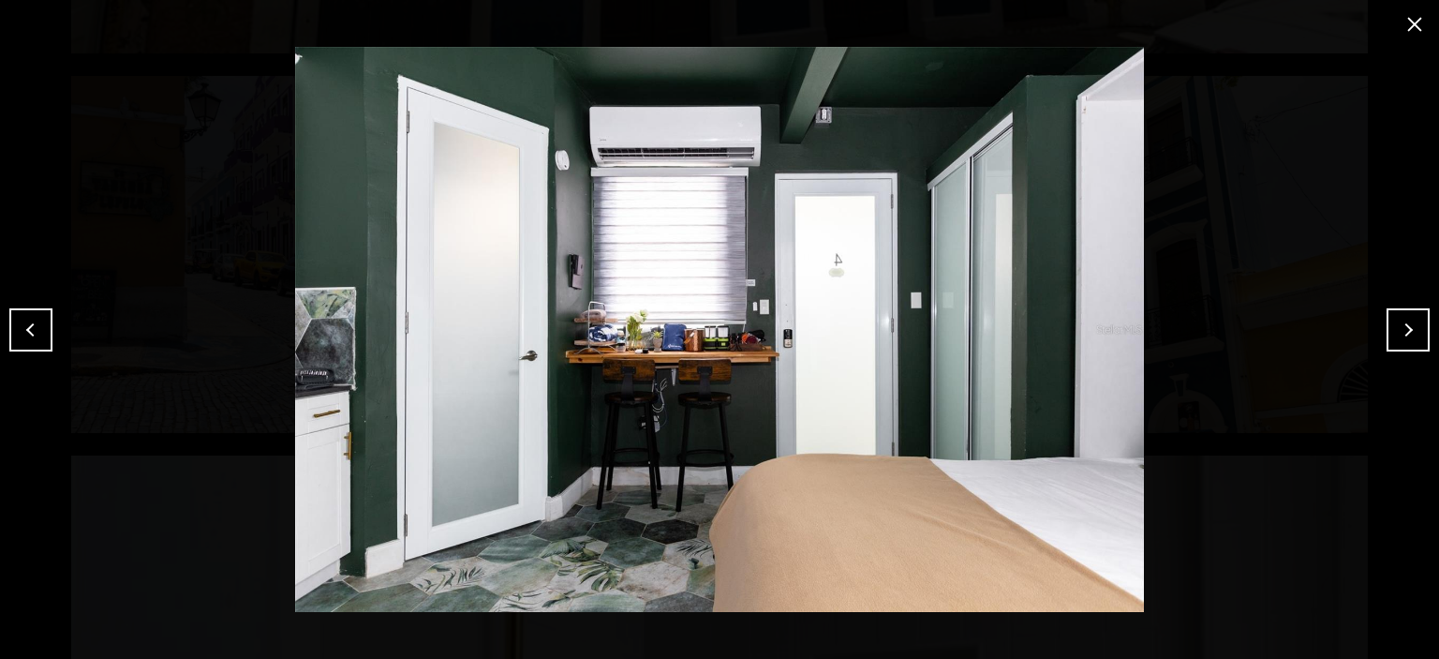
click at [1407, 332] on button "Next" at bounding box center [1408, 329] width 43 height 43
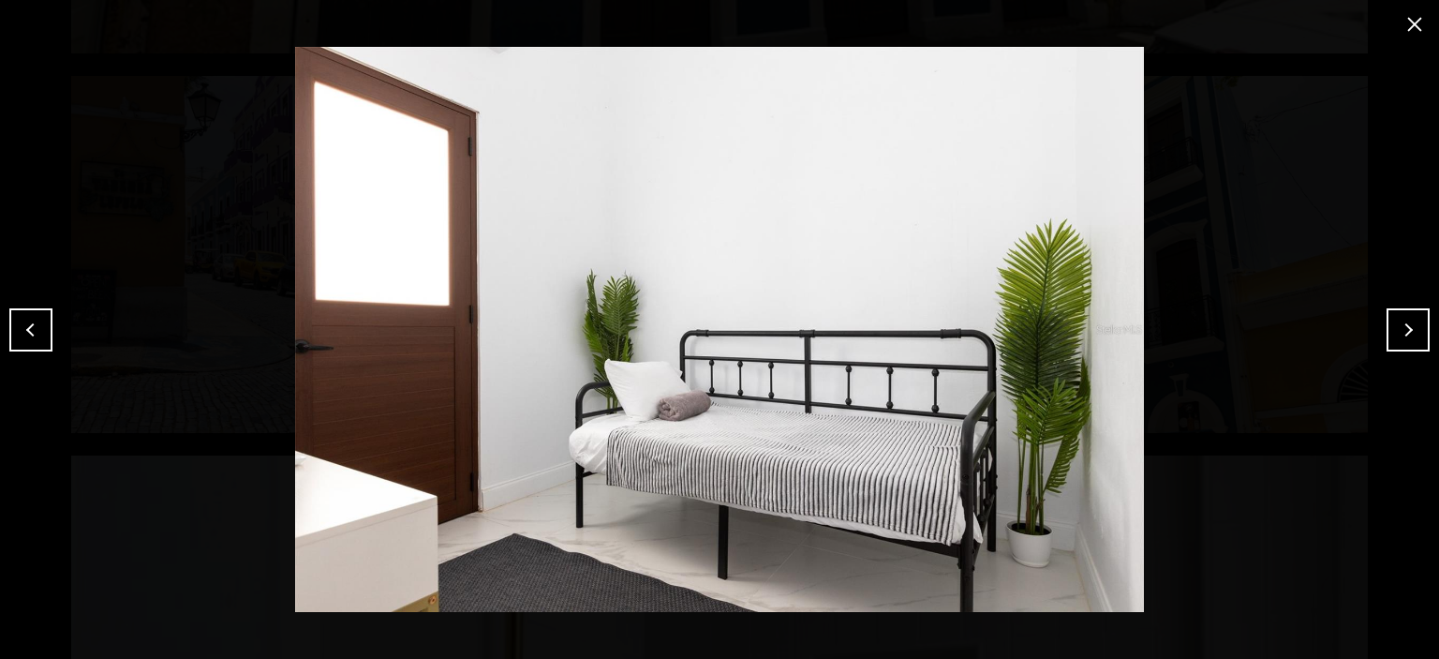
click at [926, 253] on img at bounding box center [719, 329] width 1345 height 565
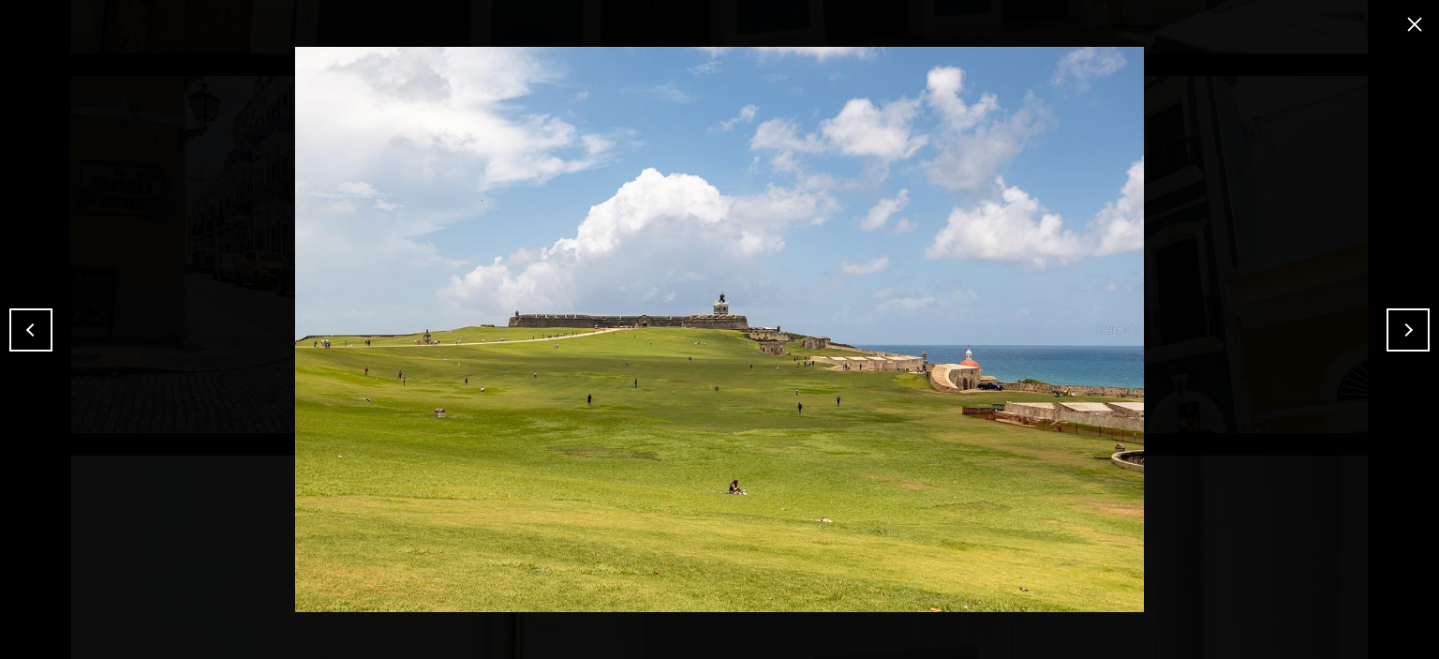
click at [1413, 23] on button "close modal" at bounding box center [1415, 24] width 30 height 30
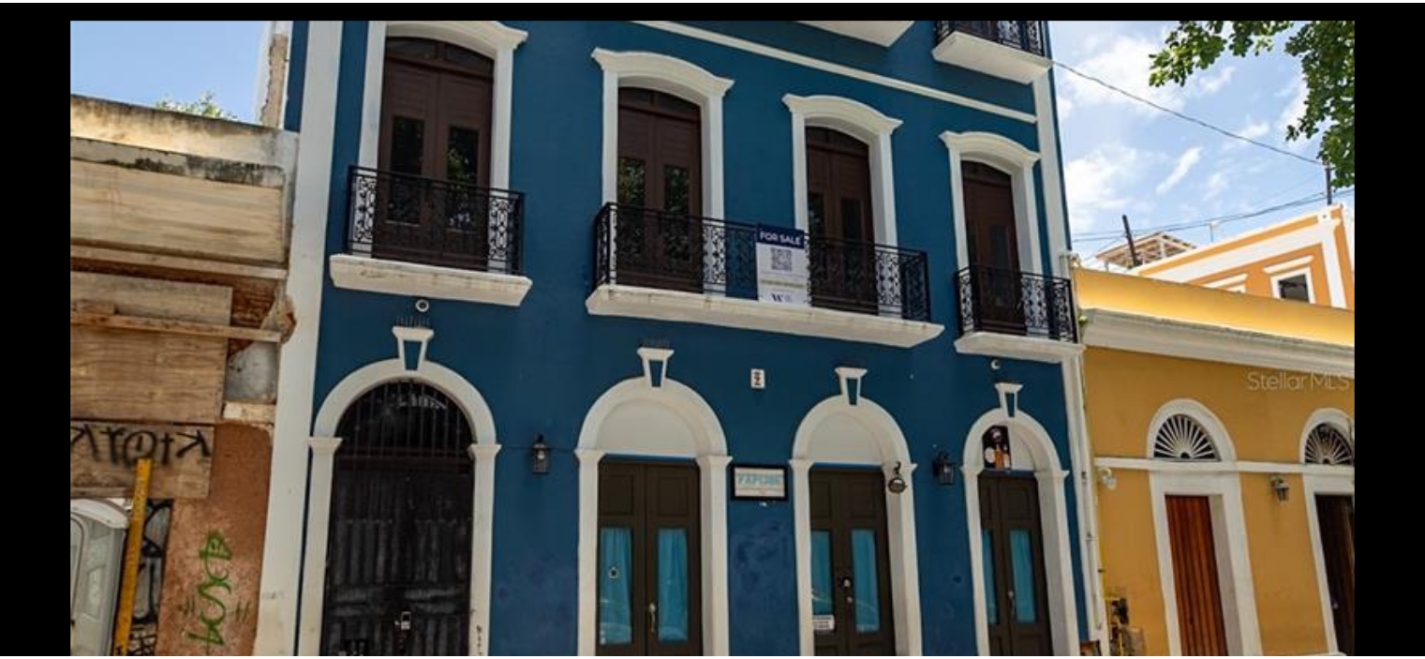
scroll to position [0, 0]
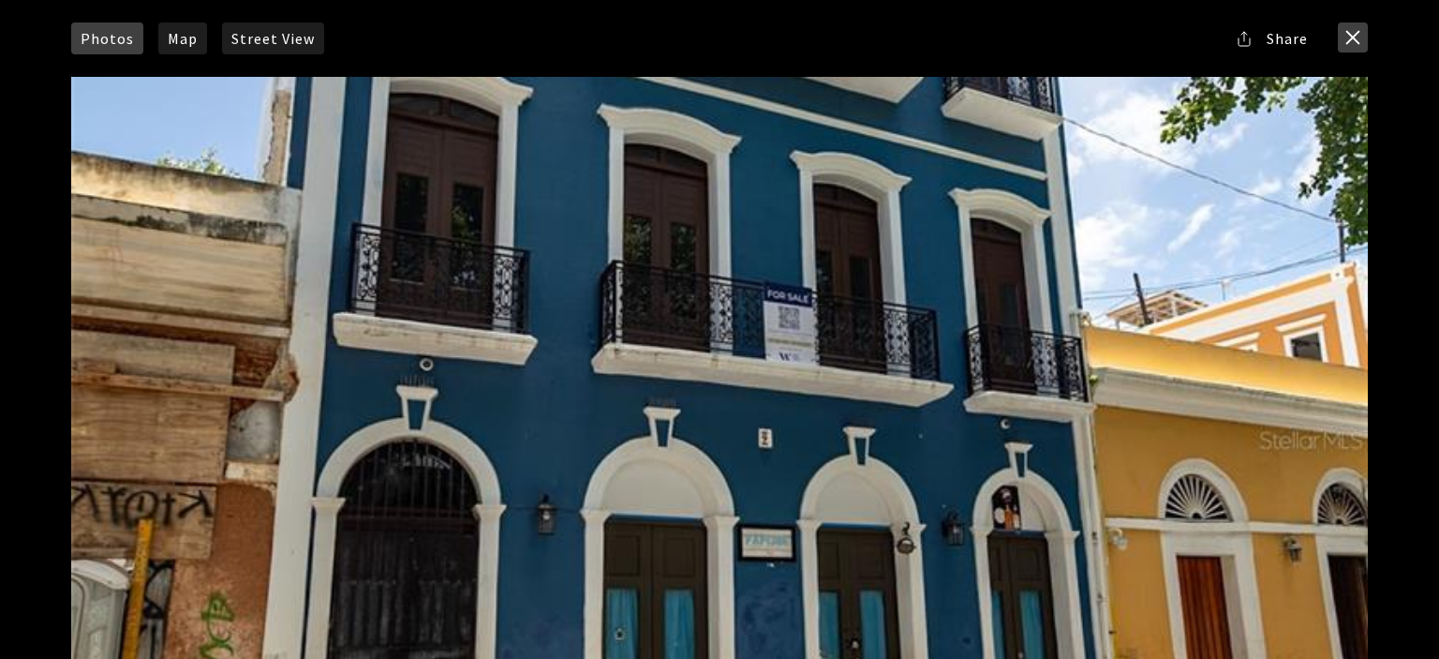
click at [1349, 33] on button "close modal" at bounding box center [1353, 37] width 30 height 30
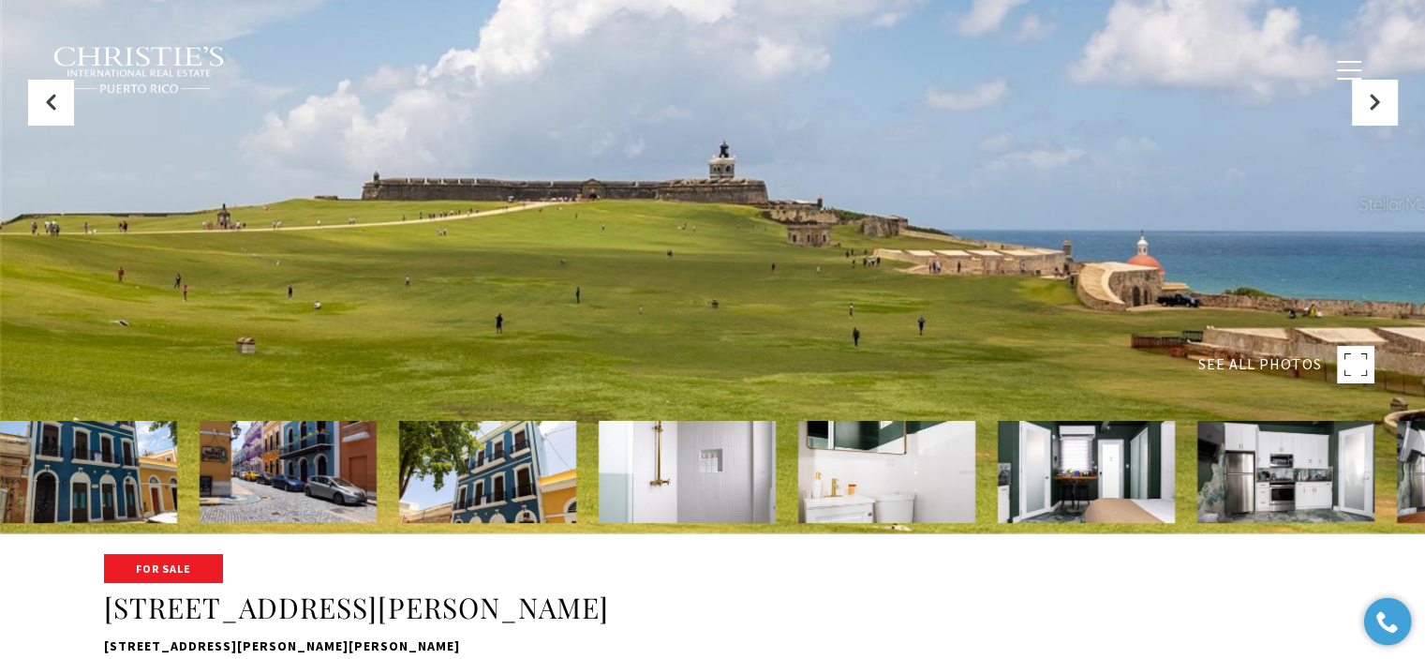
scroll to position [468, 0]
